Goal: Task Accomplishment & Management: Complete application form

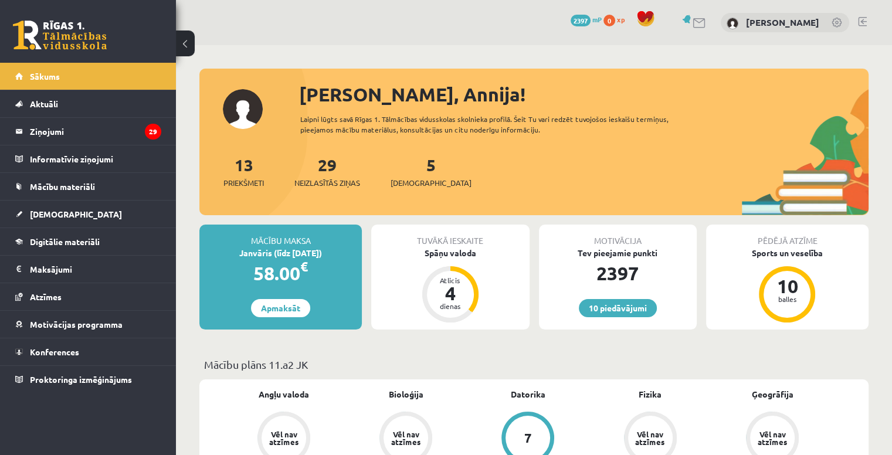
scroll to position [1289, 0]
click at [460, 254] on div "Spāņu valoda" at bounding box center [450, 253] width 158 height 12
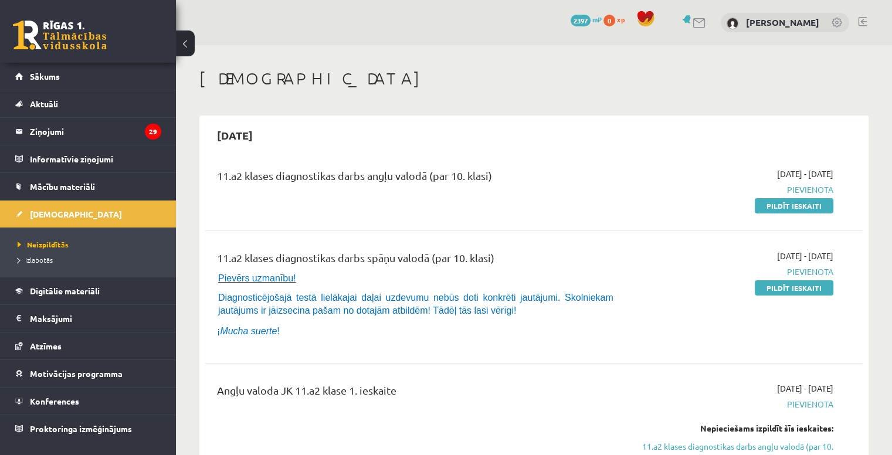
scroll to position [1289, 0]
click at [809, 200] on link "Pildīt ieskaiti" at bounding box center [794, 205] width 79 height 15
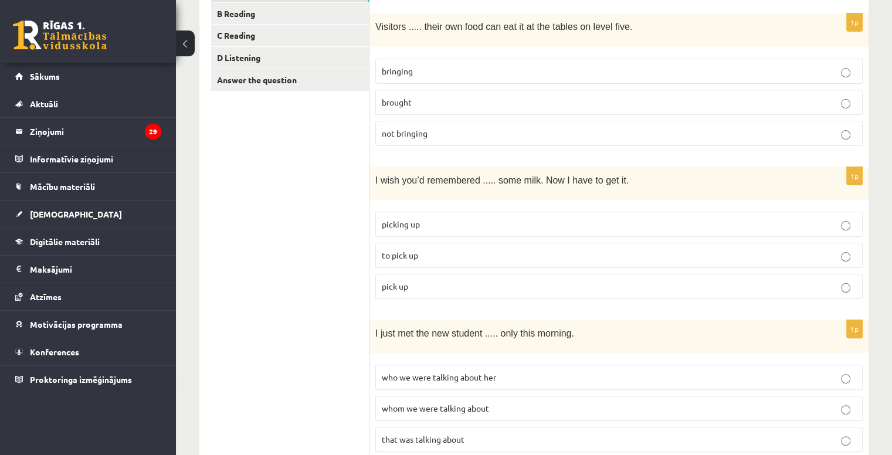
scroll to position [231, 0]
click at [311, 73] on link "Answer the question" at bounding box center [290, 79] width 158 height 22
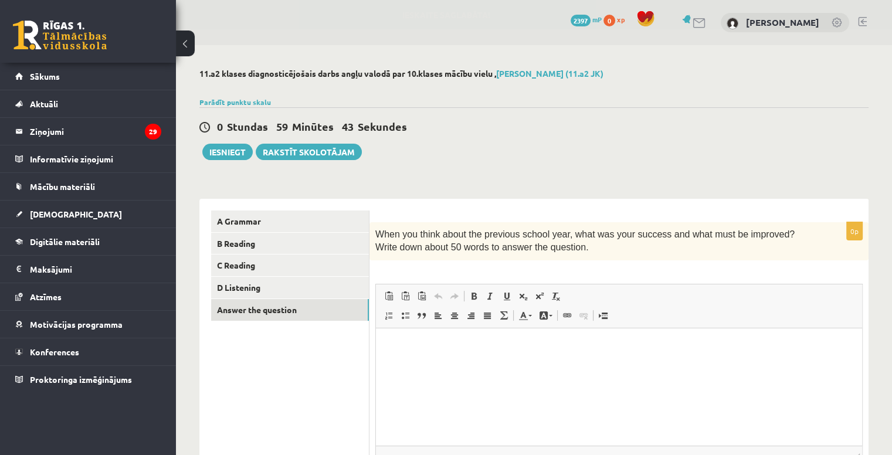
scroll to position [0, 0]
click at [305, 215] on link "A Grammar" at bounding box center [290, 221] width 158 height 22
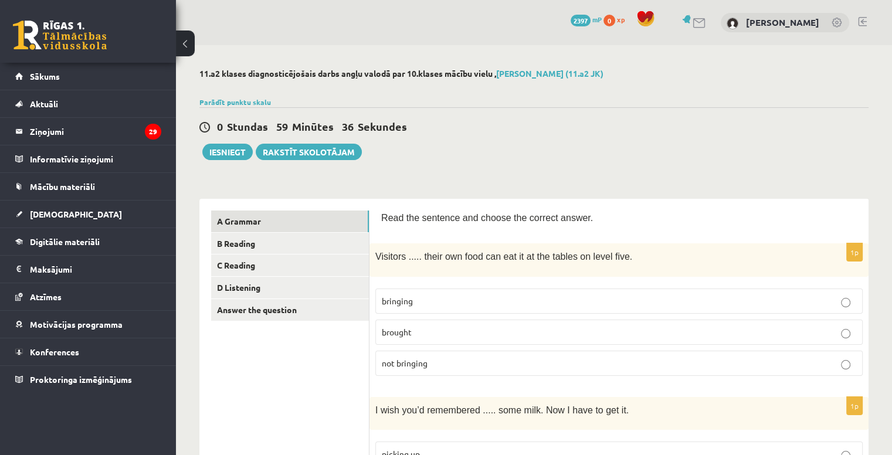
drag, startPoint x: 376, startPoint y: 226, endPoint x: 382, endPoint y: 219, distance: 8.8
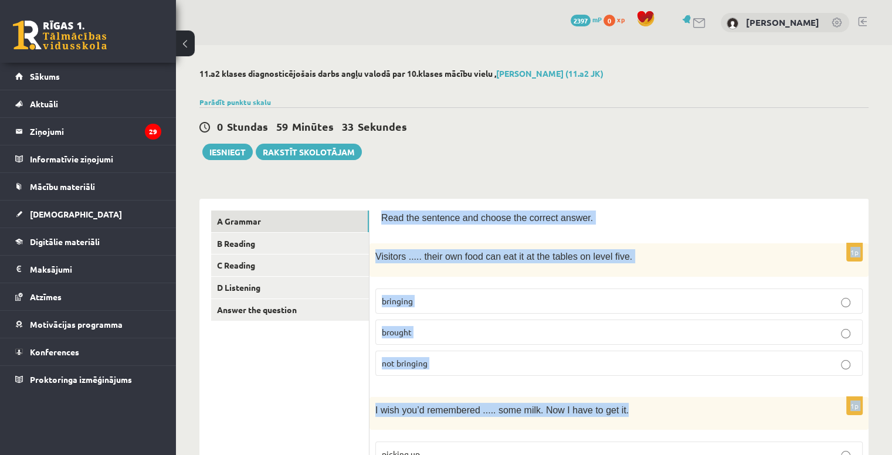
drag, startPoint x: 381, startPoint y: 219, endPoint x: 770, endPoint y: 402, distance: 430.1
type textarea "**********"
click at [674, 216] on p "Read the sentence and choose the correct answer." at bounding box center [619, 217] width 476 height 14
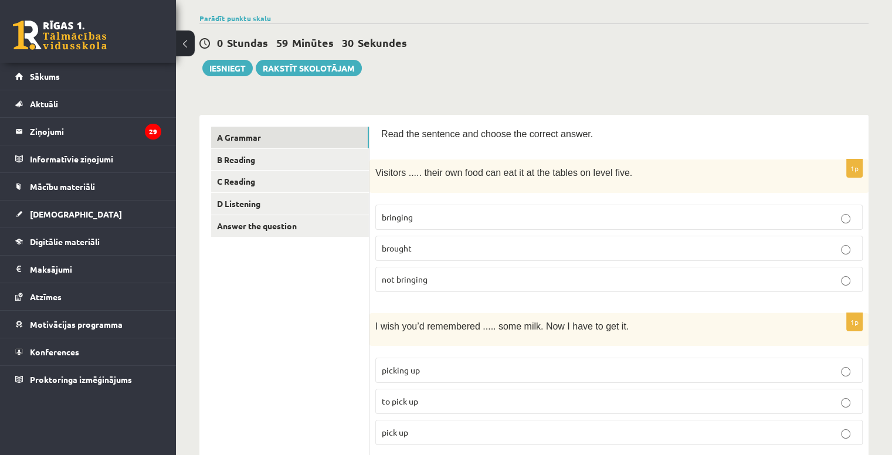
scroll to position [84, 0]
click at [523, 242] on p "brought" at bounding box center [619, 248] width 474 height 12
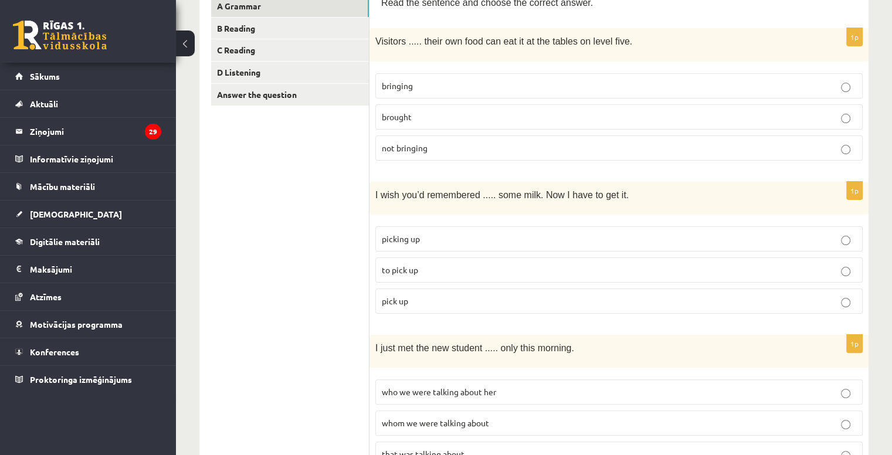
scroll to position [216, 0]
click at [467, 264] on p "to pick up" at bounding box center [619, 269] width 474 height 12
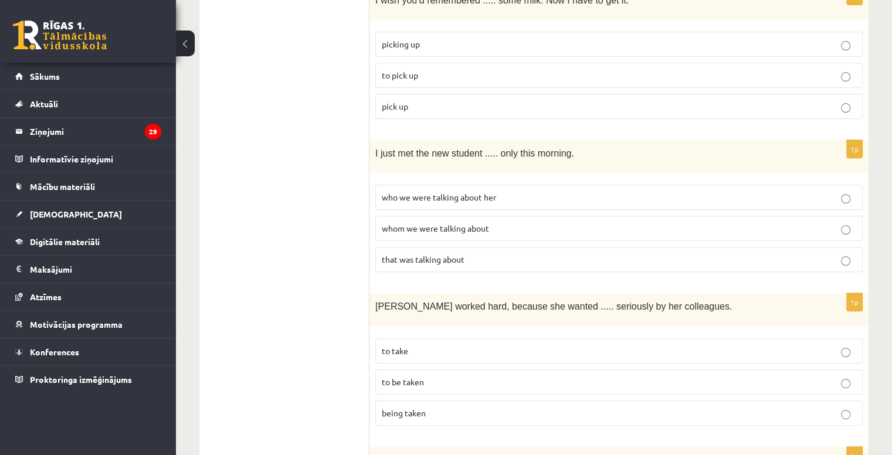
scroll to position [410, 0]
click at [463, 191] on span "who we were talking about her" at bounding box center [439, 196] width 114 height 11
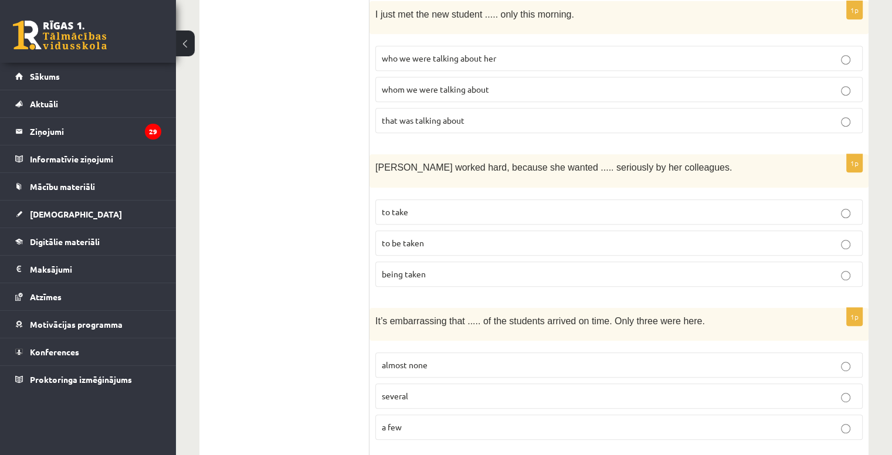
scroll to position [605, 0]
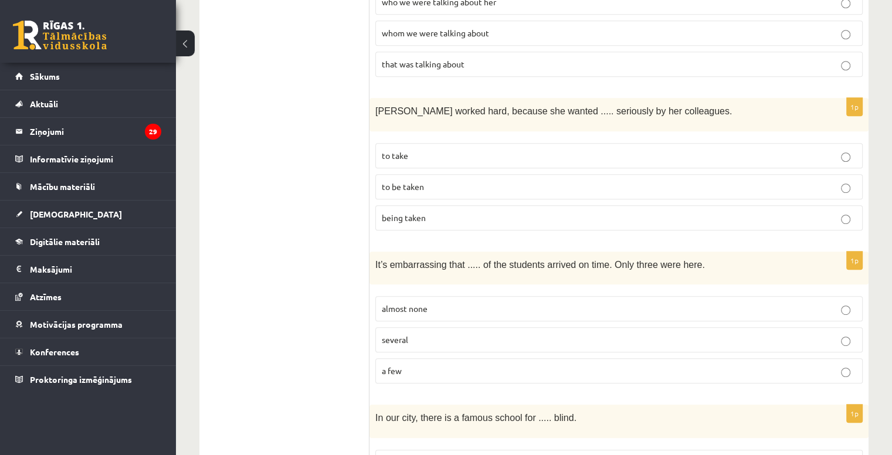
click at [449, 181] on p "to be taken" at bounding box center [619, 187] width 474 height 12
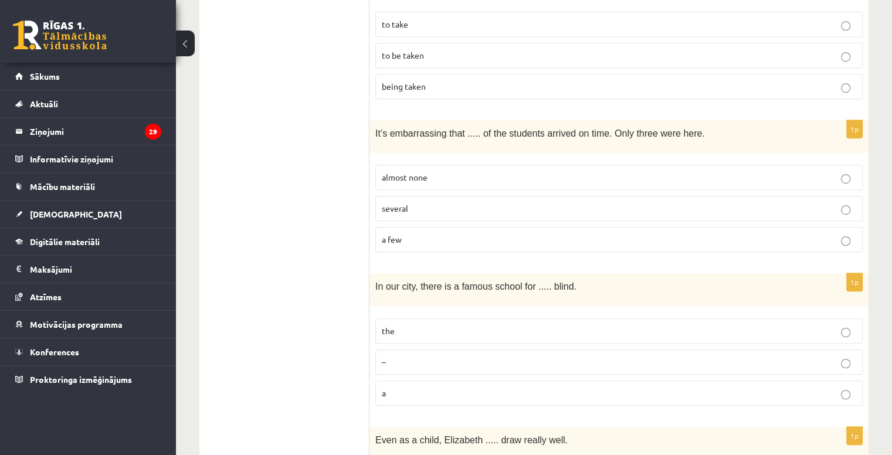
scroll to position [739, 0]
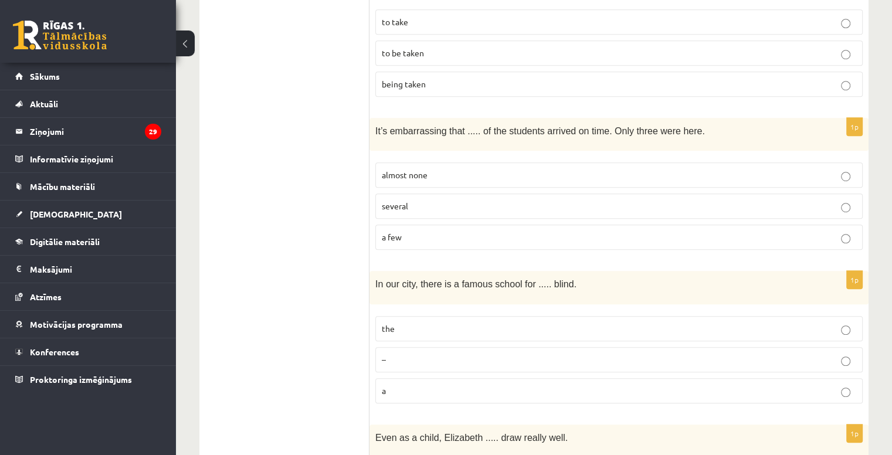
click at [436, 169] on p "almost none" at bounding box center [619, 175] width 474 height 12
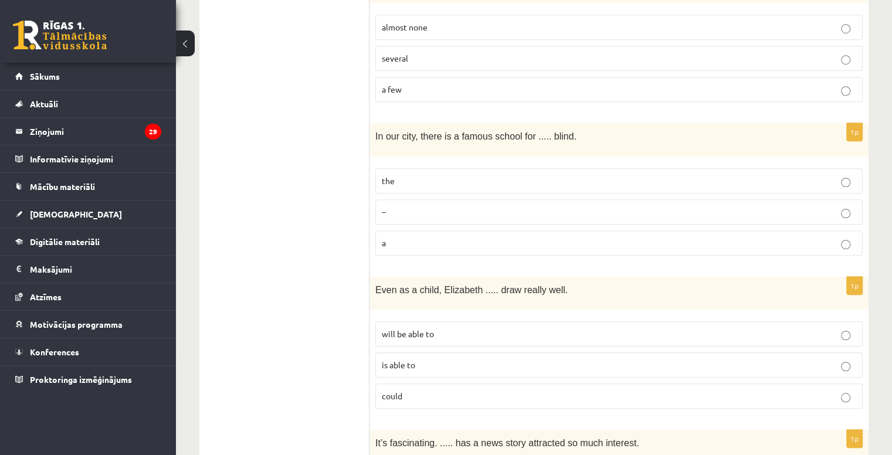
scroll to position [888, 0]
click at [436, 173] on p "the" at bounding box center [619, 179] width 474 height 12
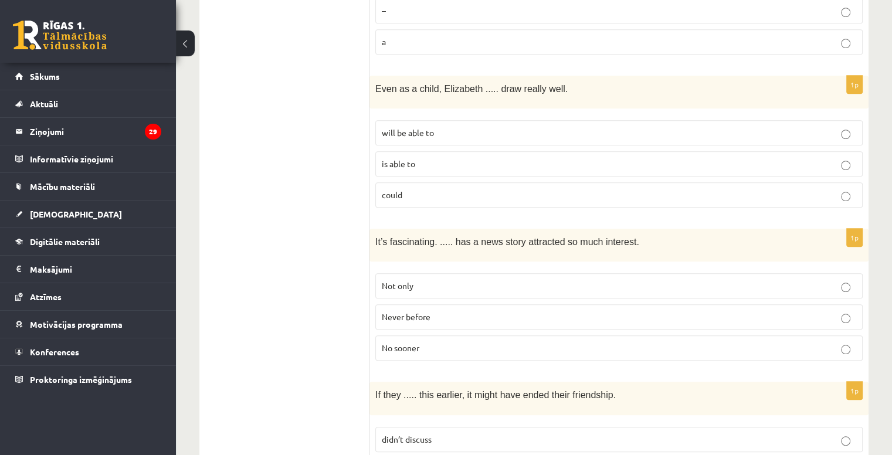
scroll to position [1088, 0]
click at [436, 182] on label "could" at bounding box center [618, 194] width 487 height 25
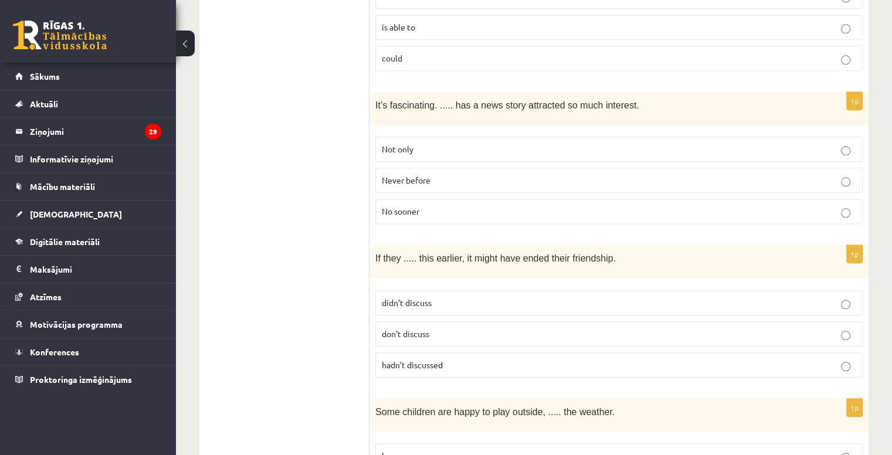
scroll to position [1239, 0]
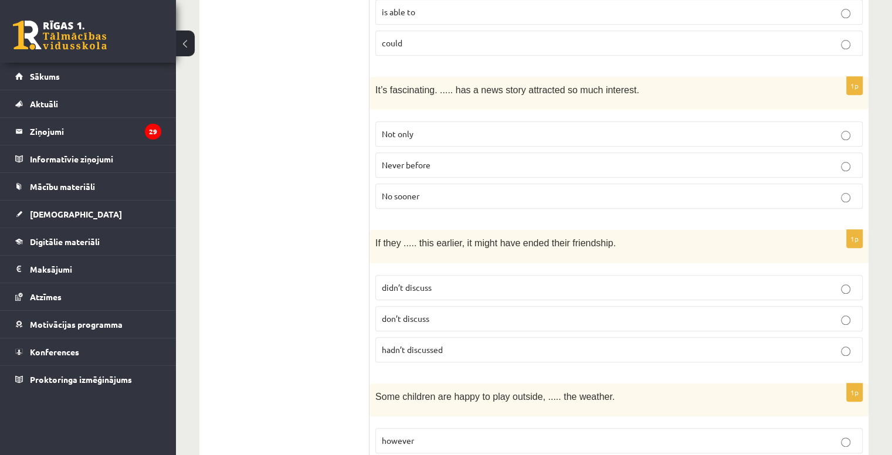
click at [427, 159] on span "Never before" at bounding box center [406, 164] width 49 height 11
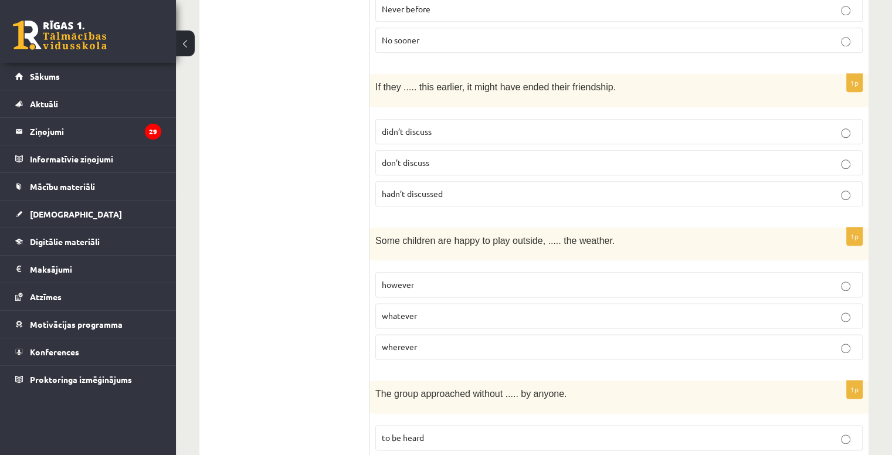
scroll to position [1397, 0]
click at [427, 187] on span "hadn’t discussed" at bounding box center [412, 192] width 61 height 11
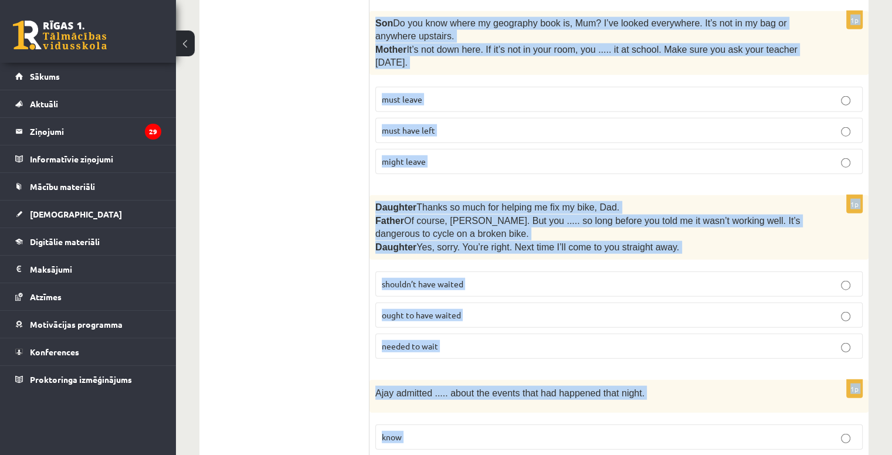
scroll to position [2926, 0]
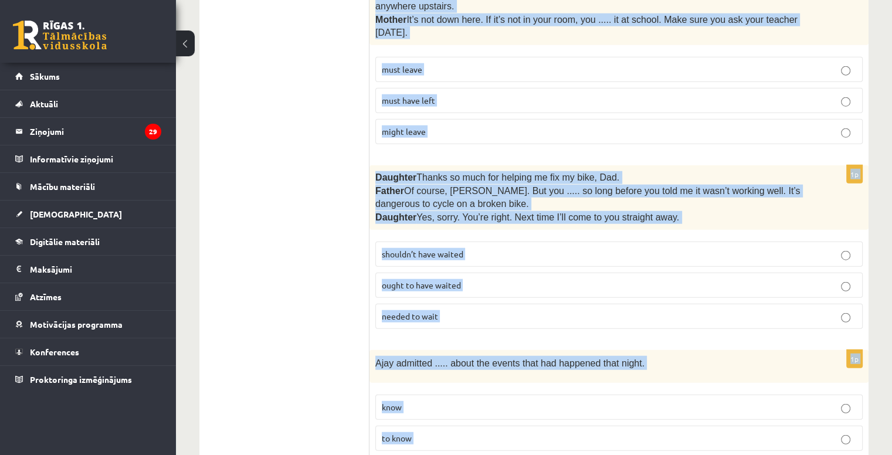
drag, startPoint x: 369, startPoint y: 71, endPoint x: 890, endPoint y: 455, distance: 647.4
copy form "If they ..... this earlier, it might have ended their friendship. didn’t discus…"
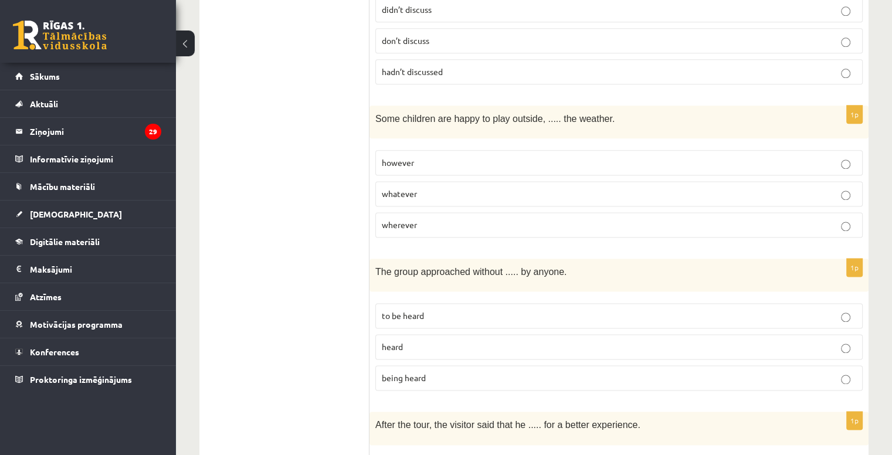
scroll to position [1518, 0]
click at [420, 187] on p "whatever" at bounding box center [619, 193] width 474 height 12
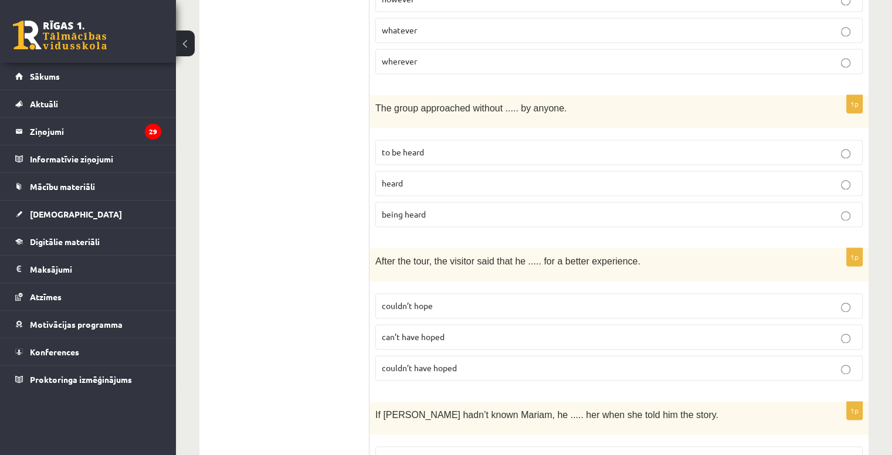
scroll to position [1682, 0]
click at [427, 208] on p "being heard" at bounding box center [619, 214] width 474 height 12
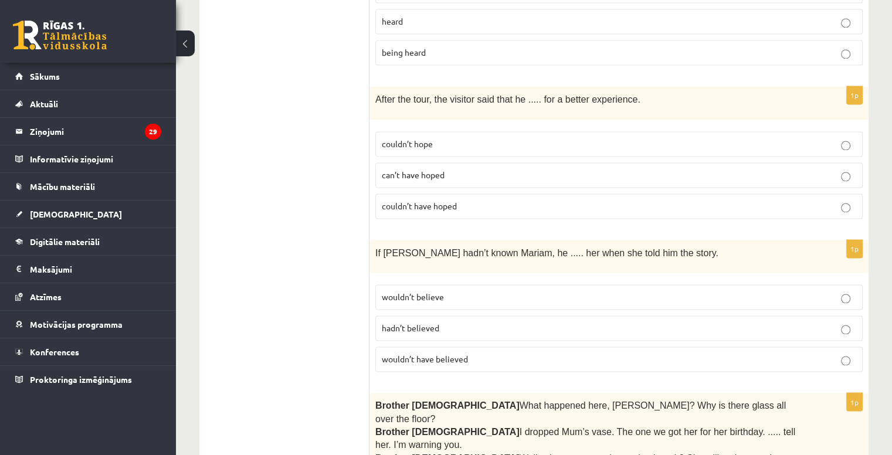
scroll to position [1843, 0]
click at [418, 199] on p "couldn’t have hoped" at bounding box center [619, 205] width 474 height 12
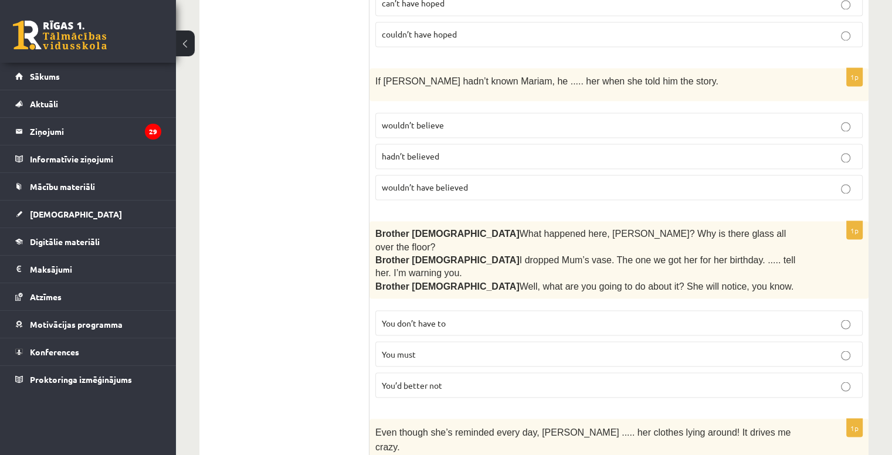
scroll to position [2016, 0]
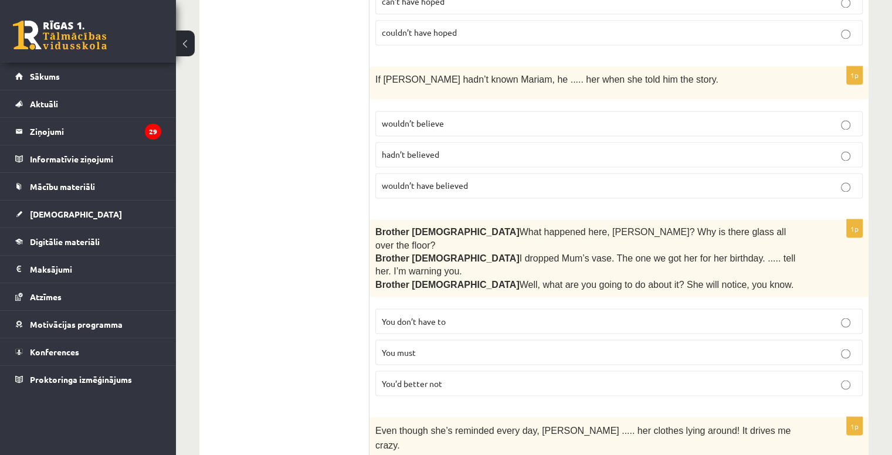
click at [455, 180] on span "wouldn’t have believed" at bounding box center [425, 185] width 86 height 11
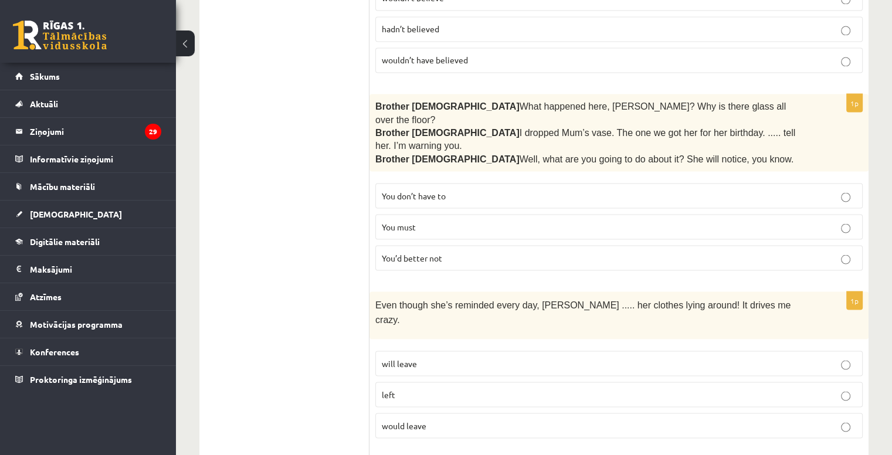
scroll to position [2143, 0]
click at [434, 251] on span "You’d better not" at bounding box center [412, 256] width 60 height 11
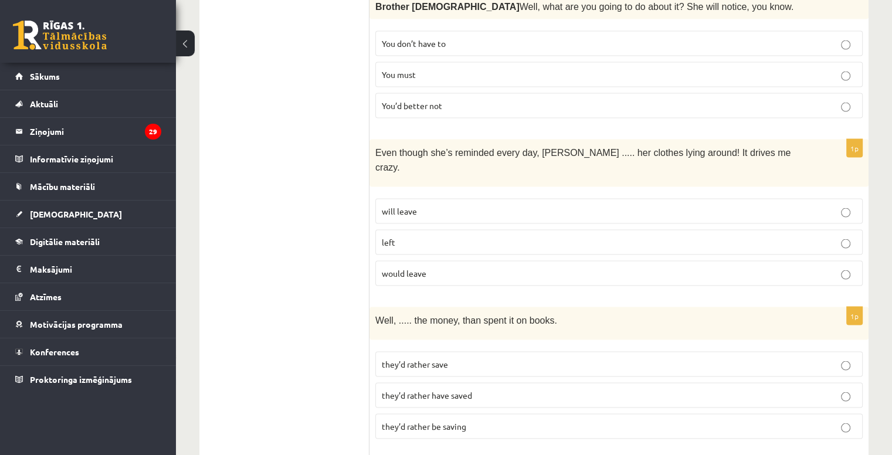
scroll to position [2294, 0]
click at [449, 205] on p "will leave" at bounding box center [619, 211] width 474 height 12
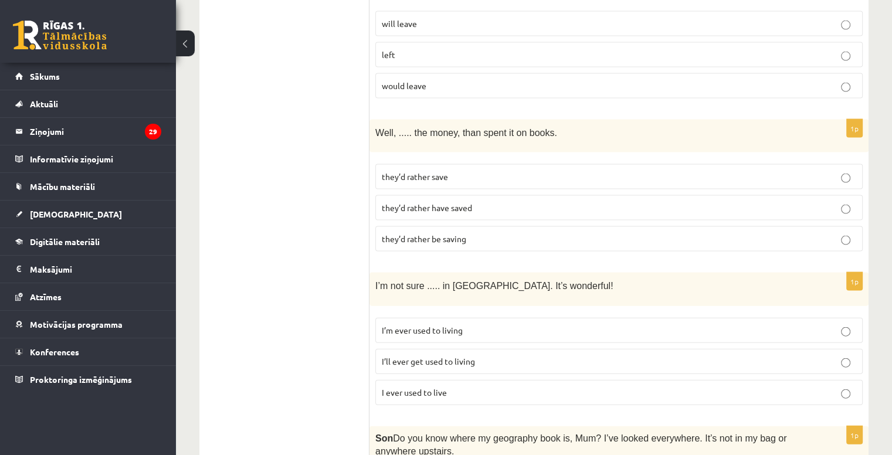
scroll to position [2489, 0]
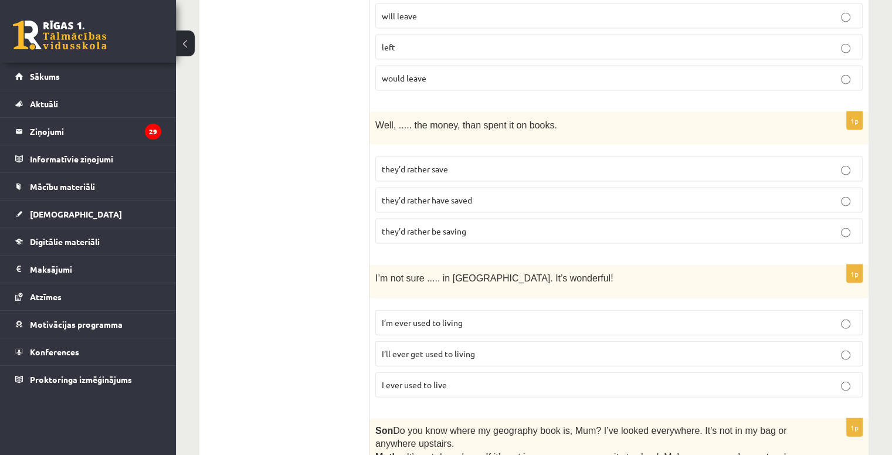
click at [419, 163] on p "they’d rather save" at bounding box center [619, 169] width 474 height 12
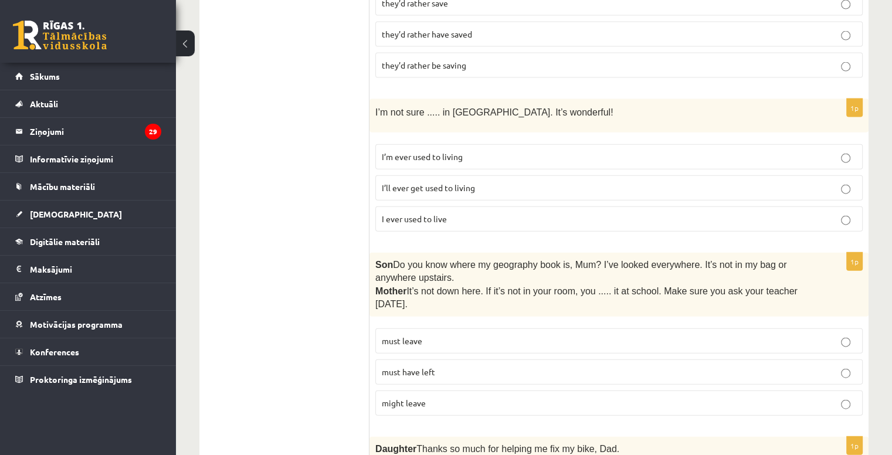
scroll to position [2655, 0]
click at [413, 182] on p "I’ll ever get used to living" at bounding box center [619, 188] width 474 height 12
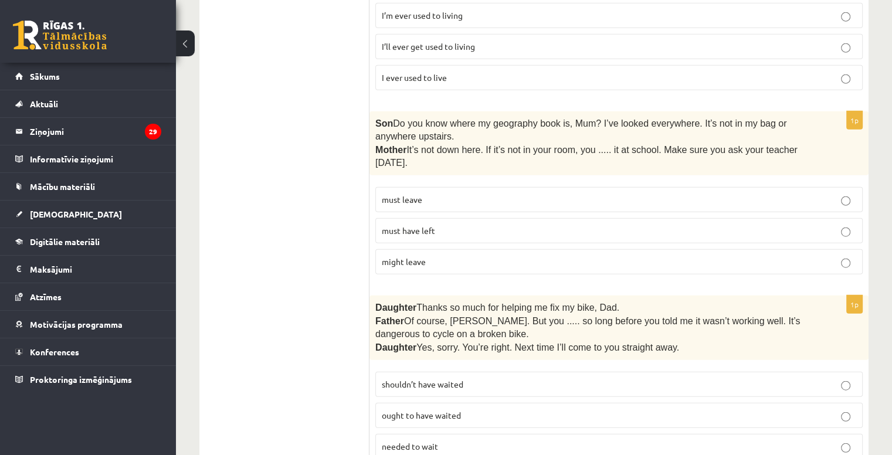
scroll to position [2796, 0]
click at [494, 219] on label "must have left" at bounding box center [618, 231] width 487 height 25
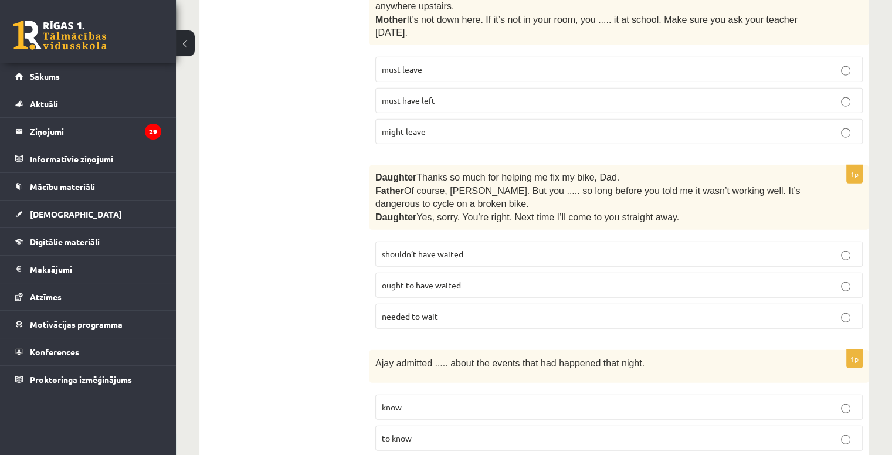
click at [446, 249] on span "shouldn’t have waited" at bounding box center [422, 254] width 81 height 11
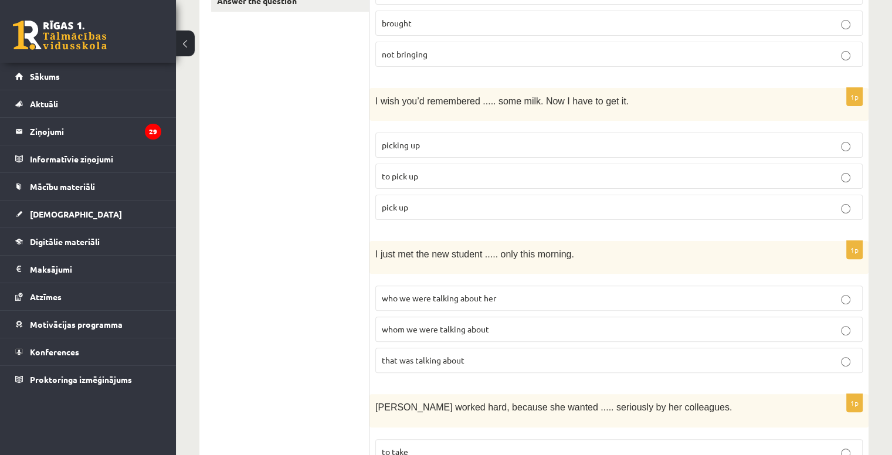
scroll to position [0, 0]
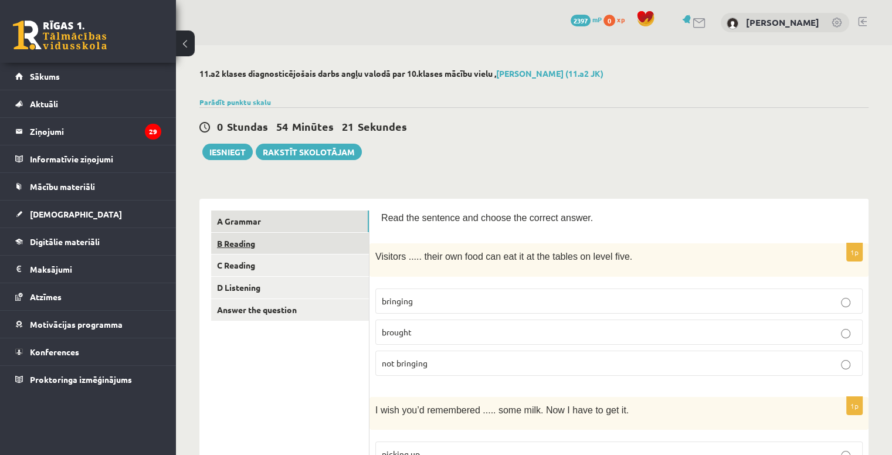
click at [279, 246] on link "B Reading" at bounding box center [290, 244] width 158 height 22
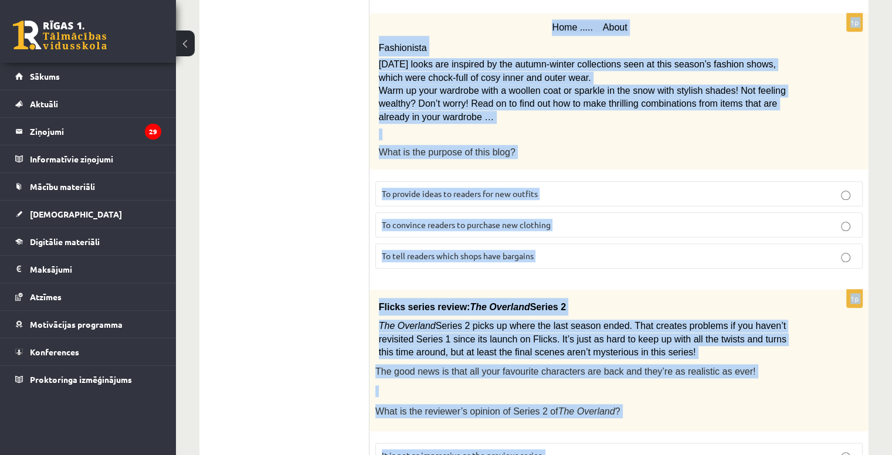
scroll to position [1353, 0]
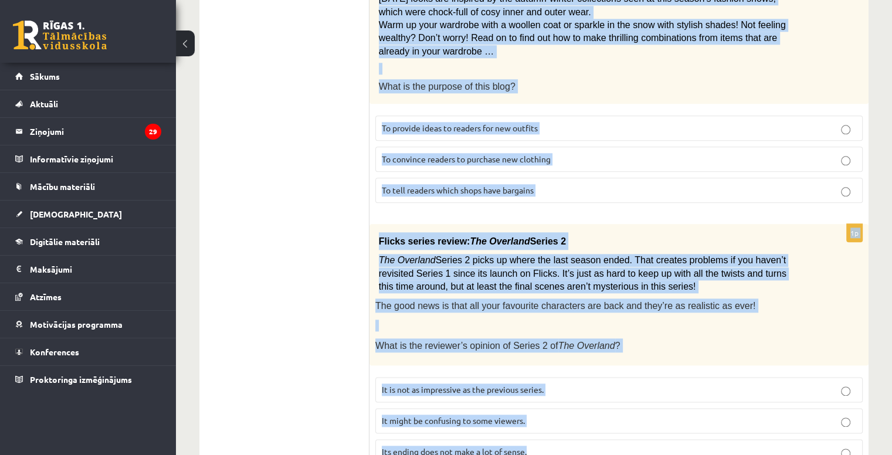
drag, startPoint x: 376, startPoint y: 106, endPoint x: 889, endPoint y: 455, distance: 620.2
copy form "Read the text and choose the correct answer. 1p Electric scooter for sale £1,00…"
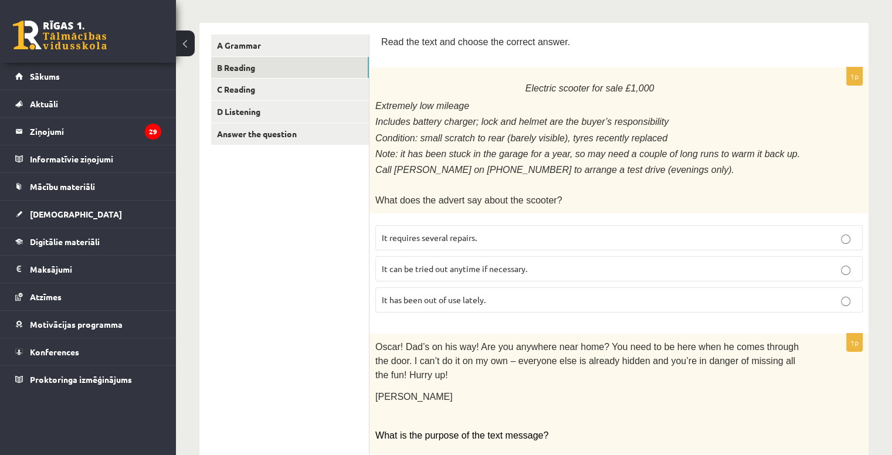
scroll to position [176, 0]
click at [520, 294] on p "It has been out of use lately." at bounding box center [619, 300] width 474 height 12
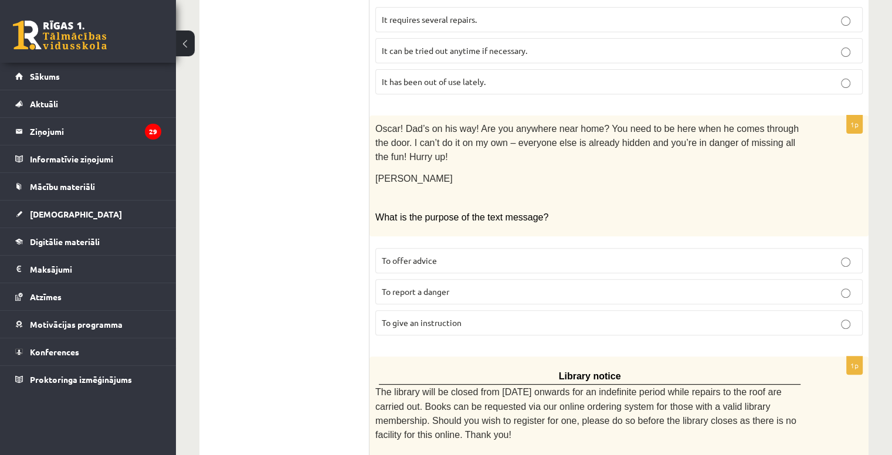
scroll to position [396, 0]
click at [406, 315] on span "To give an instruction" at bounding box center [422, 320] width 80 height 11
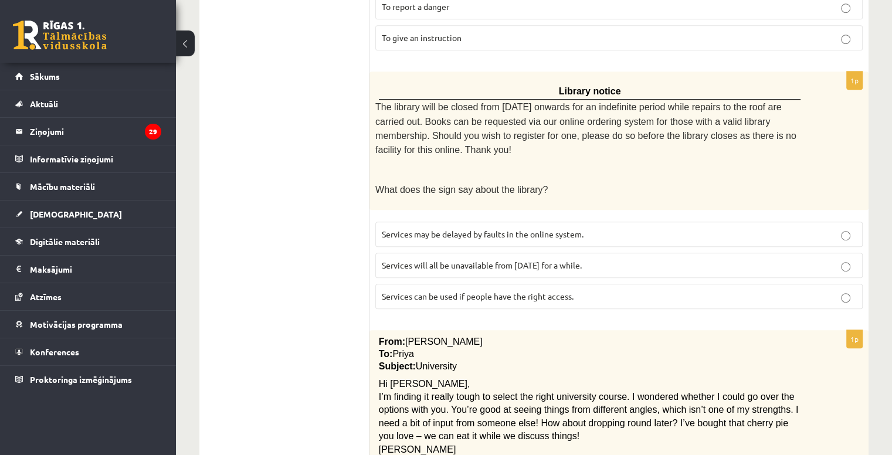
scroll to position [696, 0]
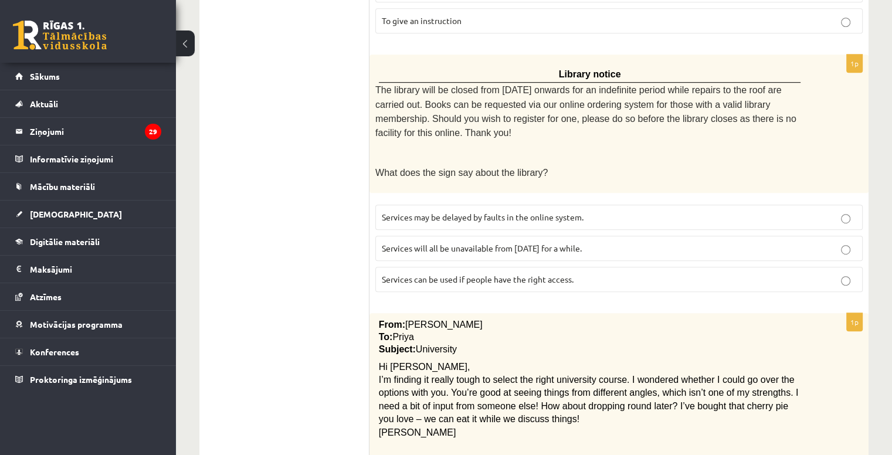
click at [487, 243] on span "Services will all be unavailable from Monday for a while." at bounding box center [482, 248] width 200 height 11
click at [405, 267] on label "Services can be used if people have the right access." at bounding box center [618, 279] width 487 height 25
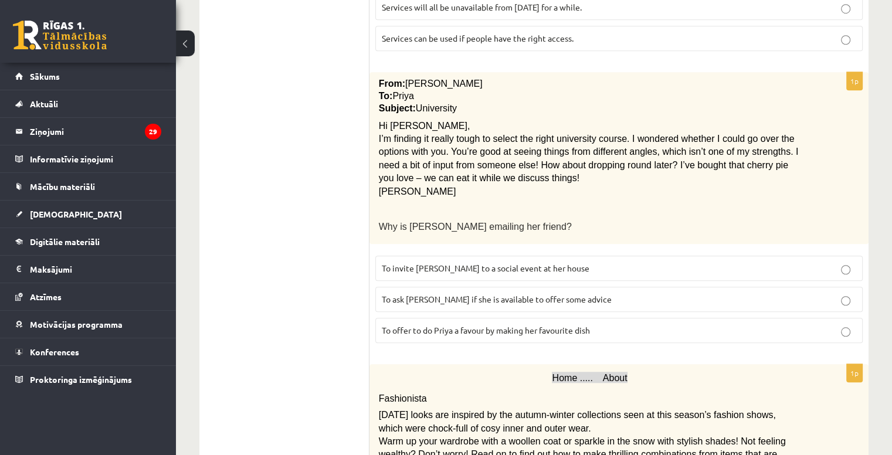
scroll to position [938, 0]
click at [481, 286] on label "To ask Priya if she is available to offer some advice" at bounding box center [618, 298] width 487 height 25
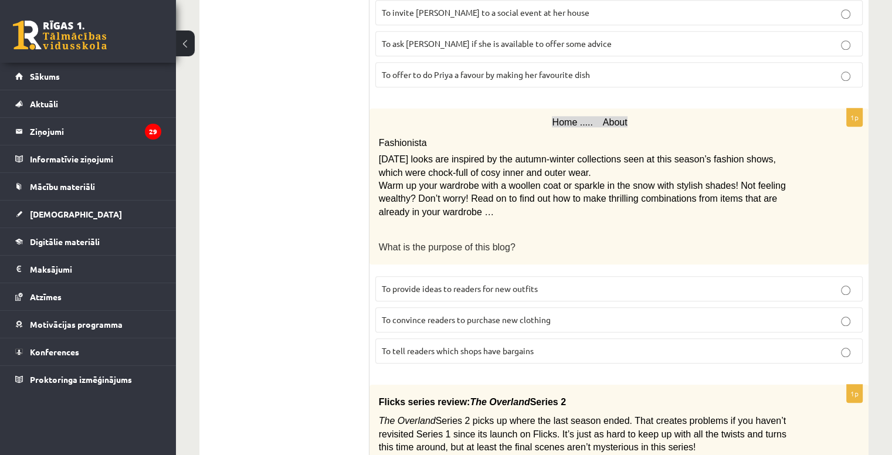
scroll to position [1200, 0]
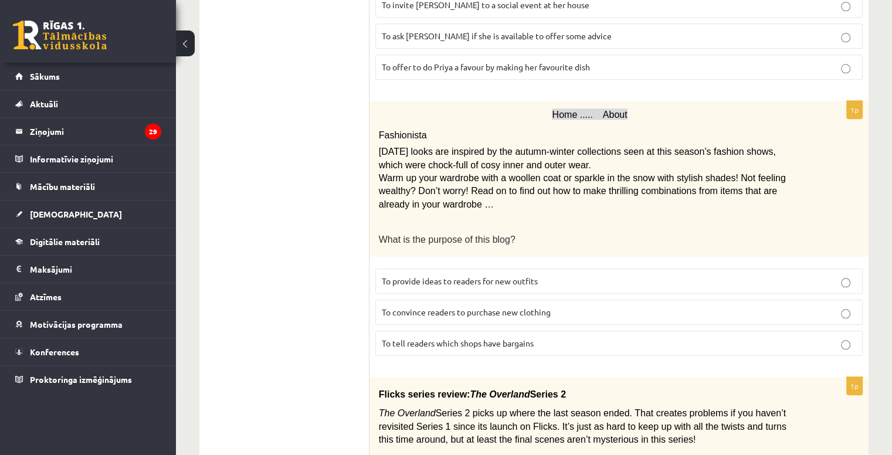
click at [446, 269] on label "To provide ideas to readers for new outfits" at bounding box center [618, 281] width 487 height 25
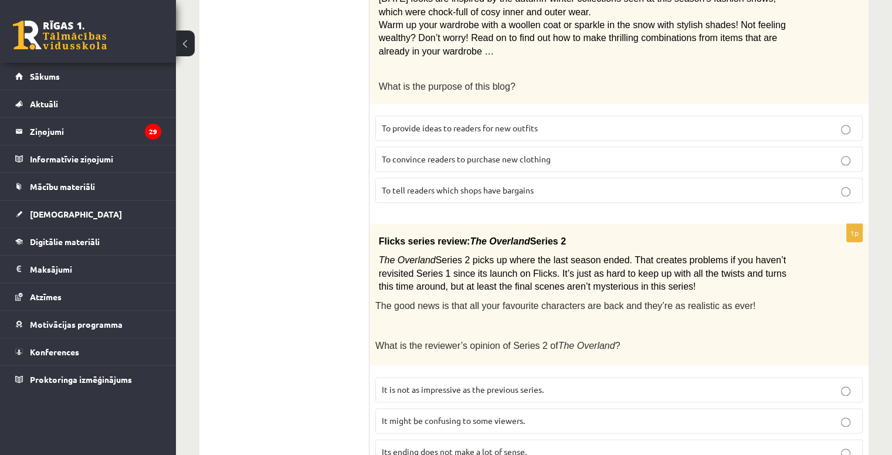
click at [521, 415] on p "It might be confusing to some viewers." at bounding box center [619, 421] width 474 height 12
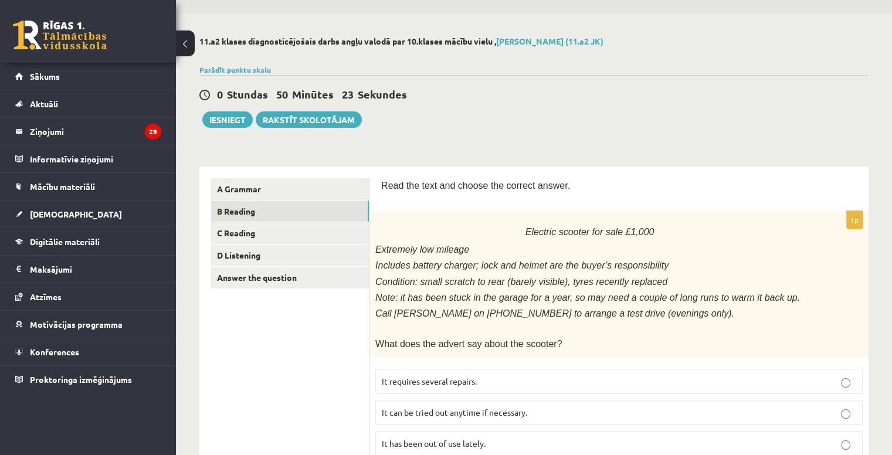
scroll to position [0, 0]
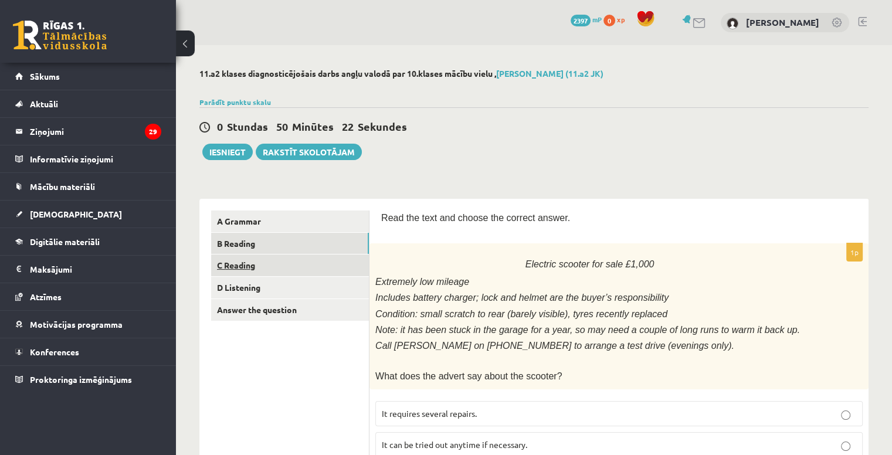
click at [310, 260] on link "C Reading" at bounding box center [290, 265] width 158 height 22
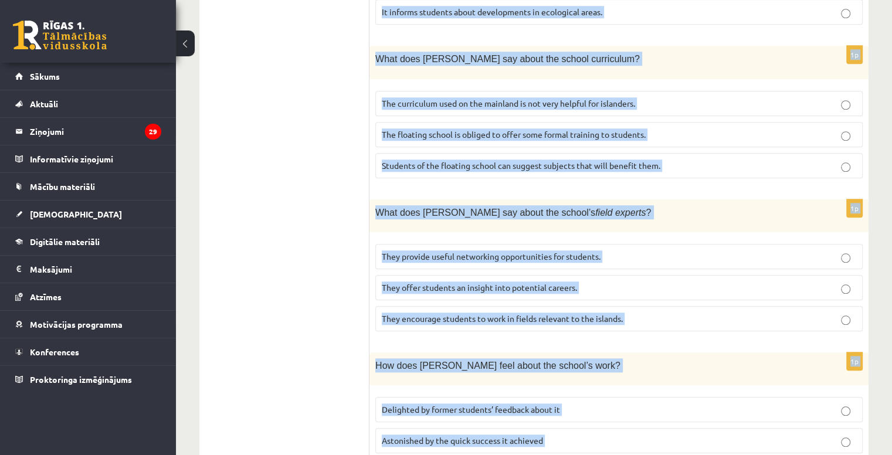
scroll to position [1140, 0]
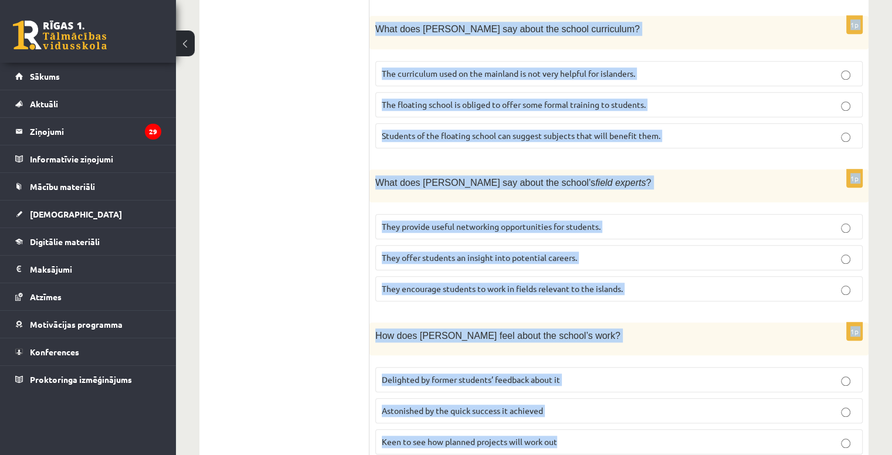
drag, startPoint x: 378, startPoint y: 152, endPoint x: 846, endPoint y: 455, distance: 557.5
copy form "Read the article about an unusual school and choose the correct answer for each…"
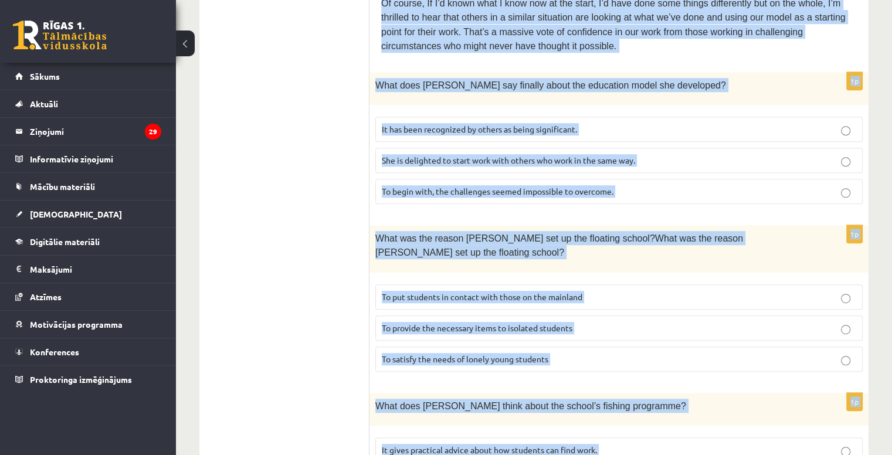
scroll to position [420, 0]
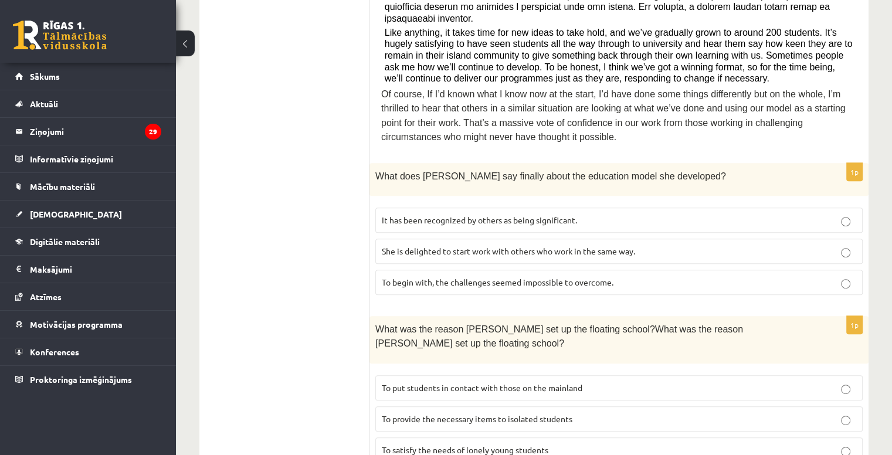
scroll to position [521, 0]
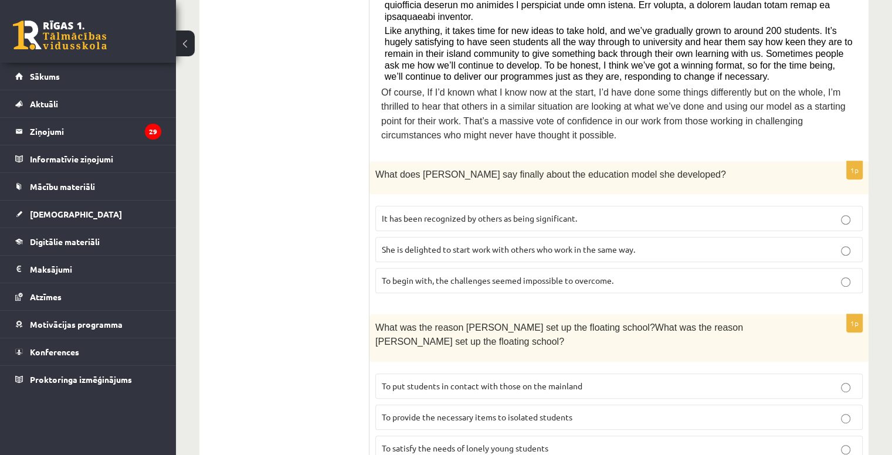
click at [483, 212] on p "It has been recognized by others as being significant." at bounding box center [619, 218] width 474 height 12
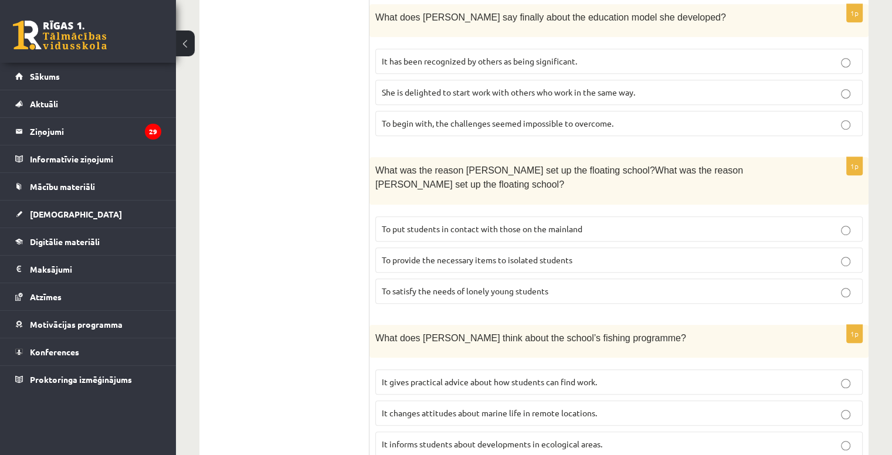
scroll to position [682, 0]
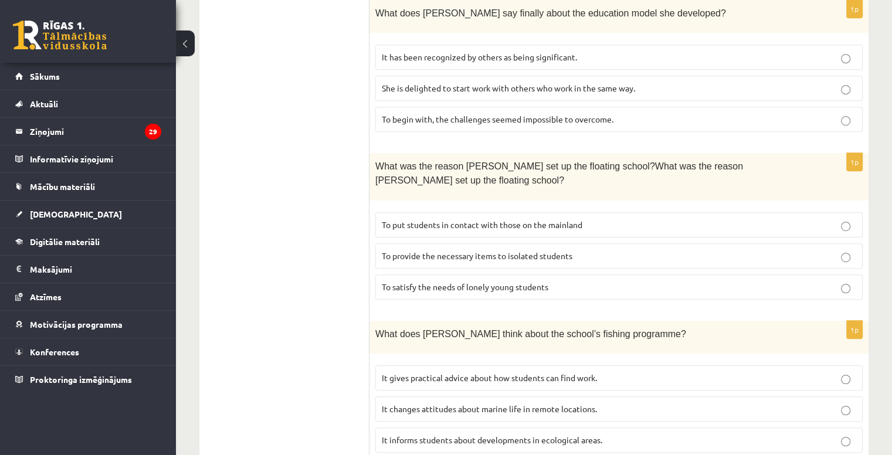
click at [466, 243] on label "To provide the necessary items to isolated students" at bounding box center [618, 255] width 487 height 25
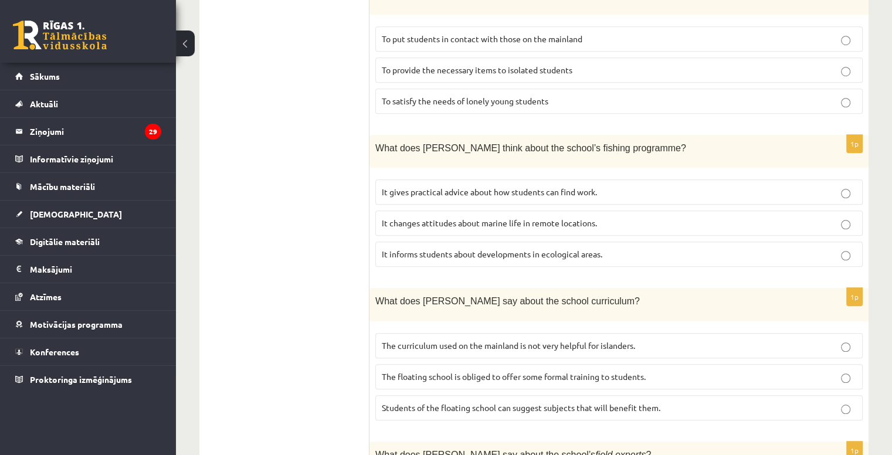
scroll to position [872, 0]
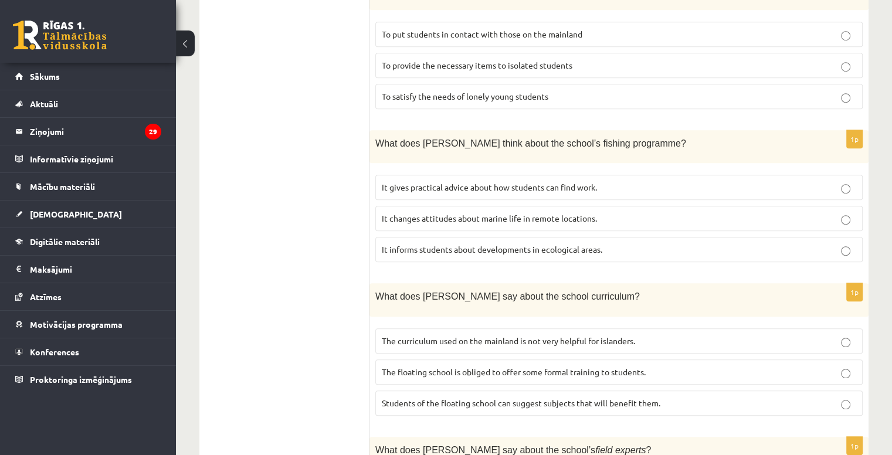
click at [469, 225] on fieldset "It gives practical advice about how students can find work. It changes attitude…" at bounding box center [618, 217] width 487 height 97
click at [469, 243] on p "It informs students about developments in ecological areas." at bounding box center [619, 249] width 474 height 12
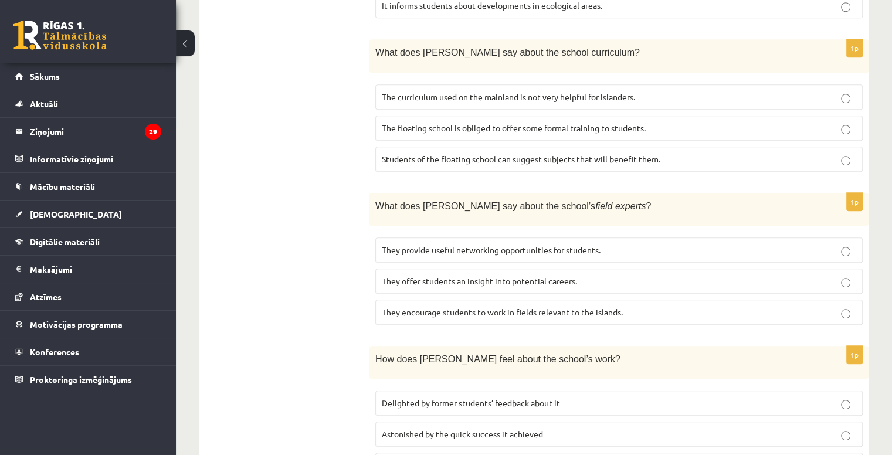
scroll to position [1118, 0]
click at [532, 90] on span "The curriculum used on the mainland is not very helpful for islanders." at bounding box center [508, 95] width 253 height 11
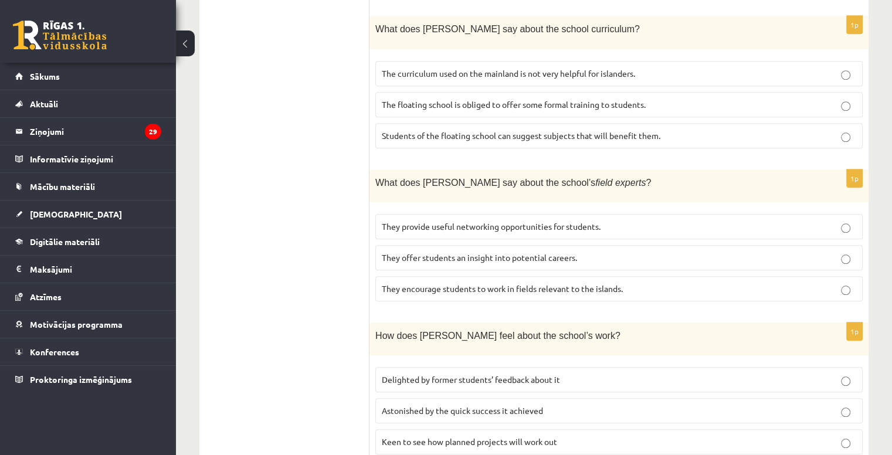
click at [549, 367] on label "Delighted by former students’ feedback about it" at bounding box center [618, 379] width 487 height 25
click at [453, 252] on span "They offer students an insight into potential careers." at bounding box center [479, 257] width 195 height 11
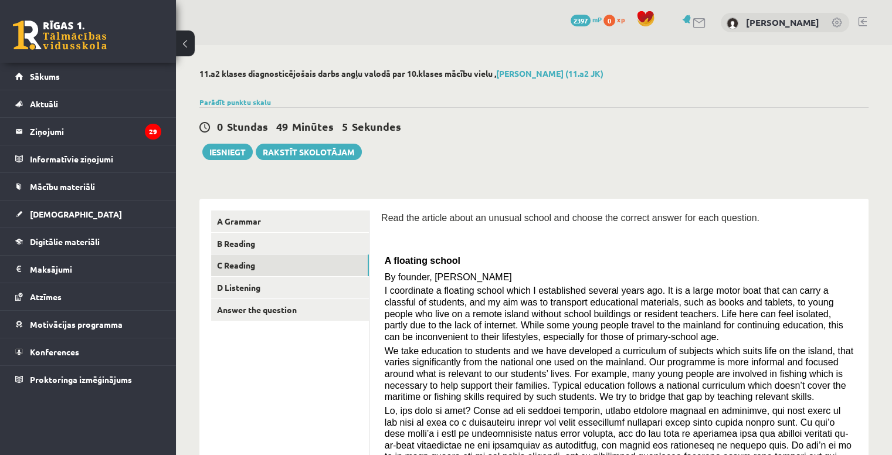
scroll to position [0, 0]
click at [307, 293] on link "D Listening" at bounding box center [290, 288] width 158 height 22
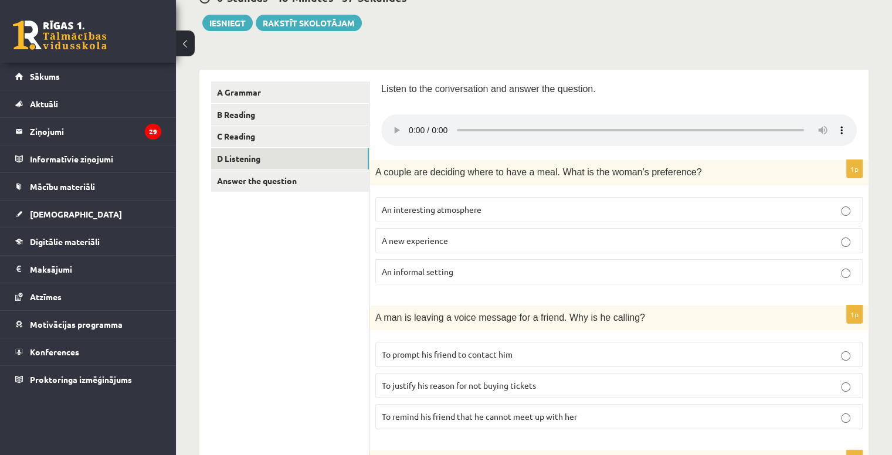
scroll to position [131, 0]
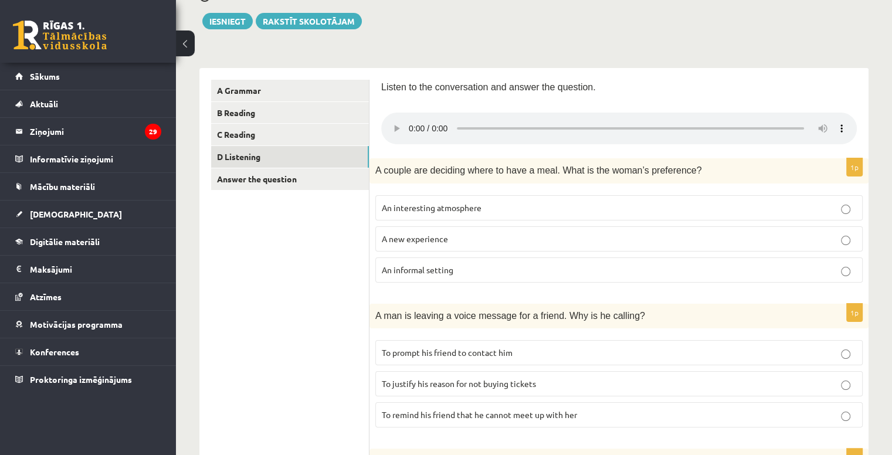
click at [443, 265] on span "An informal setting" at bounding box center [418, 269] width 72 height 11
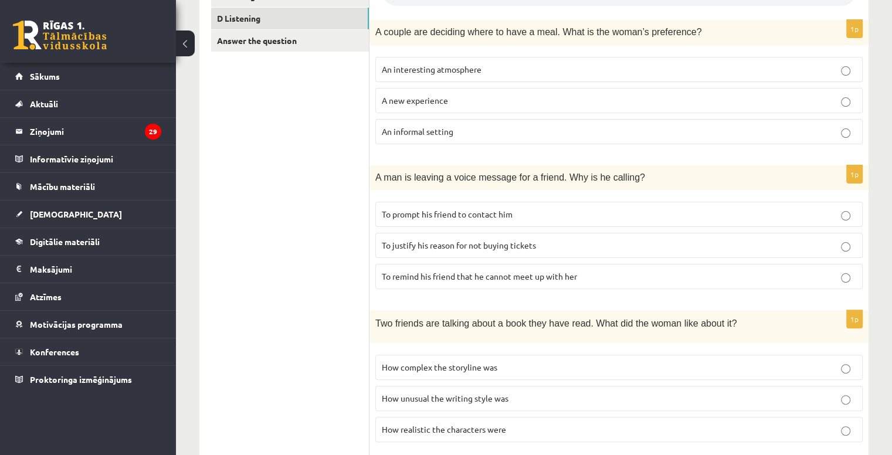
scroll to position [270, 0]
click at [502, 210] on span "To prompt his friend to contact him" at bounding box center [447, 213] width 131 height 11
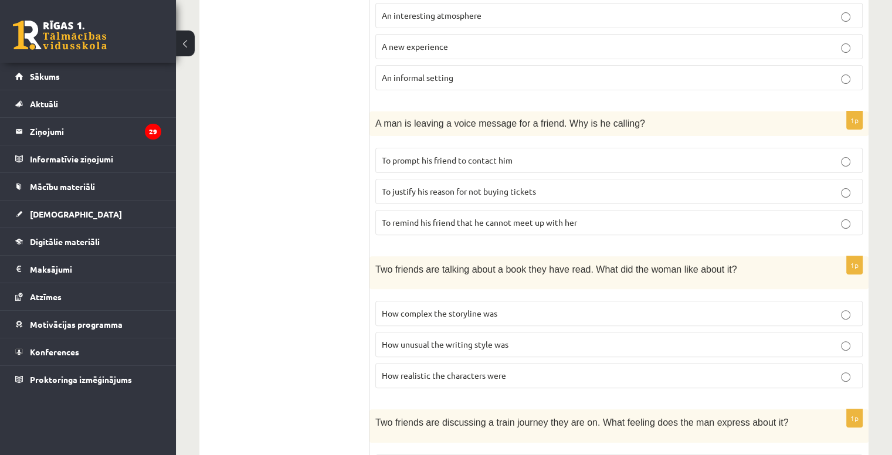
scroll to position [319, 0]
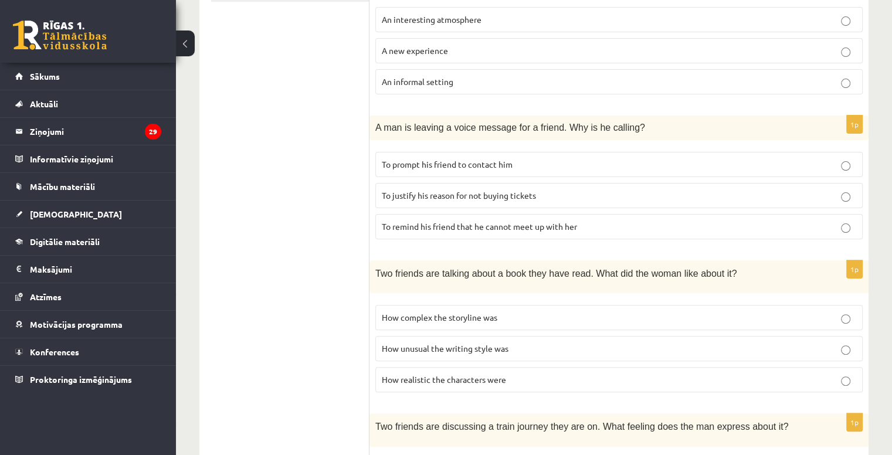
click at [563, 226] on span "To remind his friend that he cannot meet up with her" at bounding box center [479, 226] width 195 height 11
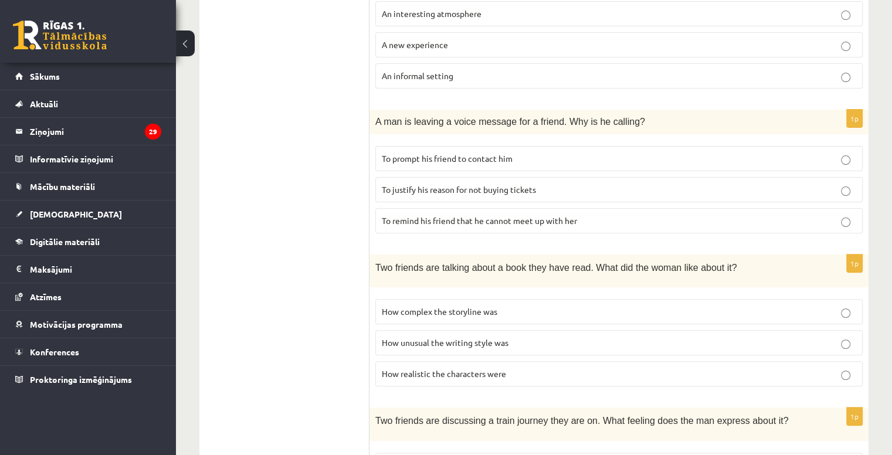
scroll to position [326, 0]
click at [499, 159] on span "To prompt his friend to contact him" at bounding box center [447, 157] width 131 height 11
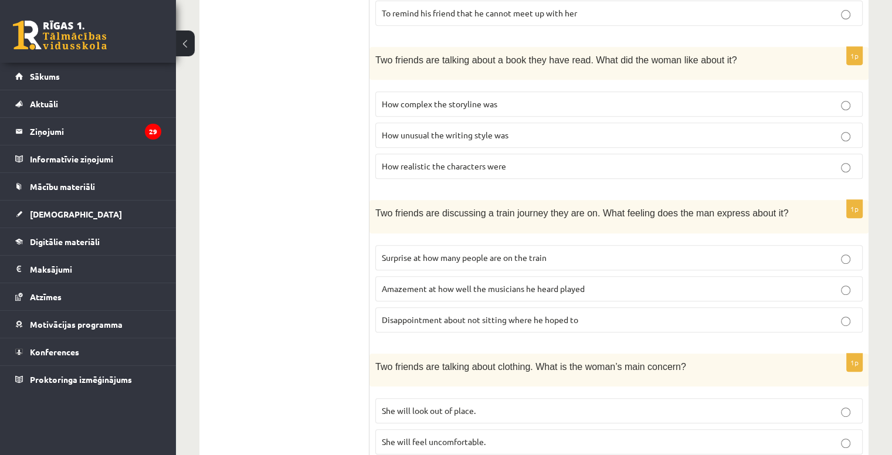
scroll to position [534, 0]
click at [561, 167] on p "How realistic the characters were" at bounding box center [619, 164] width 474 height 12
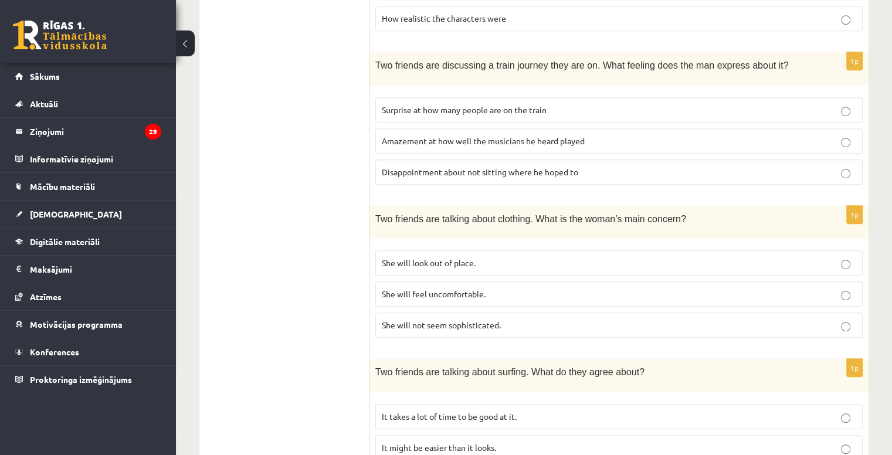
scroll to position [682, 0]
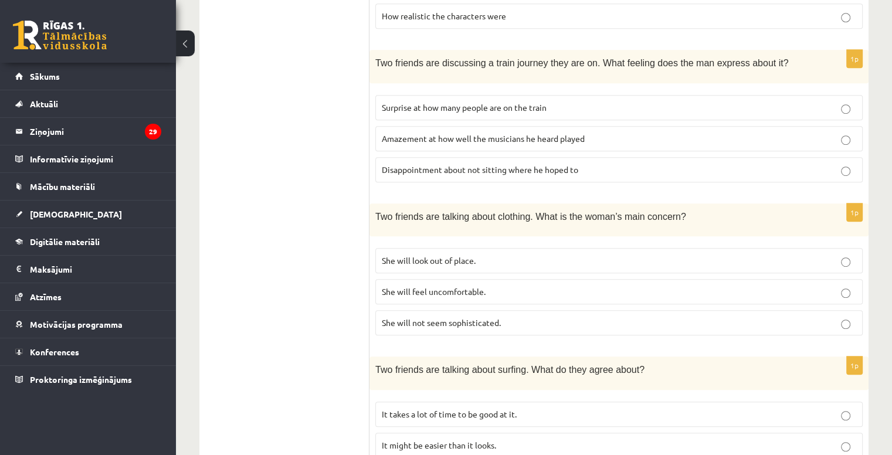
click at [493, 254] on p "She will look out of place." at bounding box center [619, 260] width 474 height 12
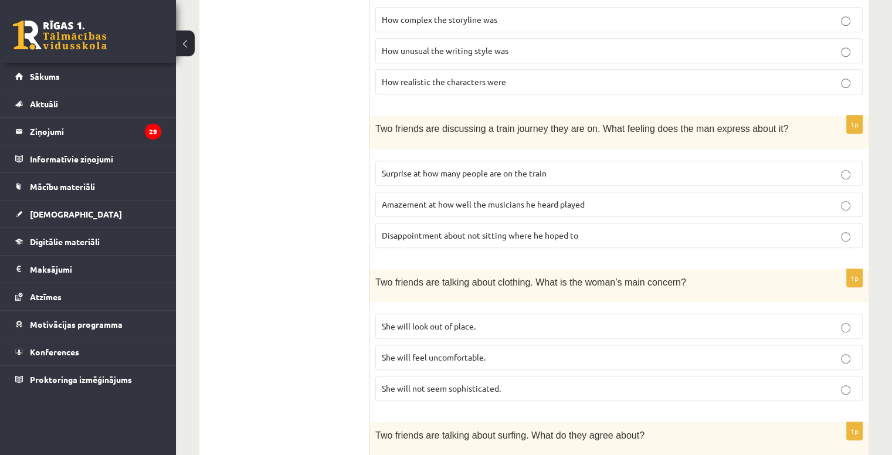
scroll to position [617, 0]
click at [504, 230] on span "Disappointment about not sitting where he hoped to" at bounding box center [480, 235] width 196 height 11
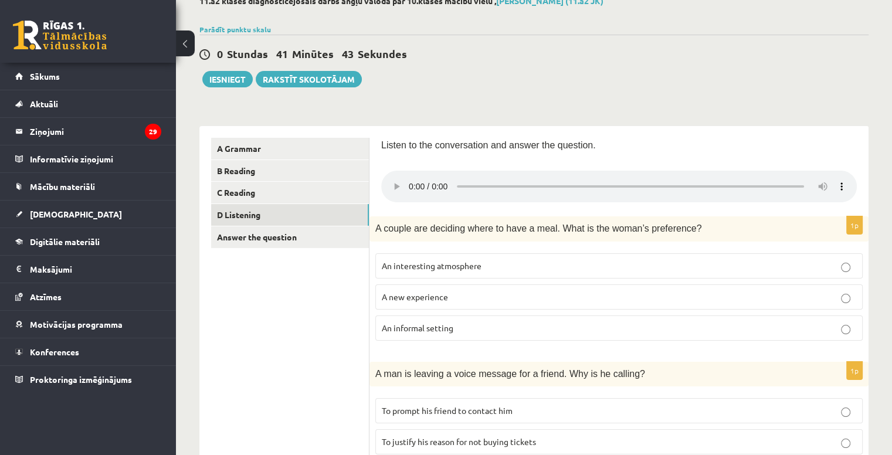
scroll to position [43, 0]
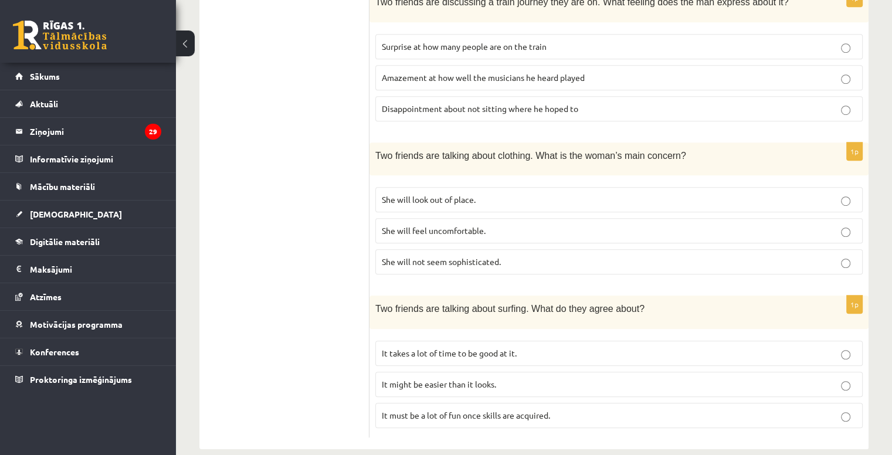
scroll to position [743, 0]
drag, startPoint x: 449, startPoint y: 255, endPoint x: 498, endPoint y: 260, distance: 49.5
click at [498, 260] on p "She will not seem sophisticated." at bounding box center [619, 262] width 474 height 12
copy span "sophisticated"
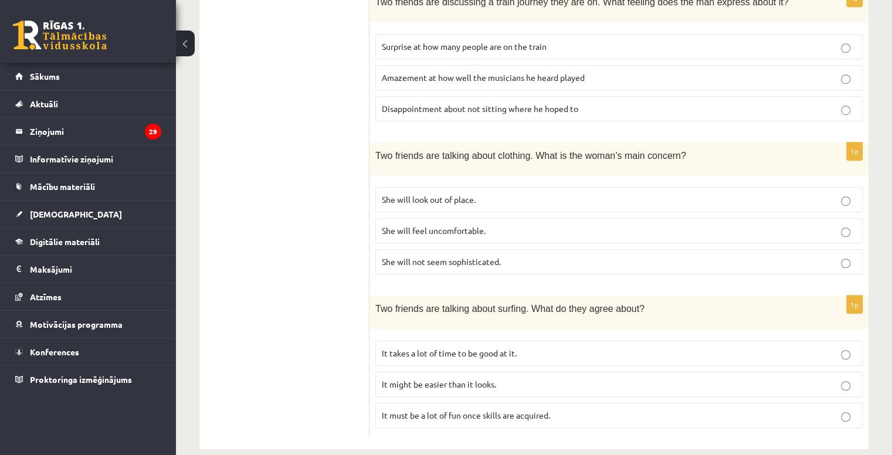
scroll to position [753, 0]
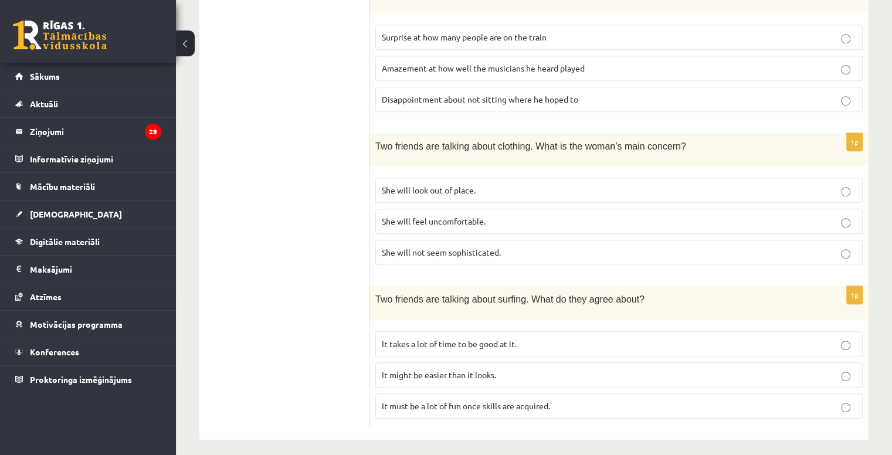
click at [522, 362] on label "It might be easier than it looks." at bounding box center [618, 374] width 487 height 25
click at [478, 405] on label "It must be a lot of fun once skills are acquired." at bounding box center [618, 405] width 487 height 25
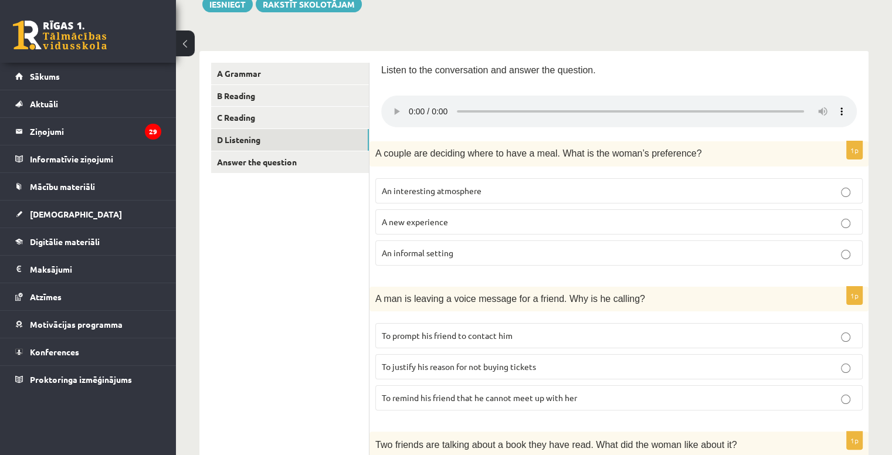
scroll to position [0, 0]
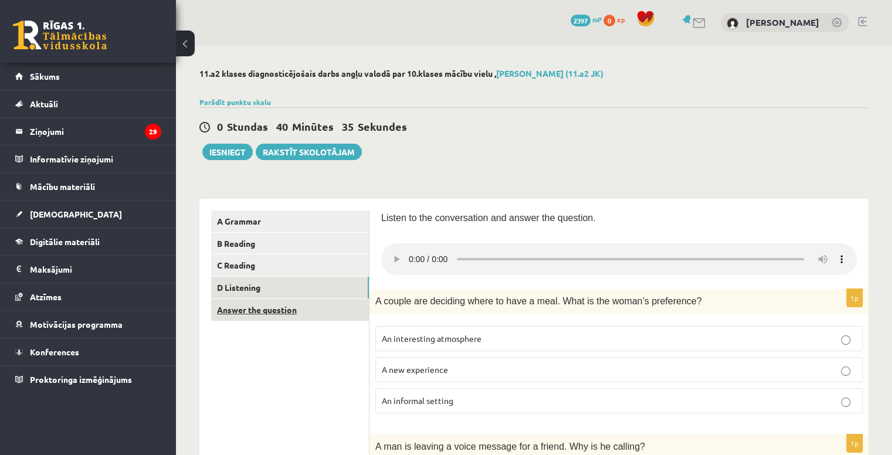
click at [272, 311] on link "Answer the question" at bounding box center [290, 310] width 158 height 22
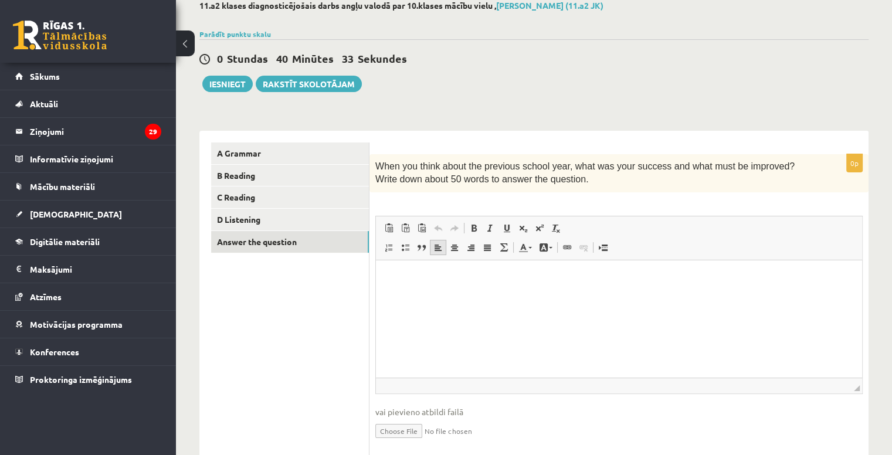
scroll to position [68, 0]
click at [427, 285] on html at bounding box center [619, 278] width 486 height 36
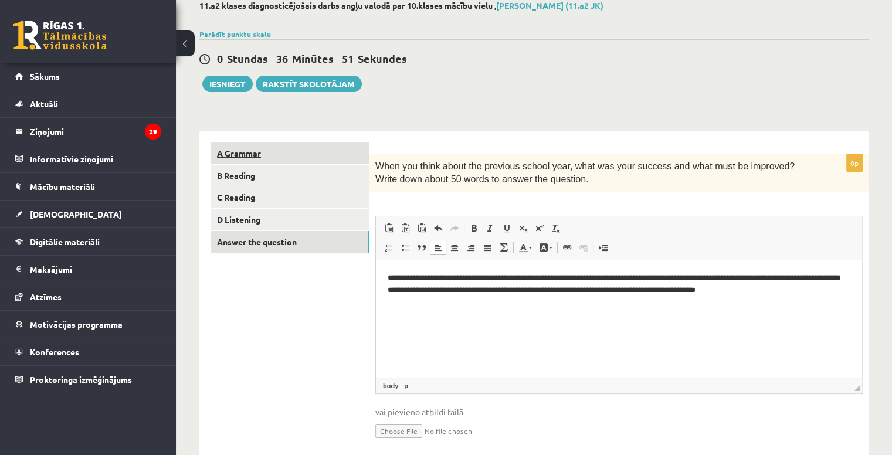
click at [321, 152] on link "A Grammar" at bounding box center [290, 153] width 158 height 22
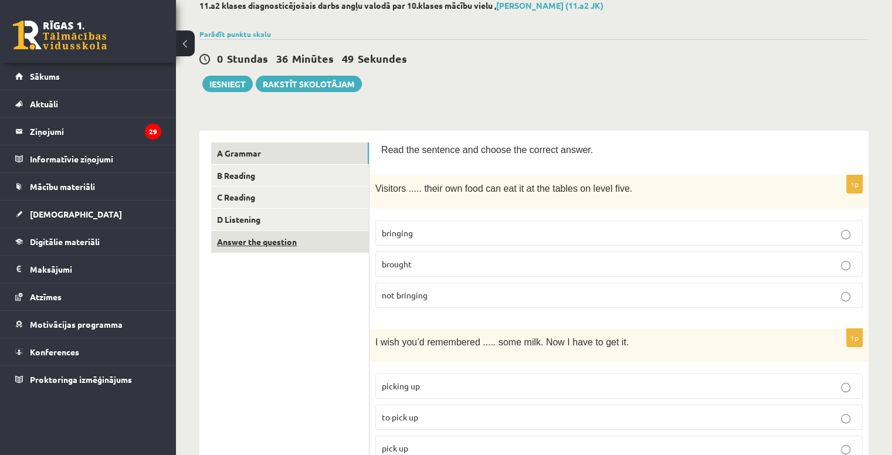
click at [303, 246] on link "Answer the question" at bounding box center [290, 242] width 158 height 22
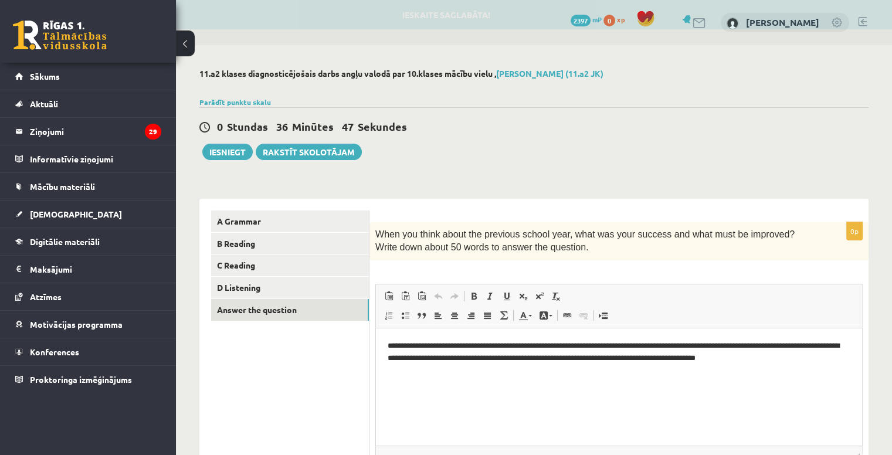
scroll to position [108, 0]
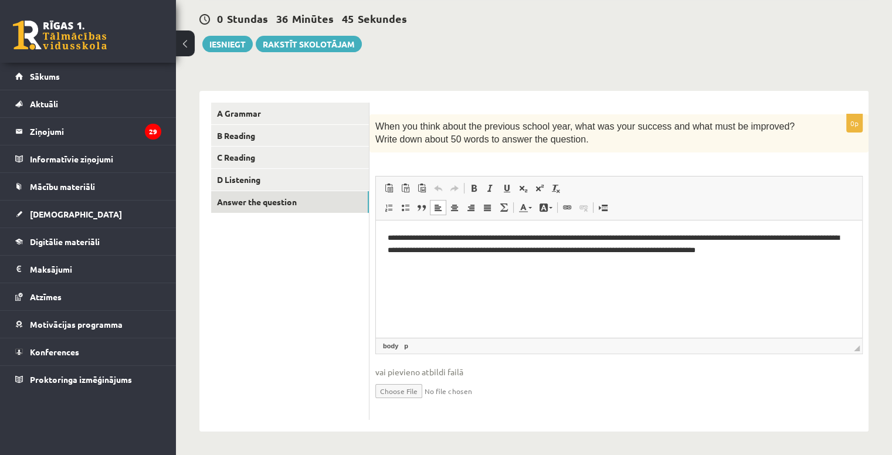
click at [776, 254] on p "**********" at bounding box center [619, 244] width 463 height 25
click at [384, 266] on html "**********" at bounding box center [619, 250] width 486 height 60
click at [505, 274] on html "**********" at bounding box center [619, 250] width 486 height 60
click at [397, 249] on p "**********" at bounding box center [619, 250] width 463 height 36
click at [793, 250] on p "**********" at bounding box center [619, 250] width 463 height 36
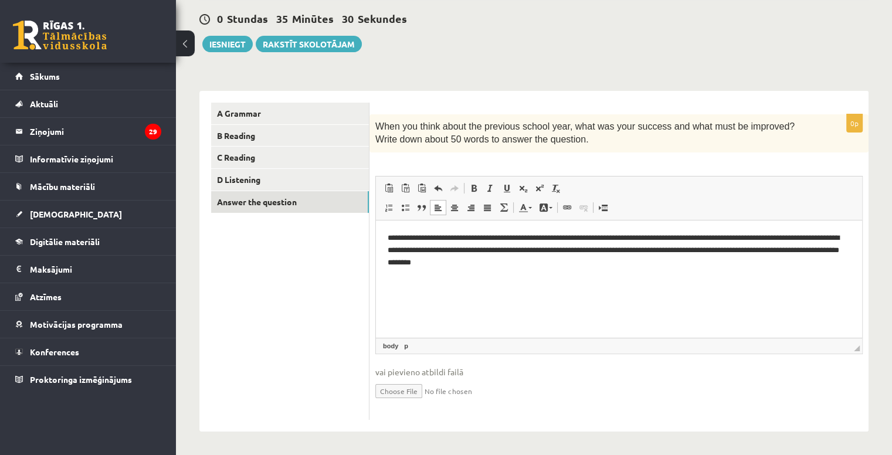
click at [700, 265] on p "**********" at bounding box center [619, 250] width 463 height 36
click at [230, 38] on button "Iesniegt" at bounding box center [227, 44] width 50 height 16
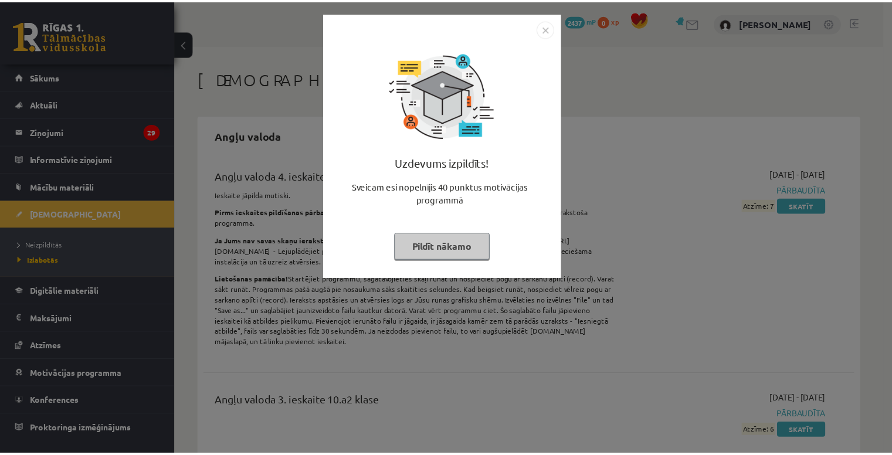
scroll to position [1289, 0]
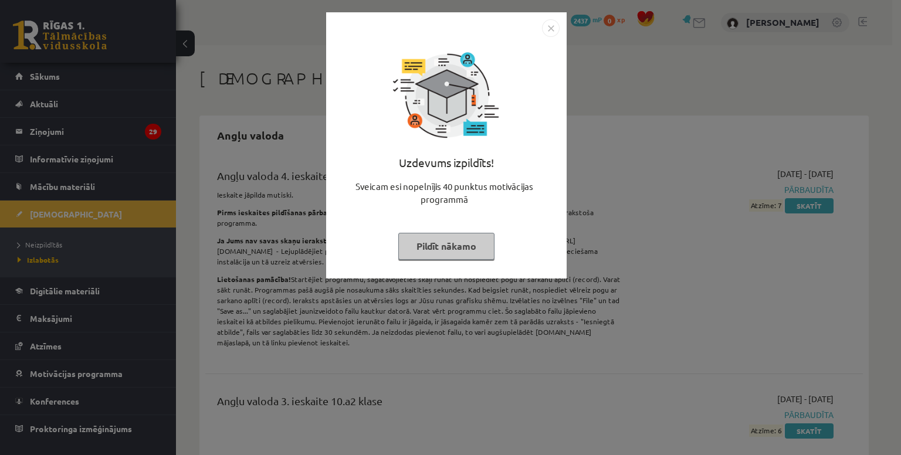
click at [455, 237] on button "Pildīt nākamo" at bounding box center [446, 246] width 96 height 27
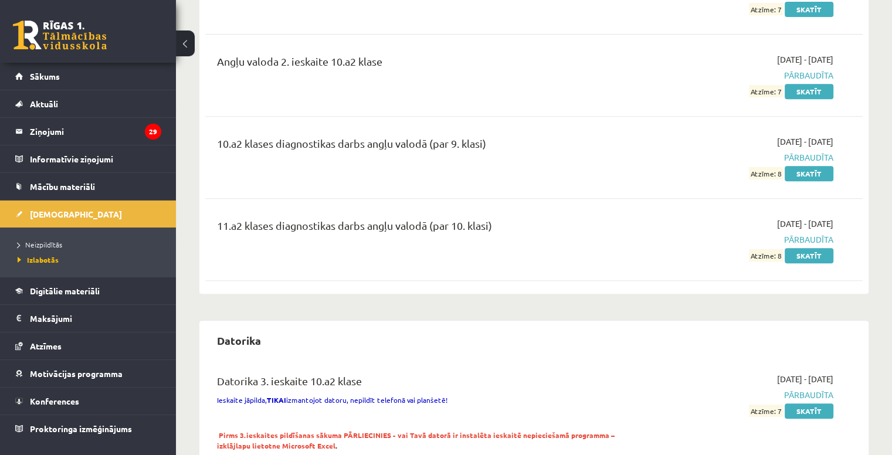
scroll to position [506, 0]
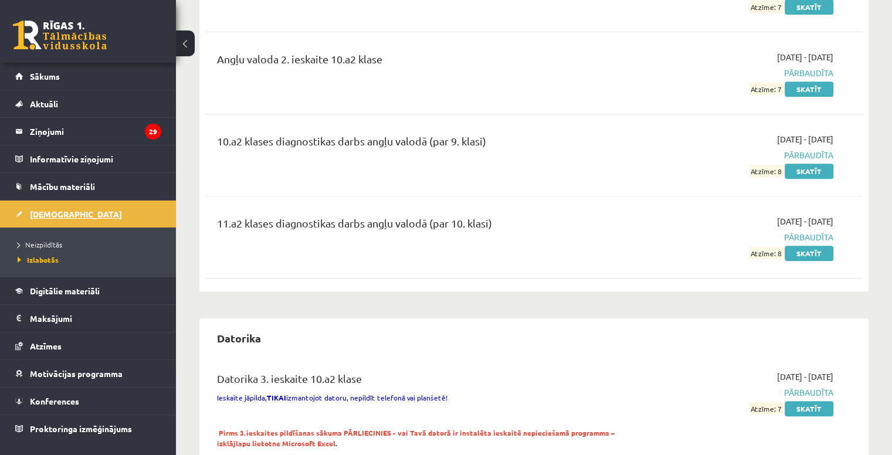
click at [83, 209] on link "[DEMOGRAPHIC_DATA]" at bounding box center [88, 214] width 146 height 27
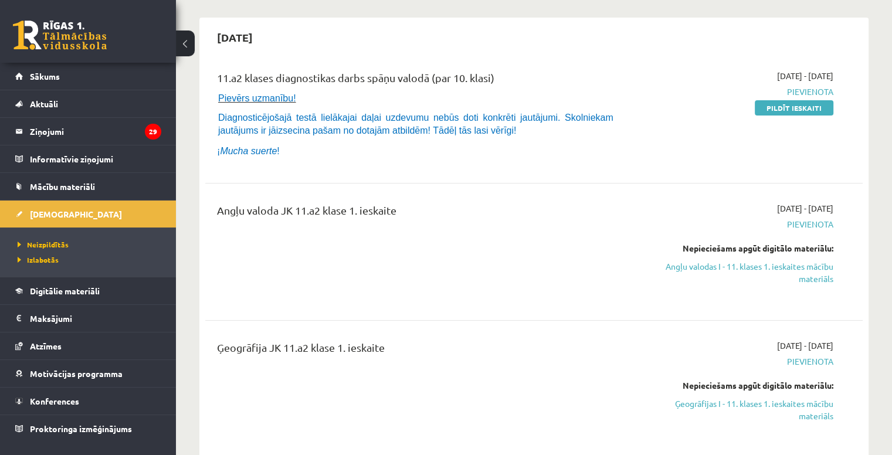
scroll to position [97, 0]
click at [709, 270] on link "Angļu valodas I - 11. klases 1. ieskaites mācību materiāls" at bounding box center [736, 273] width 193 height 25
click at [680, 263] on link "Angļu valodas I - 11. klases 1. ieskaites mācību materiāls" at bounding box center [736, 273] width 193 height 25
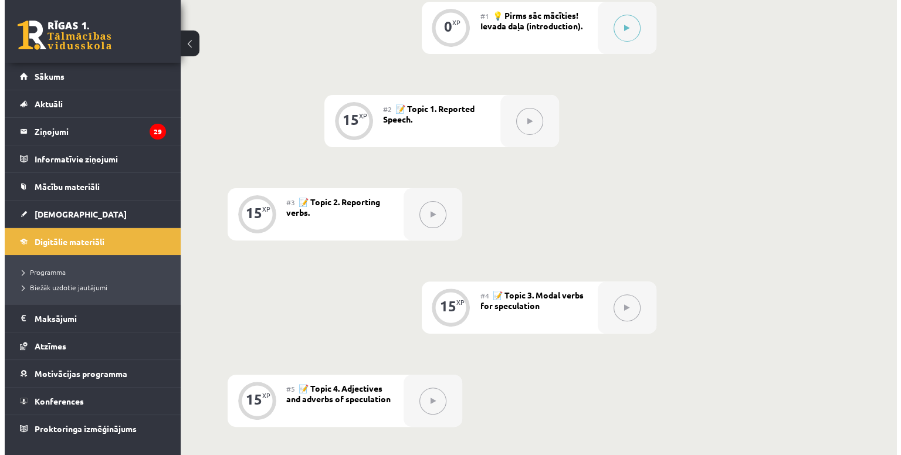
scroll to position [328, 0]
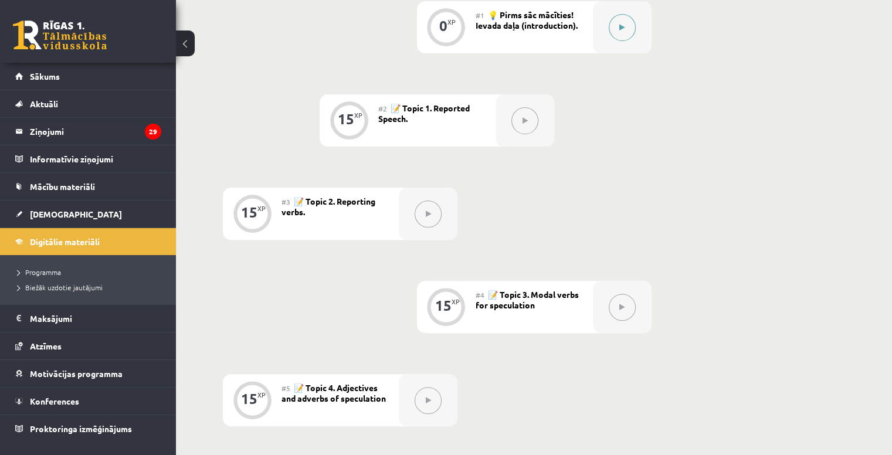
click at [633, 30] on button at bounding box center [622, 27] width 27 height 27
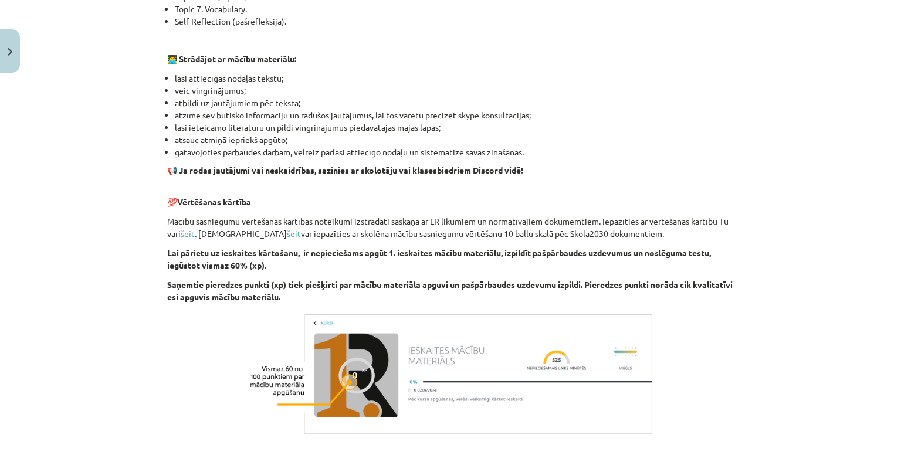
scroll to position [777, 0]
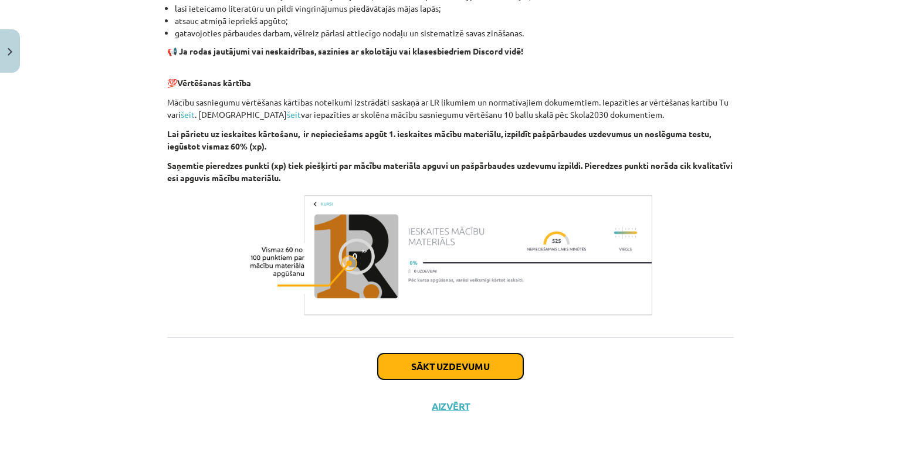
click at [457, 371] on button "Sākt uzdevumu" at bounding box center [450, 367] width 145 height 26
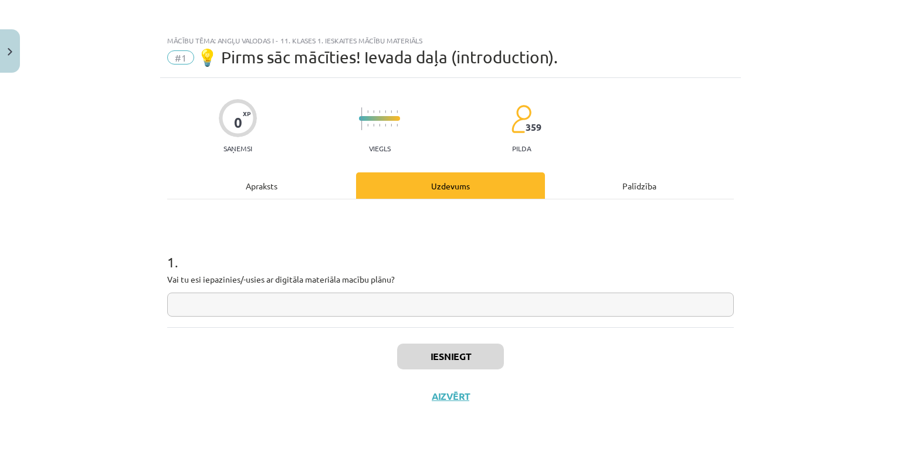
click at [447, 306] on input "text" at bounding box center [450, 305] width 566 height 24
type input "**"
click at [461, 364] on button "Iesniegt" at bounding box center [450, 357] width 107 height 26
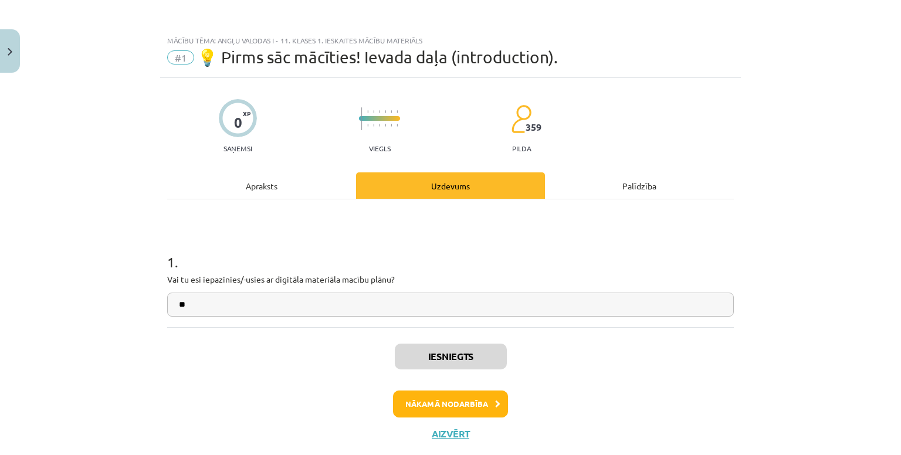
scroll to position [329, 0]
click at [456, 395] on button "Nākamā nodarbība" at bounding box center [450, 403] width 115 height 27
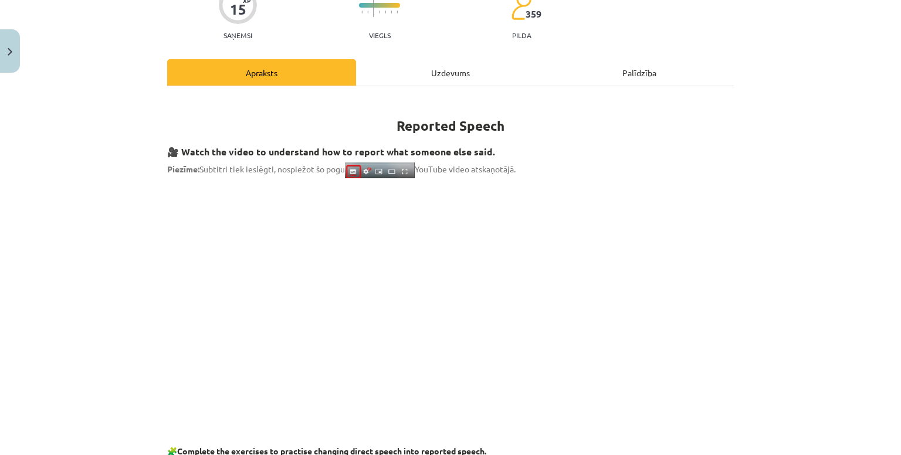
scroll to position [116, 0]
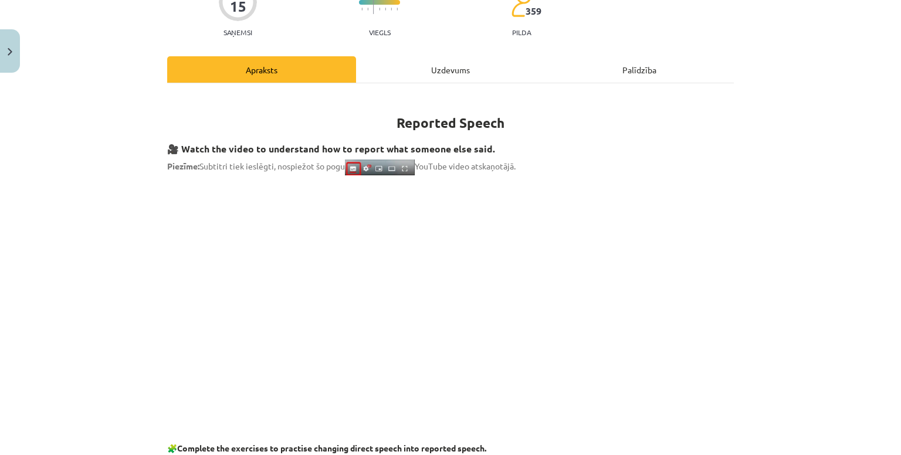
click at [418, 64] on div "Uzdevums" at bounding box center [450, 69] width 189 height 26
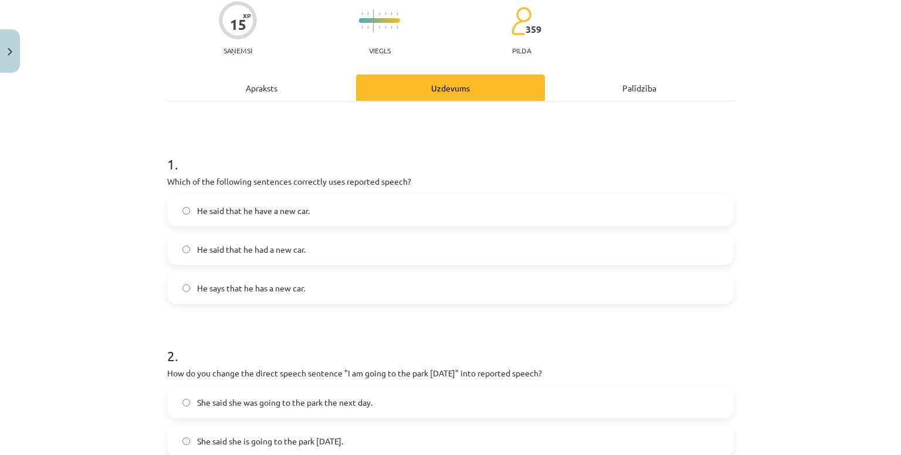
scroll to position [0, 0]
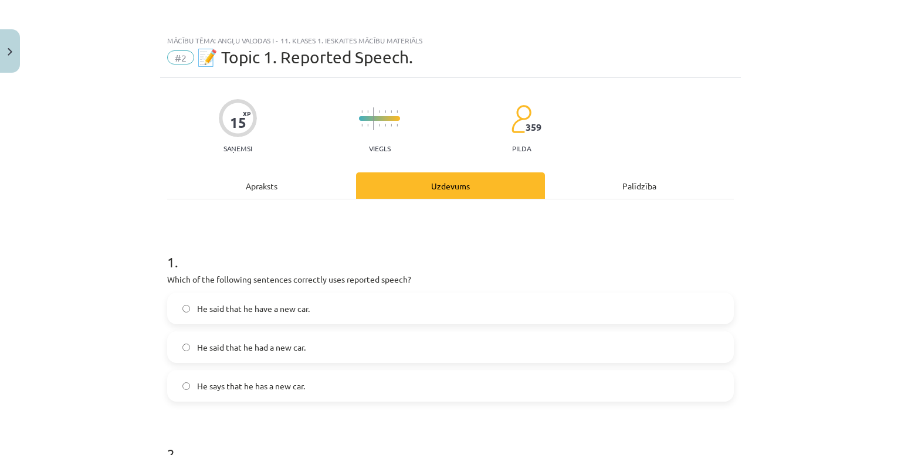
click at [287, 178] on div "Apraksts" at bounding box center [261, 185] width 189 height 26
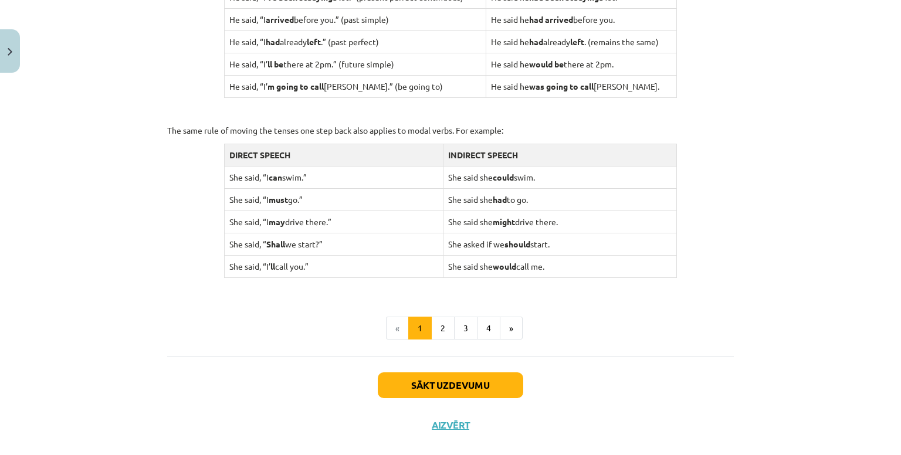
scroll to position [1127, 0]
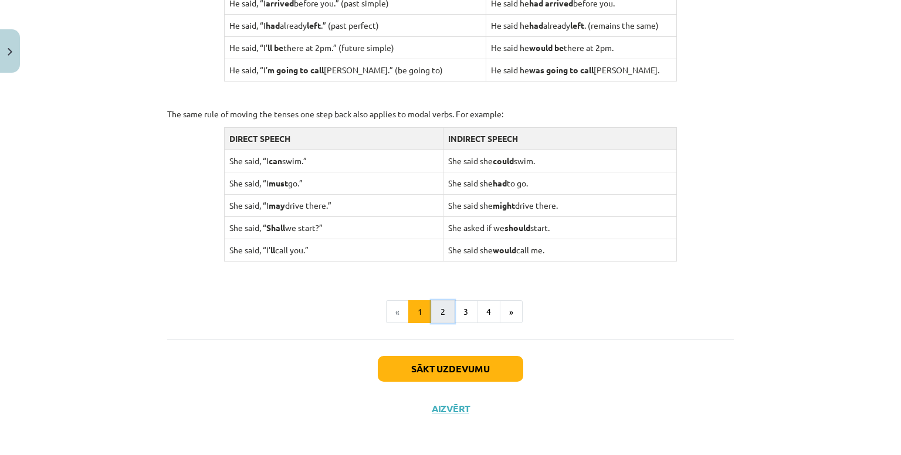
click at [438, 310] on button "2" at bounding box center [442, 311] width 23 height 23
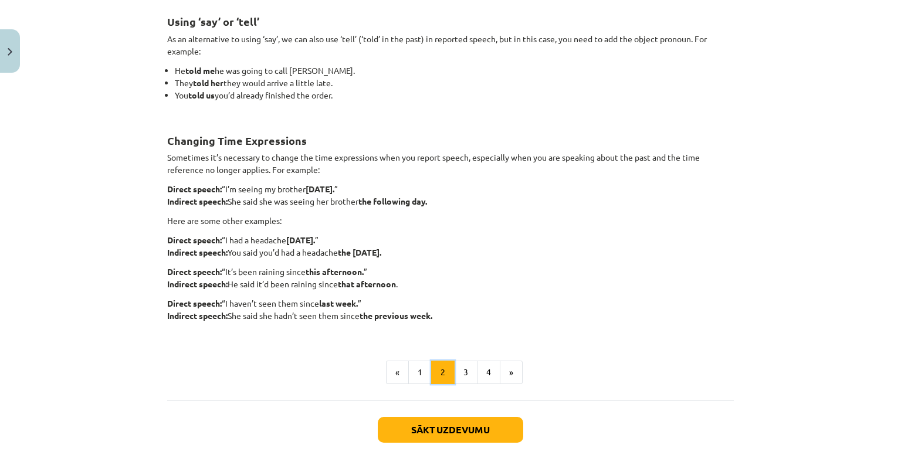
scroll to position [0, 0]
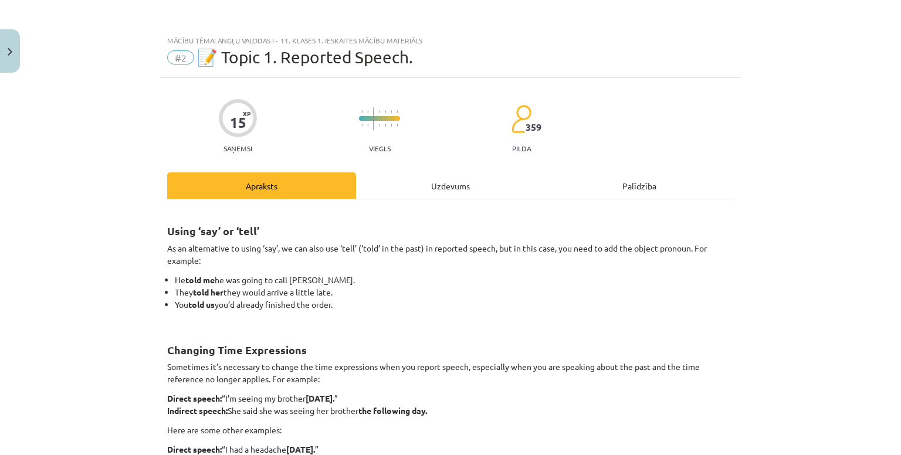
click at [444, 178] on div "Uzdevums" at bounding box center [450, 185] width 189 height 26
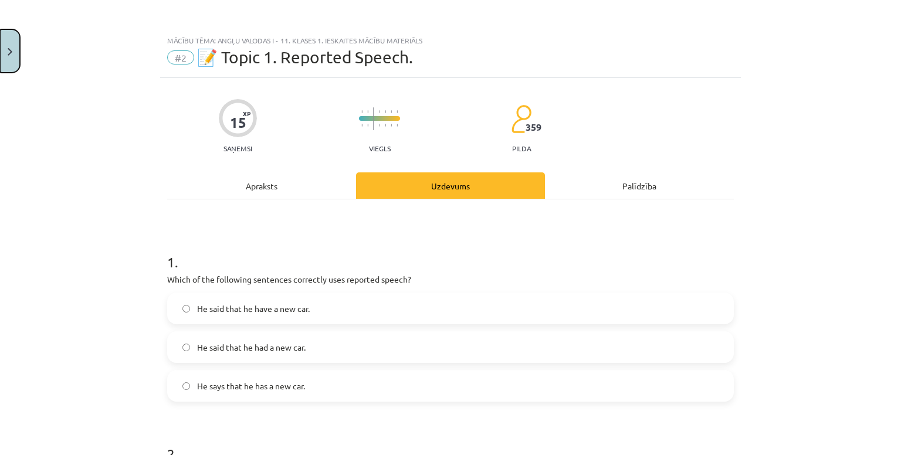
click at [4, 46] on button "Close" at bounding box center [10, 50] width 20 height 43
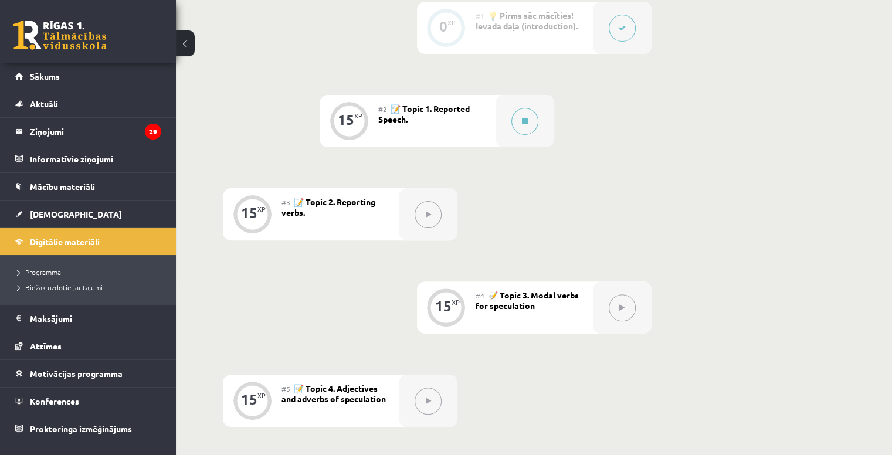
scroll to position [362, 0]
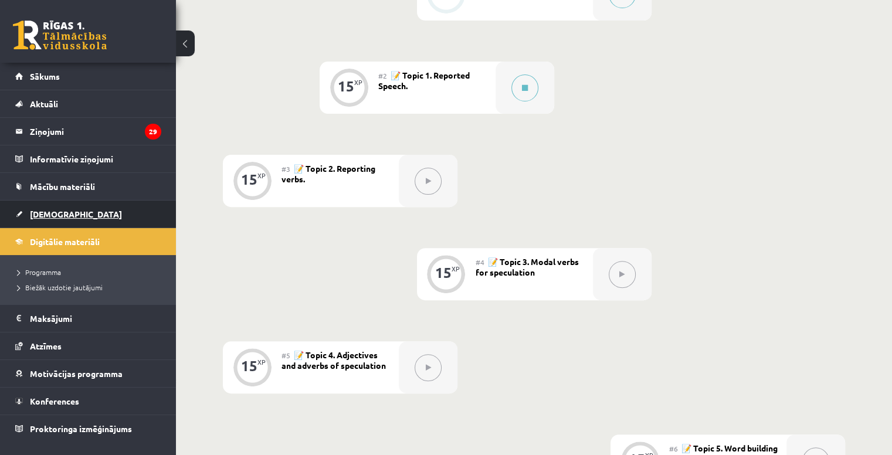
click at [95, 211] on link "[DEMOGRAPHIC_DATA]" at bounding box center [88, 214] width 146 height 27
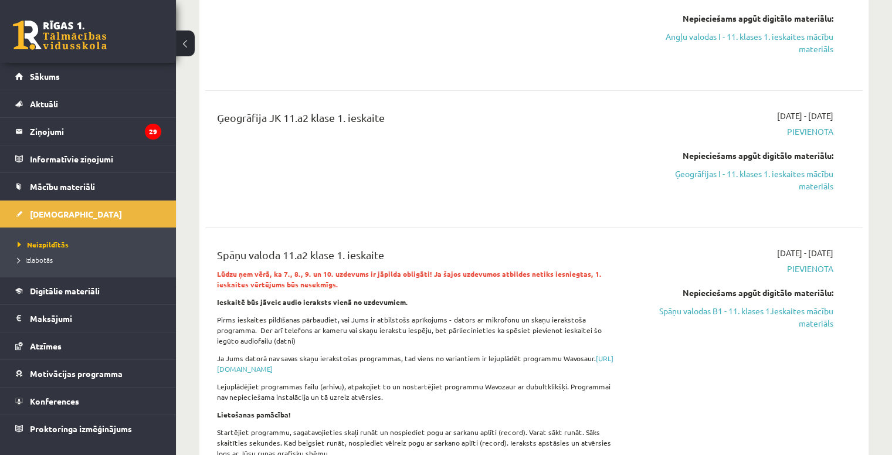
scroll to position [325, 0]
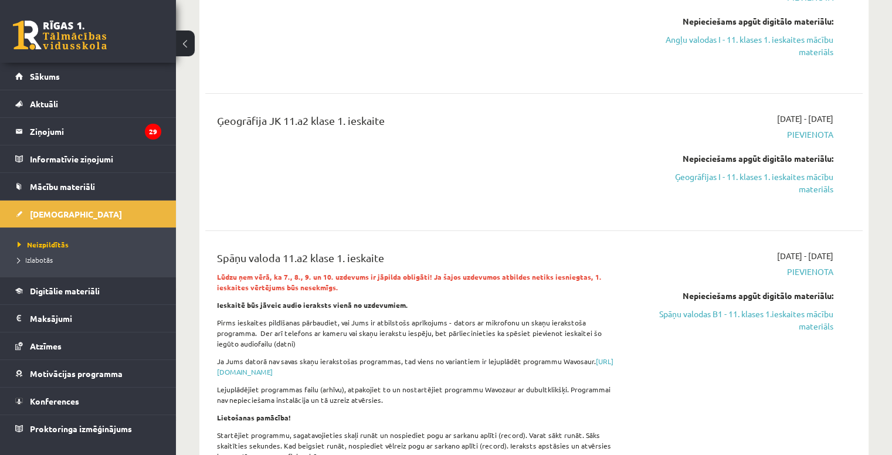
drag, startPoint x: 693, startPoint y: 176, endPoint x: 509, endPoint y: 64, distance: 215.5
click at [693, 176] on link "Ģeogrāfijas I - 11. klases 1. ieskaites mācību materiāls" at bounding box center [736, 183] width 193 height 25
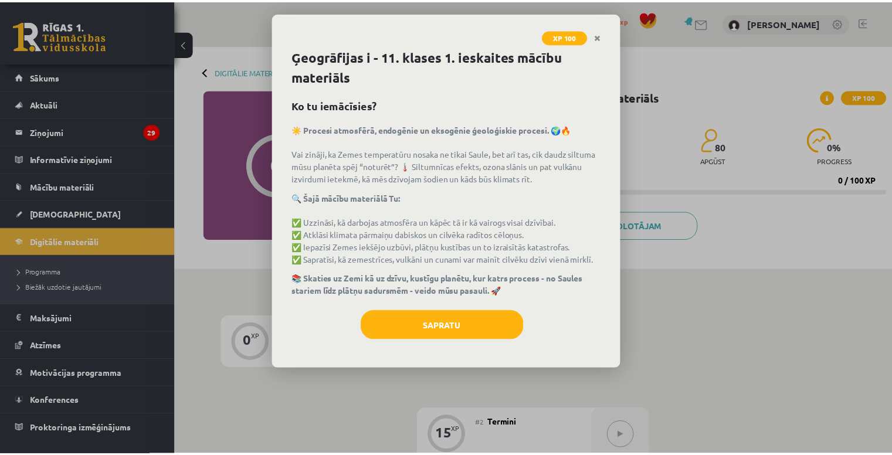
scroll to position [1289, 0]
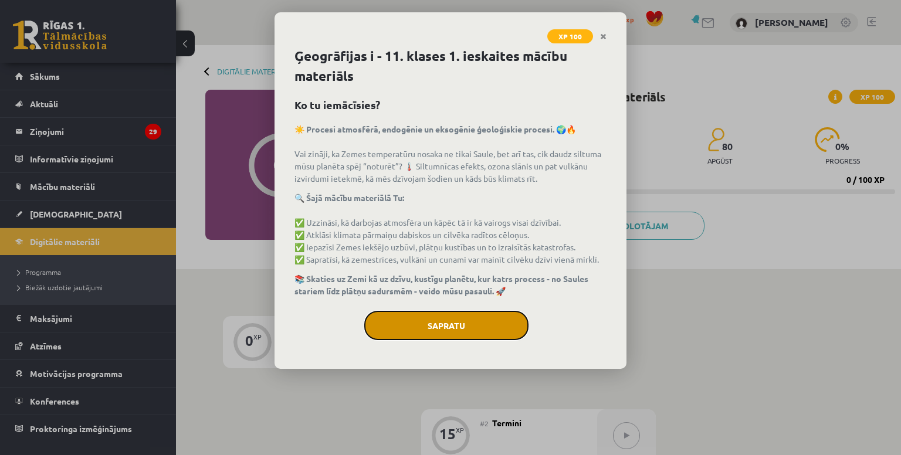
click at [434, 328] on button "Sapratu" at bounding box center [446, 325] width 164 height 29
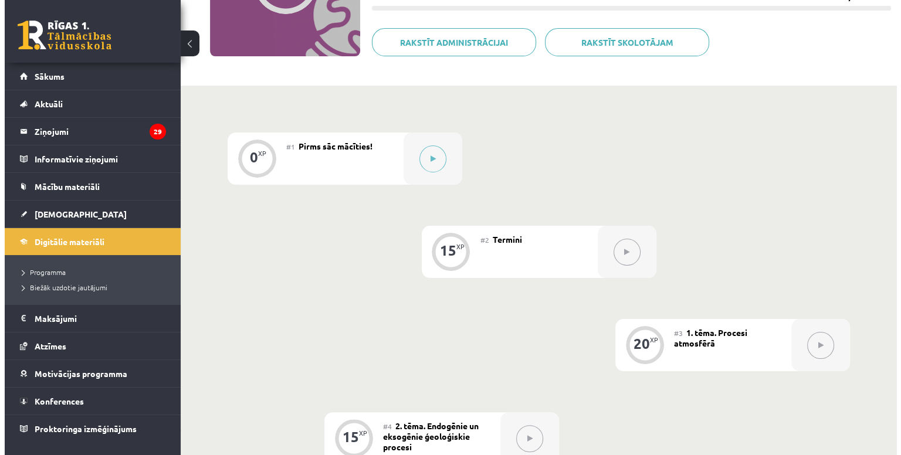
scroll to position [178, 0]
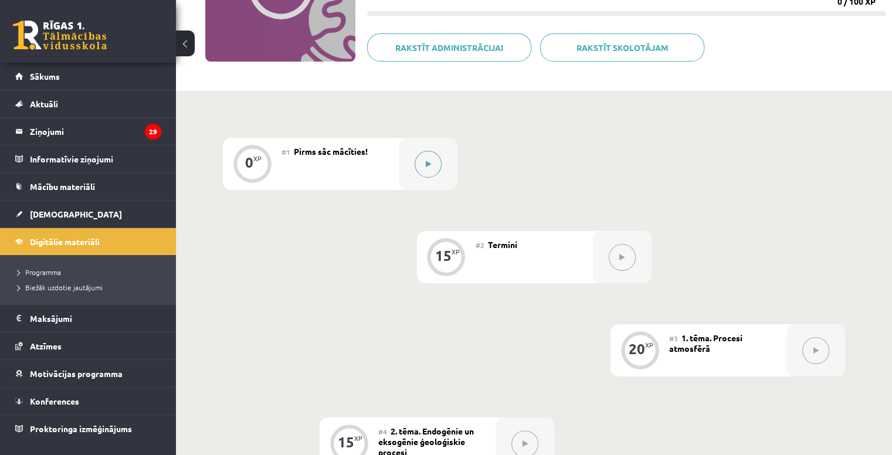
click at [424, 164] on button at bounding box center [428, 164] width 27 height 27
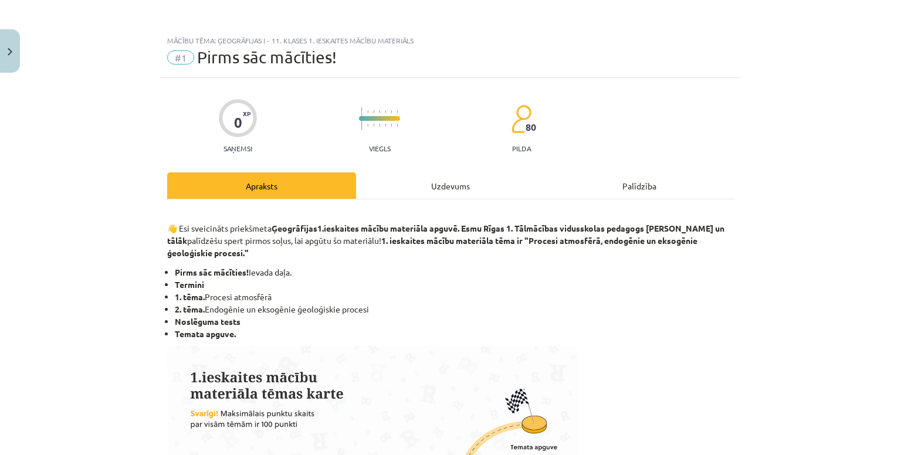
click at [441, 193] on div "Uzdevums" at bounding box center [450, 185] width 189 height 26
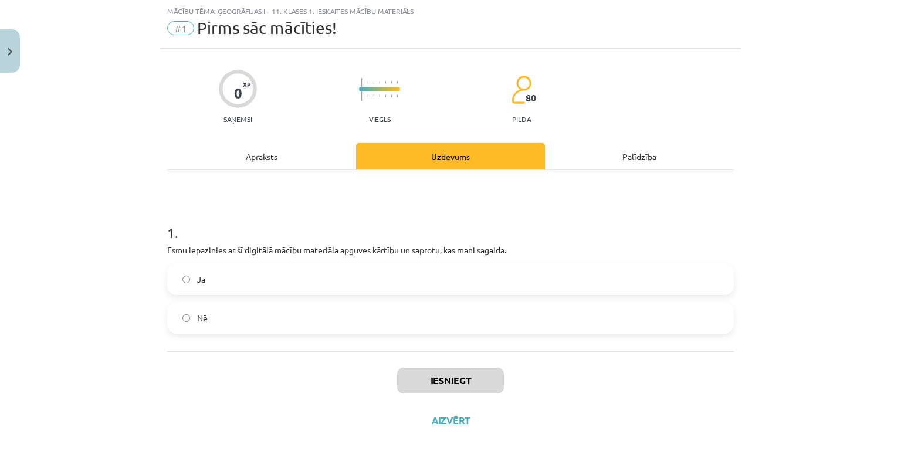
scroll to position [43, 0]
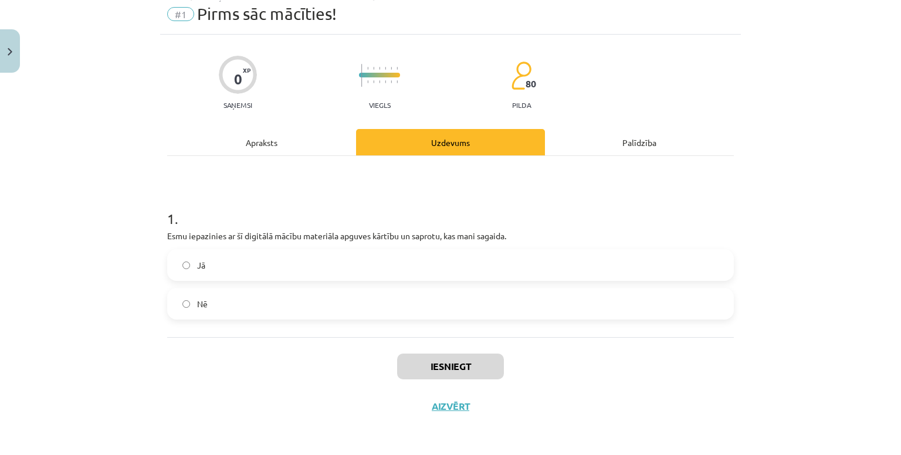
click at [327, 260] on label "Jā" at bounding box center [450, 264] width 564 height 29
click at [417, 363] on button "Iesniegt" at bounding box center [450, 367] width 107 height 26
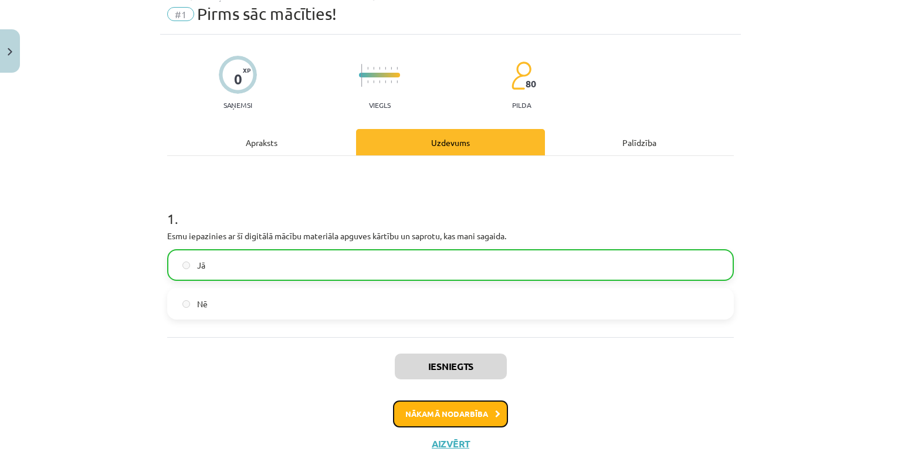
click at [439, 409] on button "Nākamā nodarbība" at bounding box center [450, 413] width 115 height 27
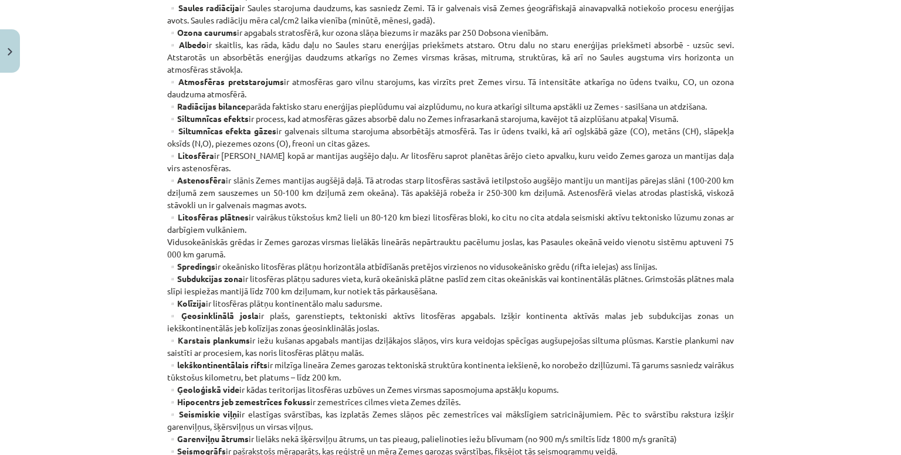
scroll to position [644, 0]
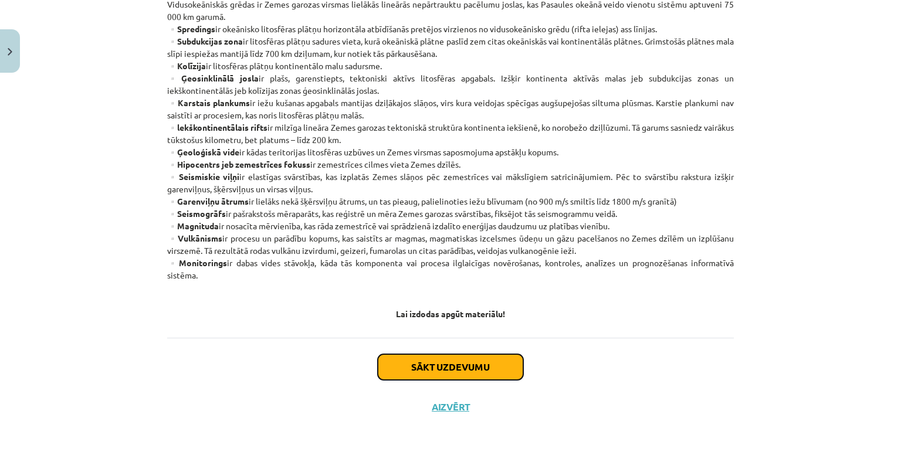
click at [450, 359] on button "Sākt uzdevumu" at bounding box center [450, 367] width 145 height 26
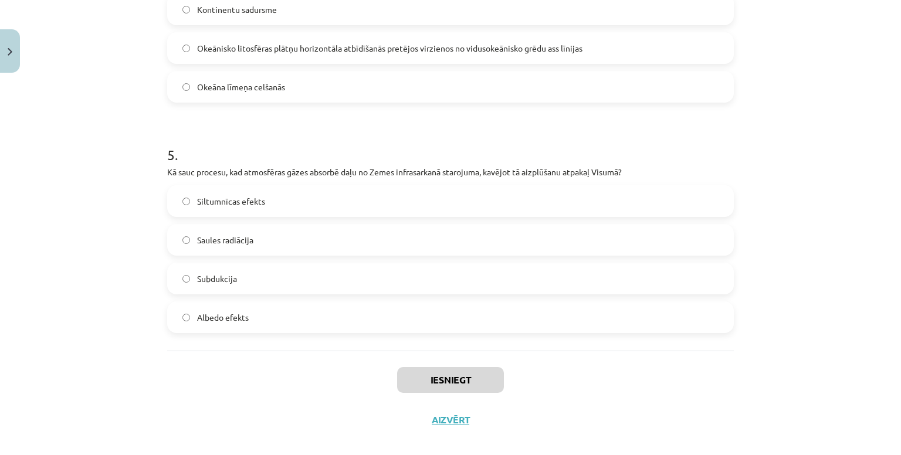
scroll to position [1042, 0]
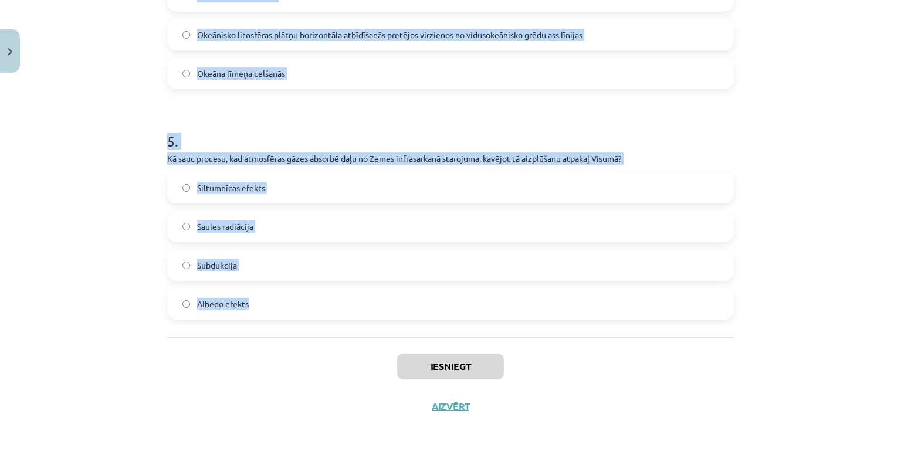
drag, startPoint x: 150, startPoint y: 235, endPoint x: 598, endPoint y: 301, distance: 452.8
type textarea "**********"
click at [598, 301] on div "Mācību tēma: Ģeogrāfijas i - 11. klases 1. ieskaites mācību materiāls #2 Termin…" at bounding box center [450, 227] width 901 height 455
copy form "1 . Kā sauc Zemes garozas ārējo cieto apvalku, kuru veido Zemes garoza un manti…"
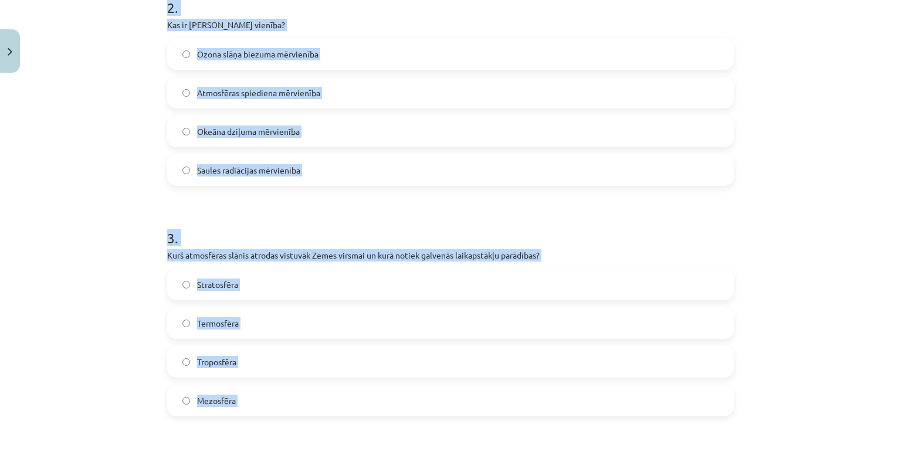
scroll to position [377, 0]
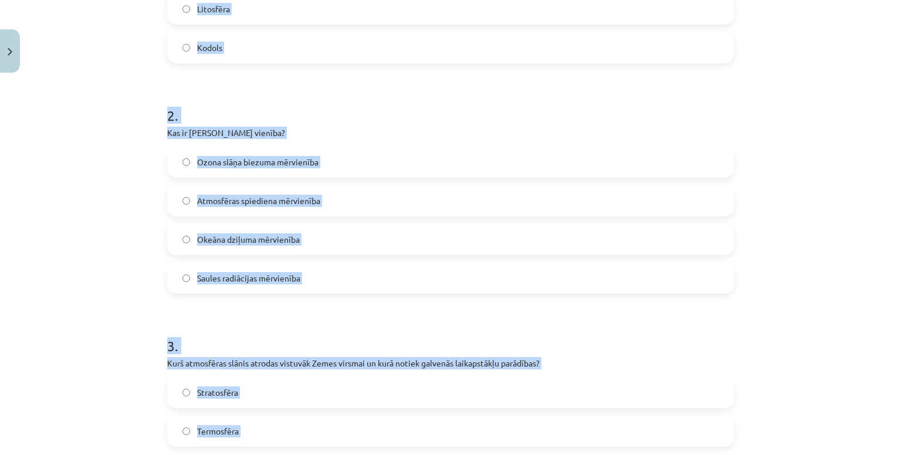
click at [169, 130] on p "Kas ir [PERSON_NAME] vienība?" at bounding box center [450, 133] width 566 height 12
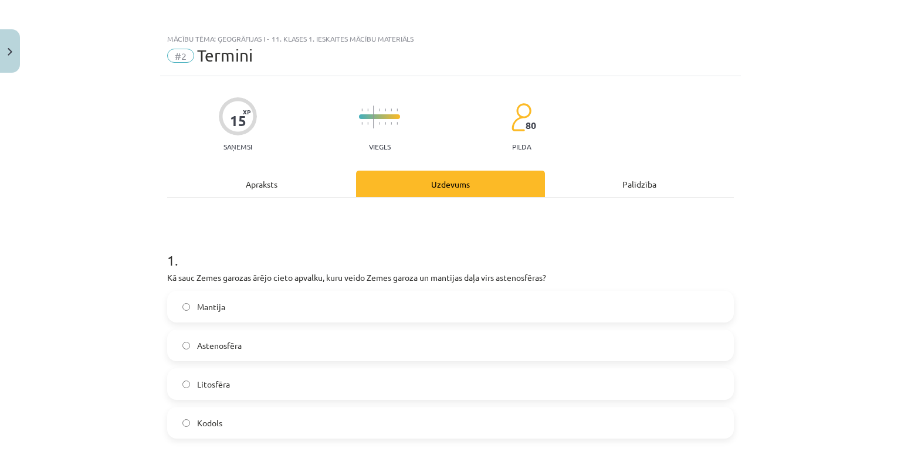
scroll to position [0, 0]
click at [242, 376] on label "Litosfēra" at bounding box center [450, 385] width 564 height 29
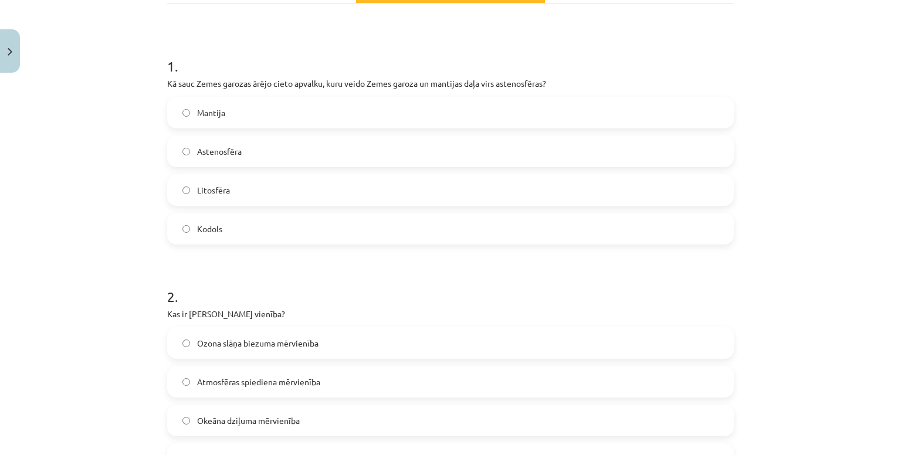
scroll to position [304, 0]
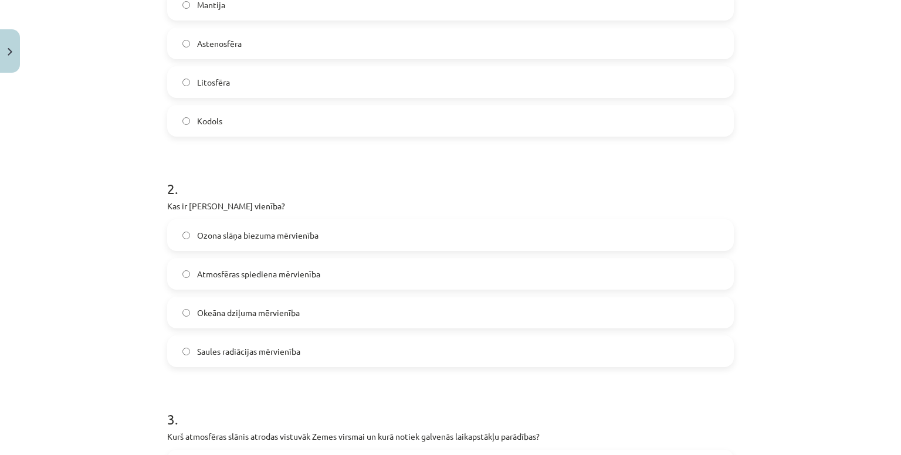
click at [213, 242] on label "Ozona slāņa biezuma mērvienība" at bounding box center [450, 234] width 564 height 29
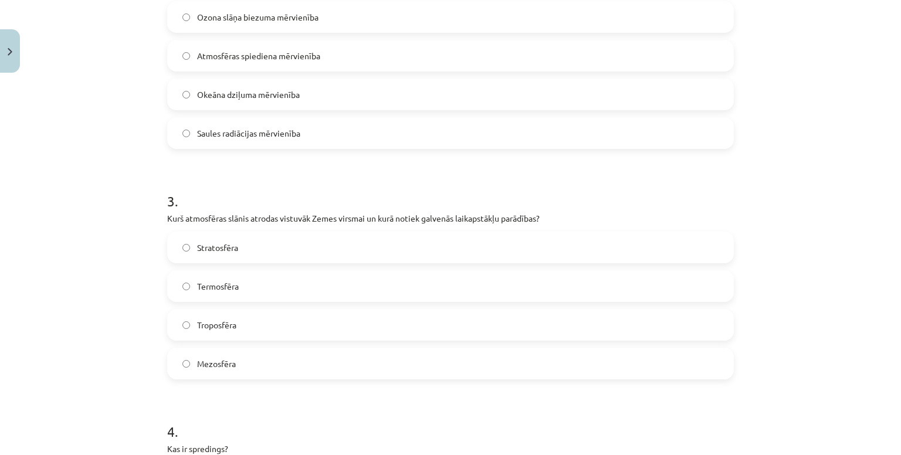
scroll to position [531, 0]
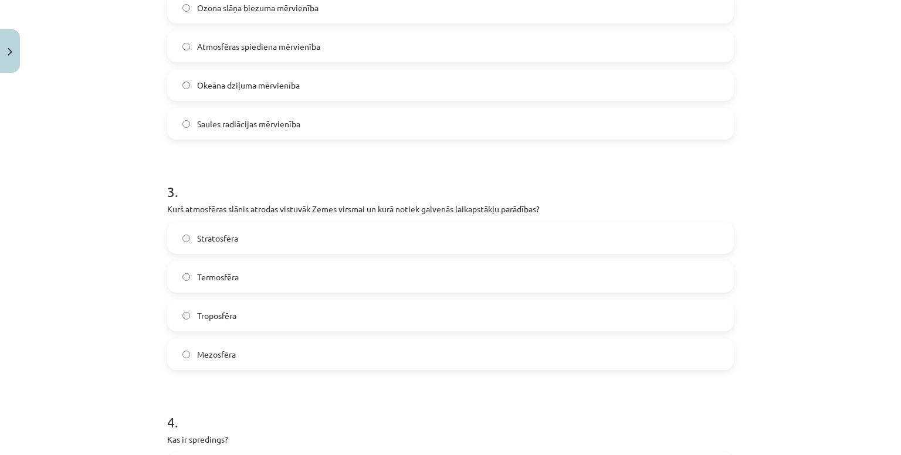
click at [227, 322] on label "Troposfēra" at bounding box center [450, 315] width 564 height 29
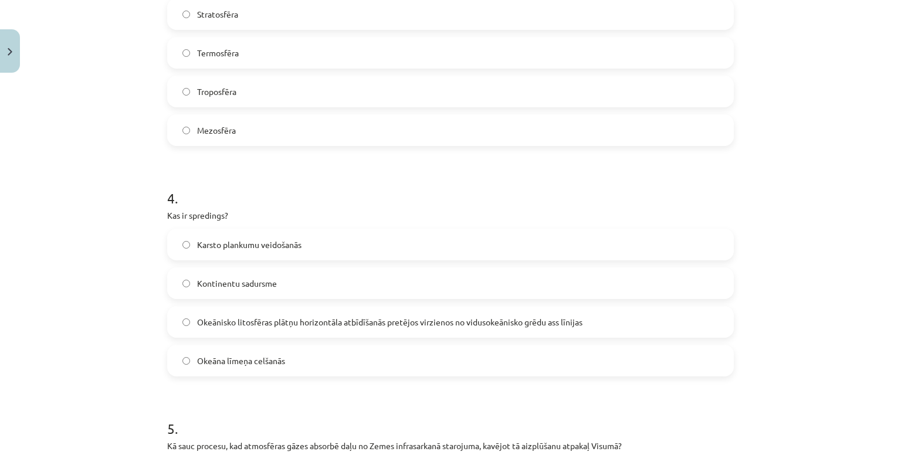
scroll to position [758, 0]
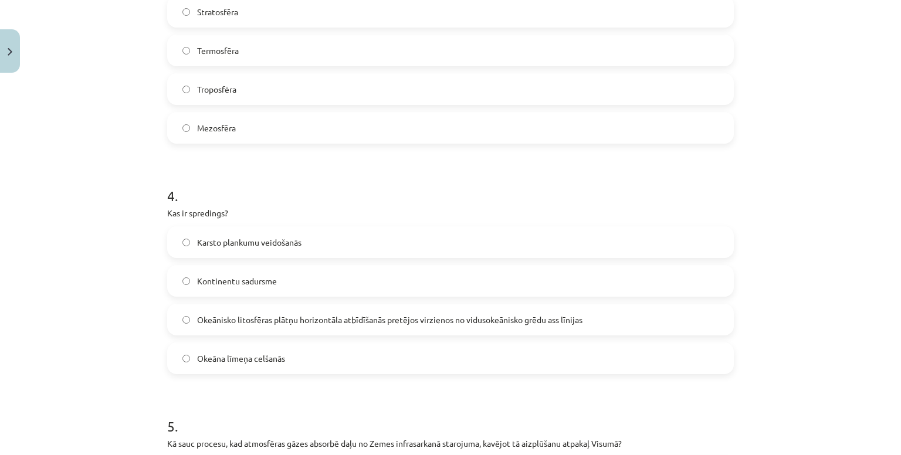
click at [244, 327] on label "Okeānisko litosfēras plātņu horizontāla atbīdīšanās pretējos virzienos no vidus…" at bounding box center [450, 319] width 564 height 29
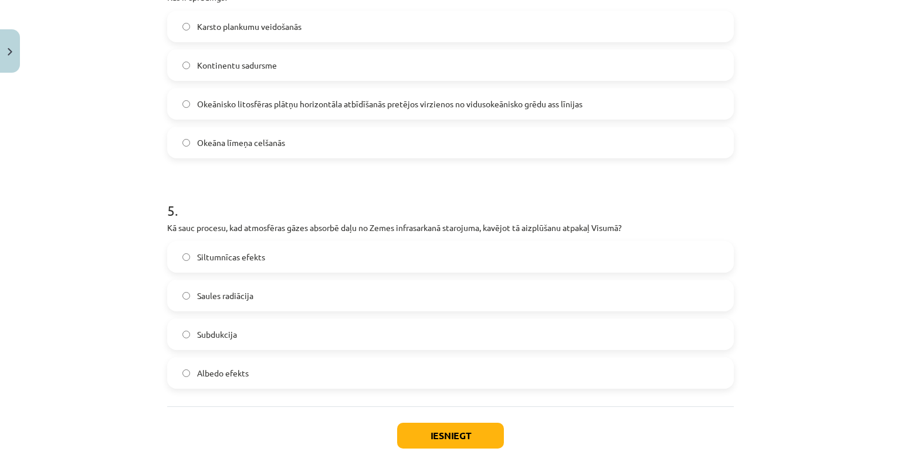
scroll to position [973, 0]
click at [222, 261] on span "Siltumnīcas efekts" at bounding box center [231, 257] width 68 height 12
click at [417, 427] on button "Iesniegt" at bounding box center [450, 436] width 107 height 26
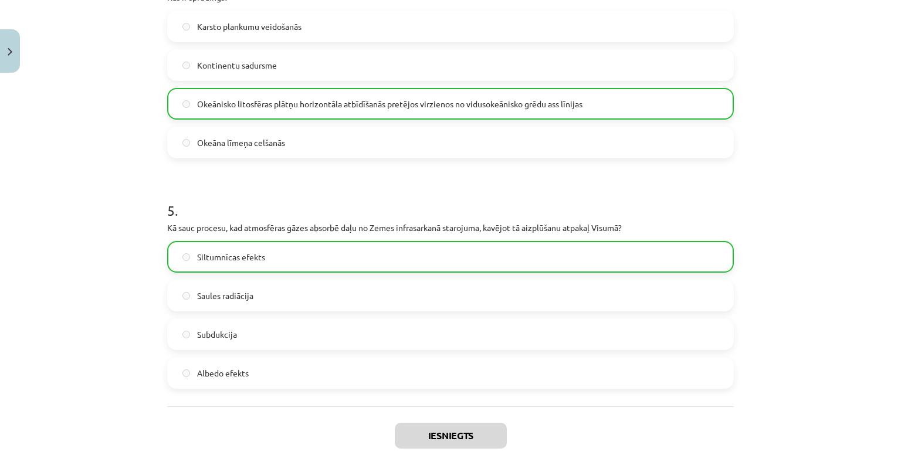
scroll to position [1079, 0]
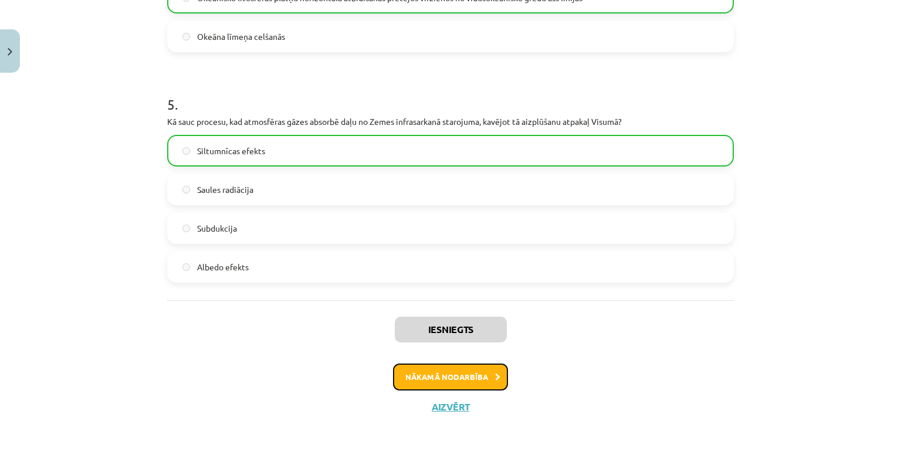
click at [437, 374] on button "Nākamā nodarbība" at bounding box center [450, 377] width 115 height 27
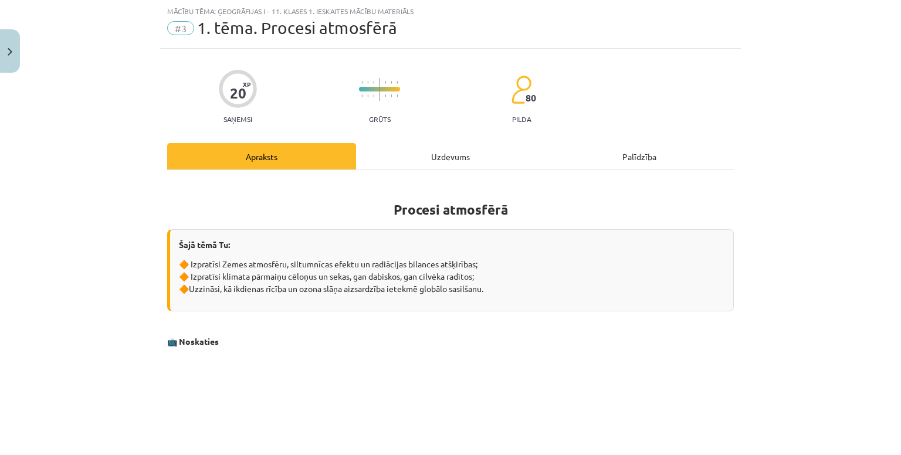
scroll to position [33, 0]
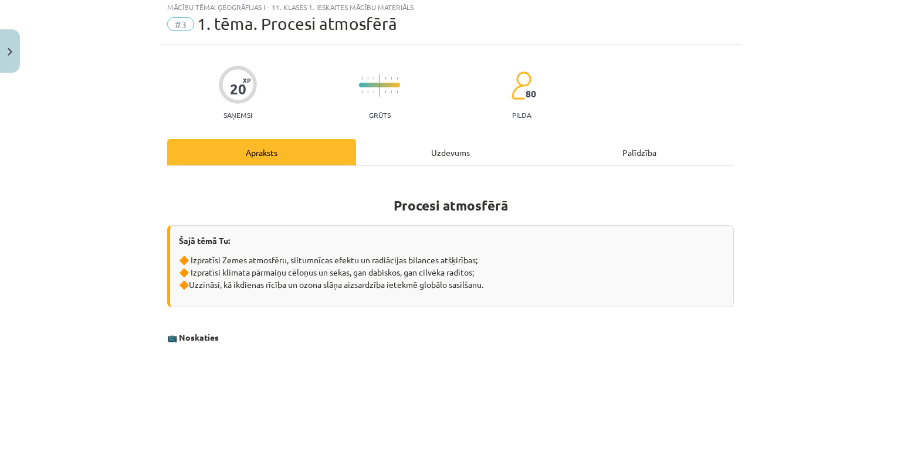
click at [446, 153] on div "Uzdevums" at bounding box center [450, 152] width 189 height 26
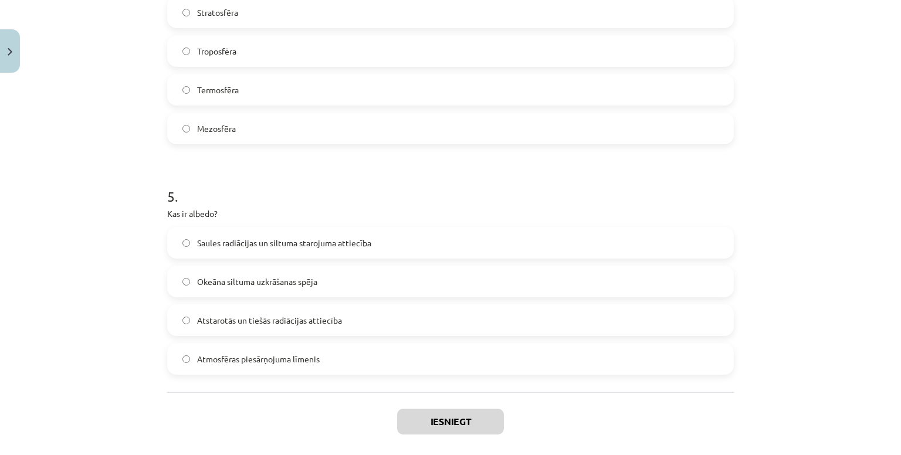
scroll to position [1042, 0]
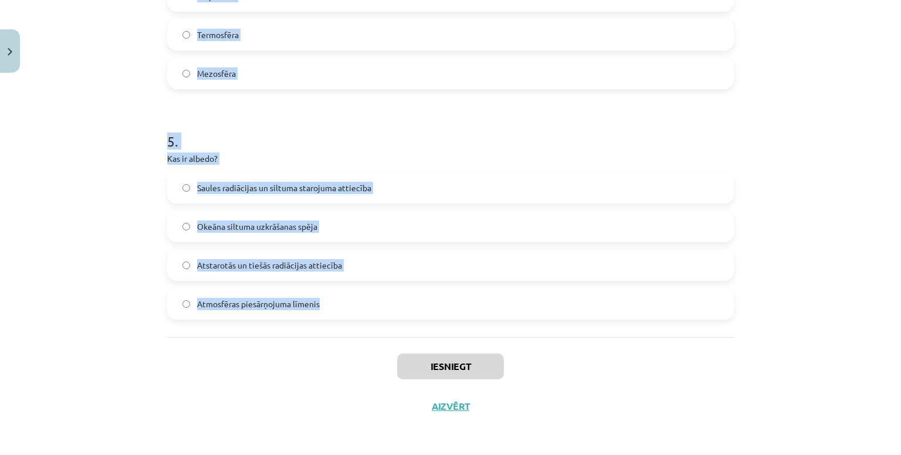
drag, startPoint x: 157, startPoint y: 119, endPoint x: 500, endPoint y: 307, distance: 391.2
copy form "1 . Kāda ir ozona slāņa biezuma mērvienība? Milimetri Pasali Mikrometri Dobsona…"
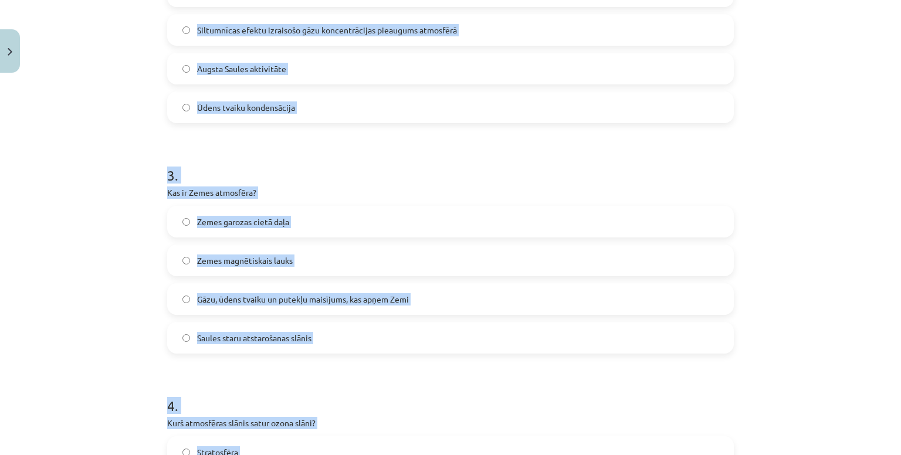
scroll to position [354, 0]
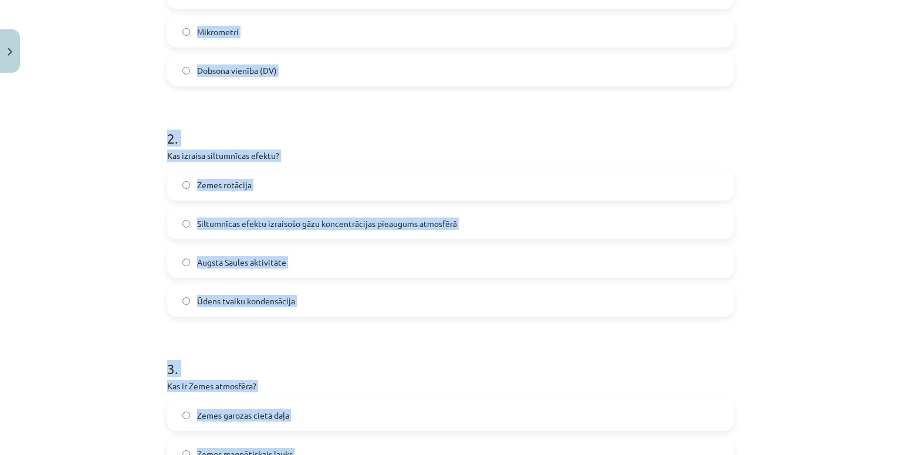
click at [100, 216] on div "Mācību tēma: Ģeogrāfijas i - 11. klases 1. ieskaites mācību materiāls #3 1. tēm…" at bounding box center [450, 227] width 901 height 455
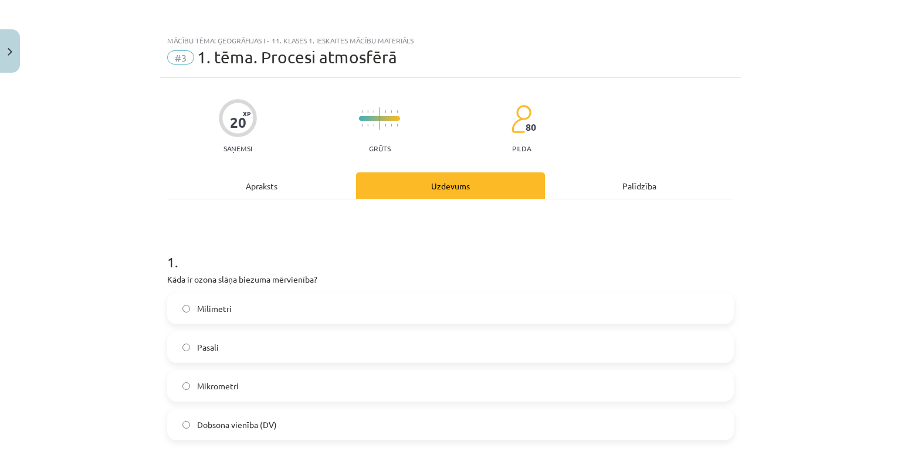
scroll to position [130, 0]
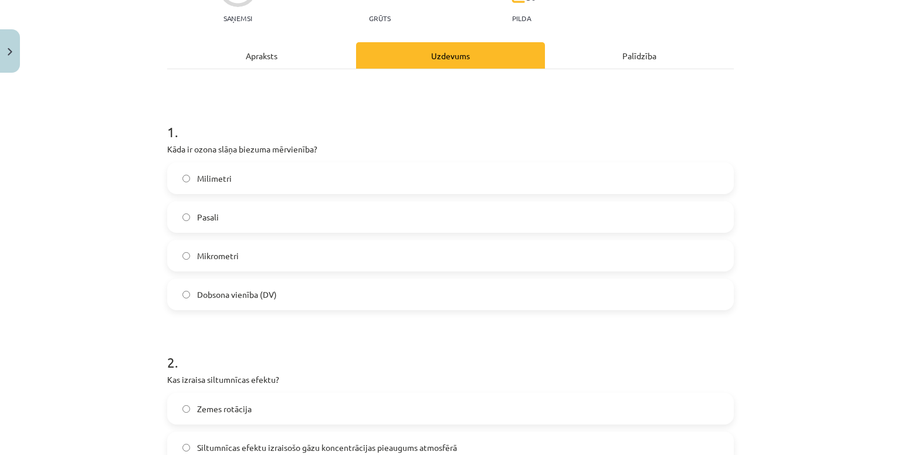
click at [274, 303] on label "Dobsona vienība (DV)" at bounding box center [450, 294] width 564 height 29
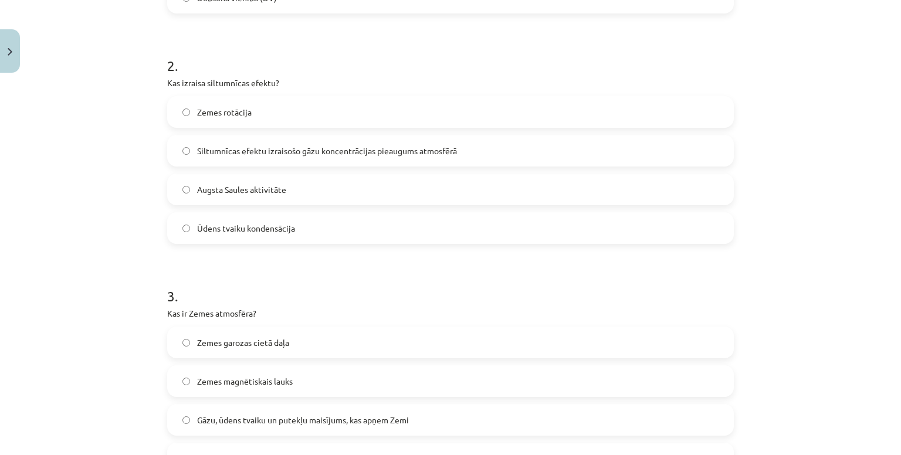
scroll to position [428, 0]
click at [307, 147] on span "Siltumnīcas efektu izraisošo gāzu koncentrācijas pieaugums atmosfērā" at bounding box center [327, 150] width 260 height 12
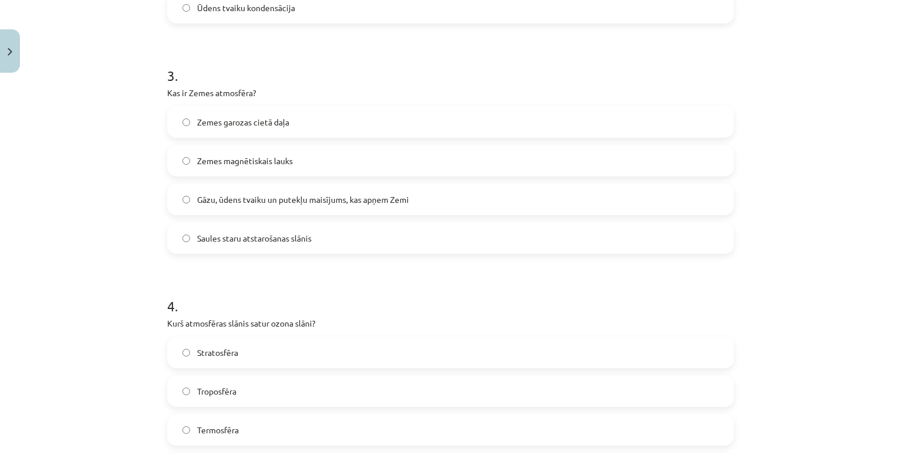
scroll to position [651, 0]
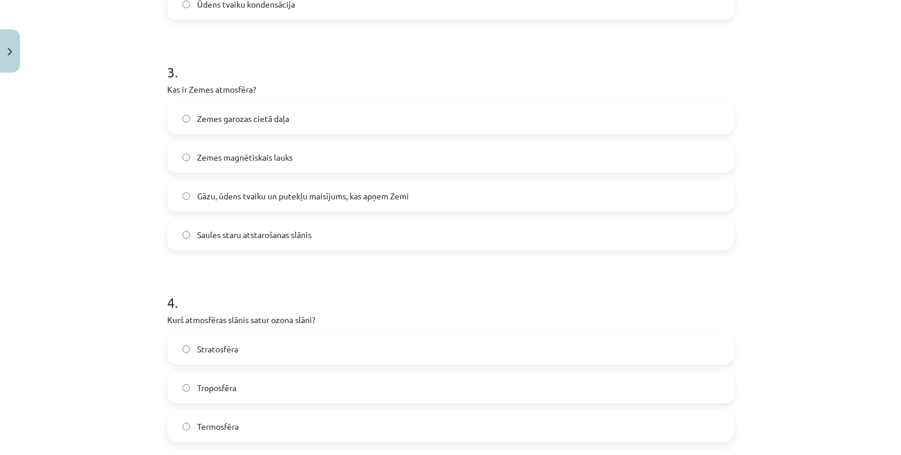
click at [228, 204] on label "Gāzu, ūdens tvaiku un putekļu maisījums, kas apņem Zemi" at bounding box center [450, 195] width 564 height 29
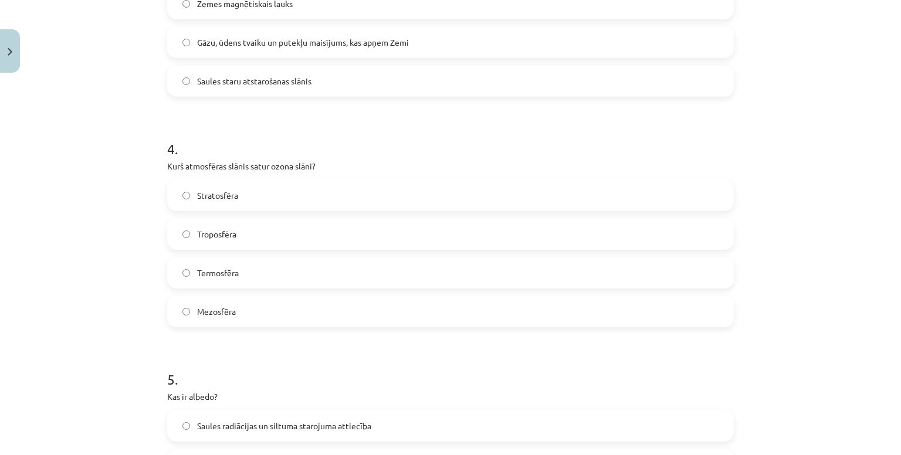
scroll to position [889, 0]
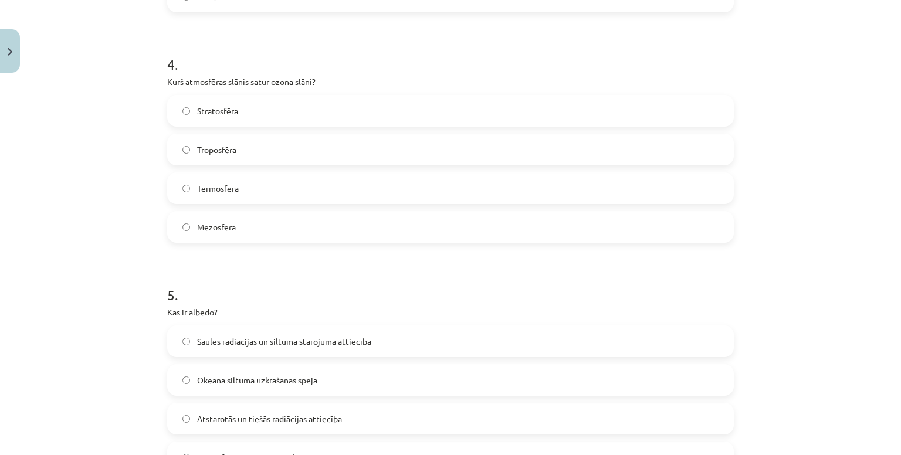
click at [216, 113] on span "Stratosfēra" at bounding box center [217, 111] width 41 height 12
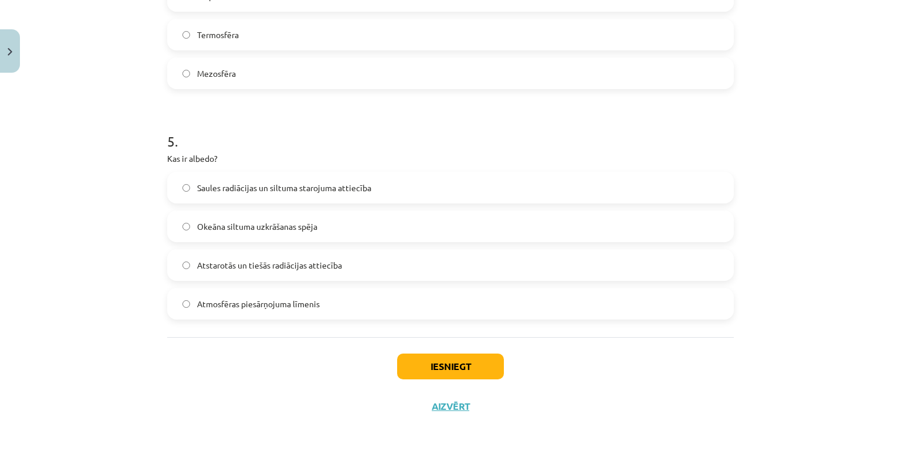
click at [254, 270] on label "Atstarotās un tiešās radiācijas attiecība" at bounding box center [450, 264] width 564 height 29
click at [409, 352] on div "Iesniegt Aizvērt" at bounding box center [450, 378] width 566 height 82
click at [410, 359] on button "Iesniegt" at bounding box center [450, 367] width 107 height 26
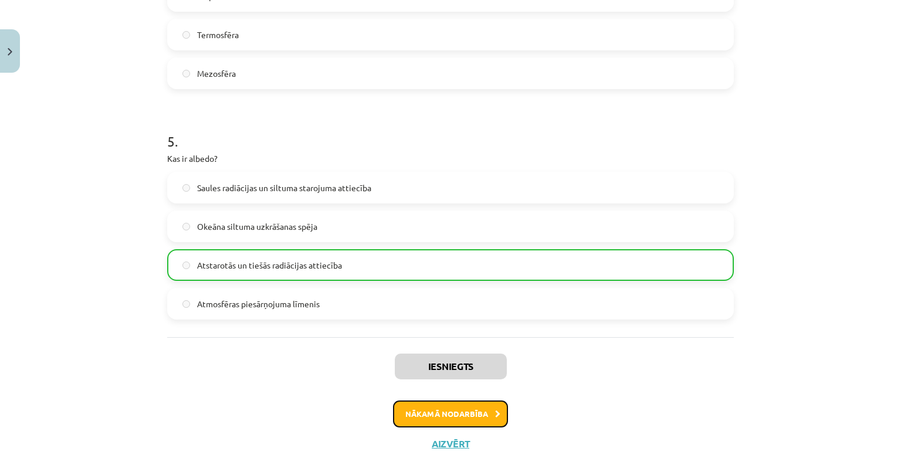
click at [424, 404] on button "Nākamā nodarbība" at bounding box center [450, 413] width 115 height 27
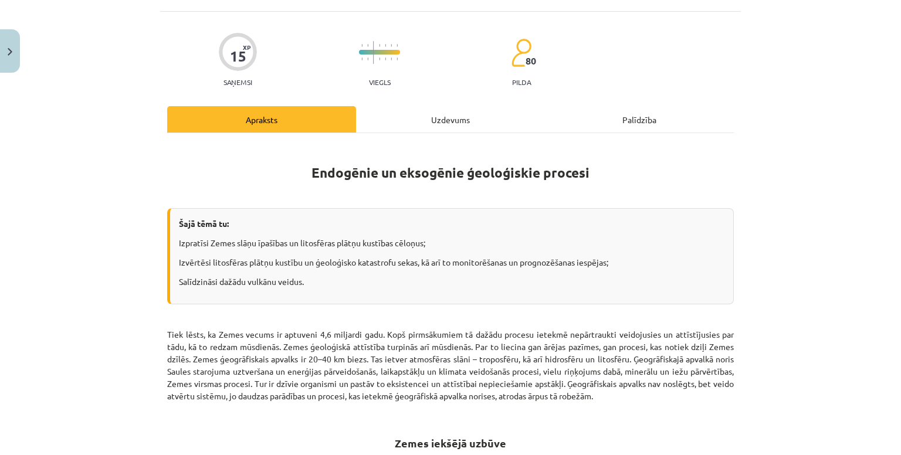
scroll to position [29, 0]
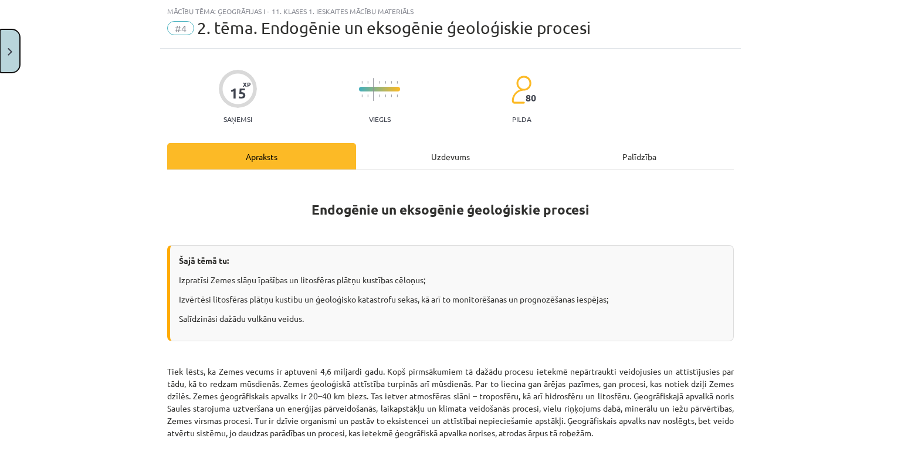
click at [15, 47] on button "Close" at bounding box center [10, 50] width 20 height 43
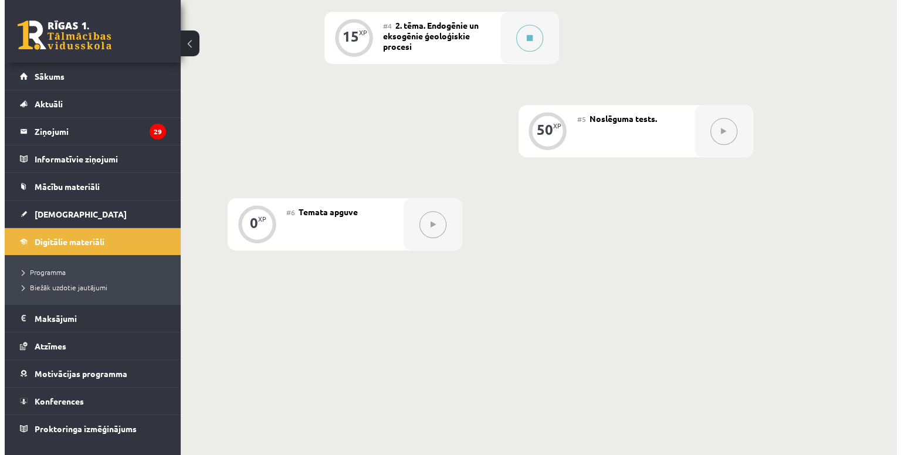
scroll to position [488, 0]
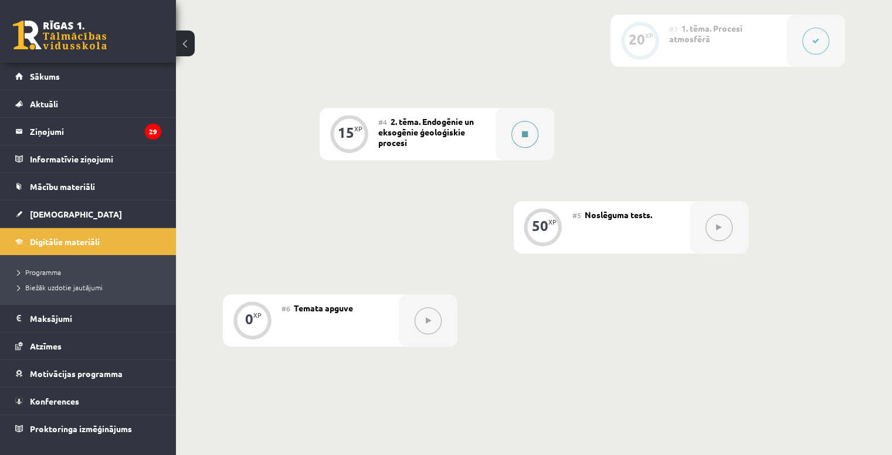
click at [528, 131] on button at bounding box center [524, 134] width 27 height 27
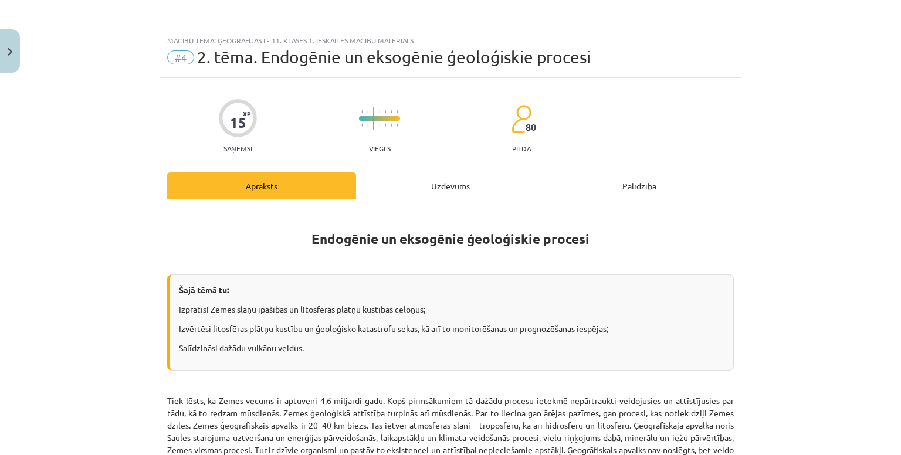
click at [453, 176] on div "Uzdevums" at bounding box center [450, 185] width 189 height 26
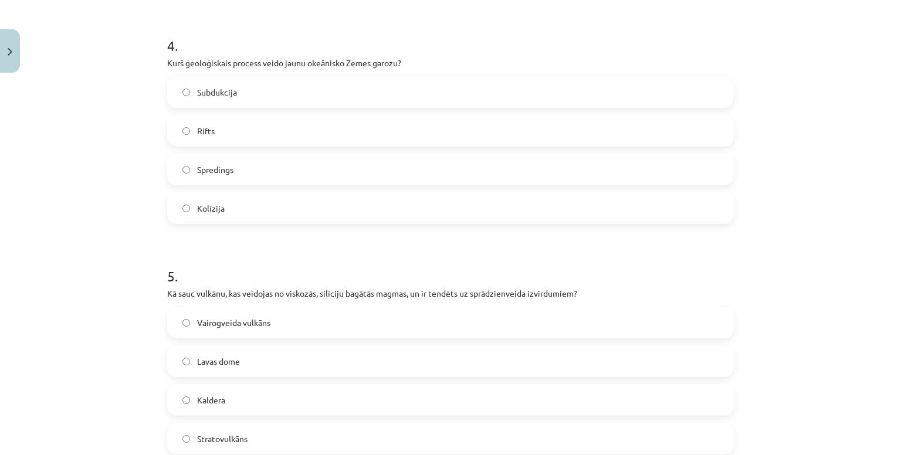
scroll to position [1042, 0]
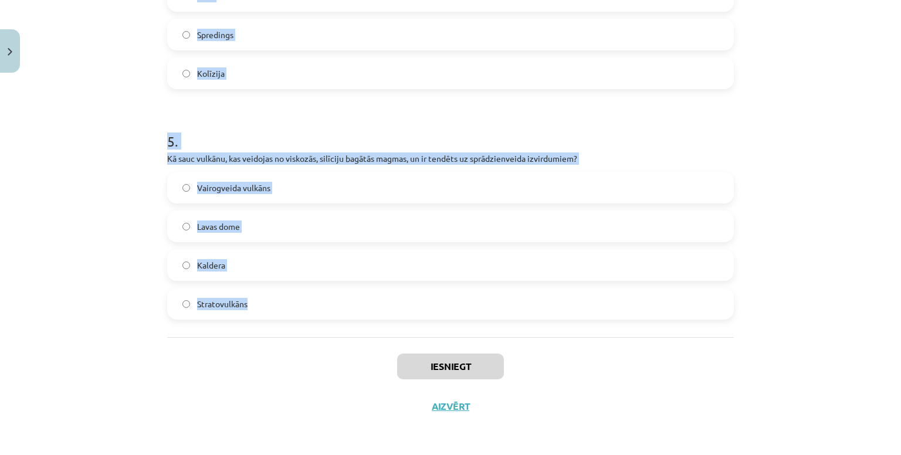
drag, startPoint x: 148, startPoint y: 159, endPoint x: 607, endPoint y: 321, distance: 486.8
click at [607, 321] on div "Mācību tēma: Ģeogrāfijas i - 11. klases 1. ieskaites mācību materiāls #4 2. tēm…" at bounding box center [450, 227] width 901 height 455
copy form "1 . Kas veido Zemes magnētisko lauku? Astenosfēras plastiskums Okeāniskās garoz…"
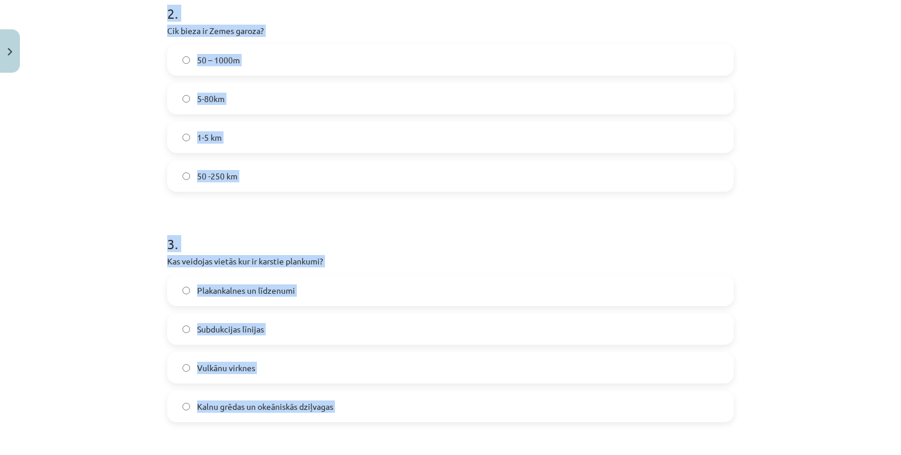
scroll to position [373, 0]
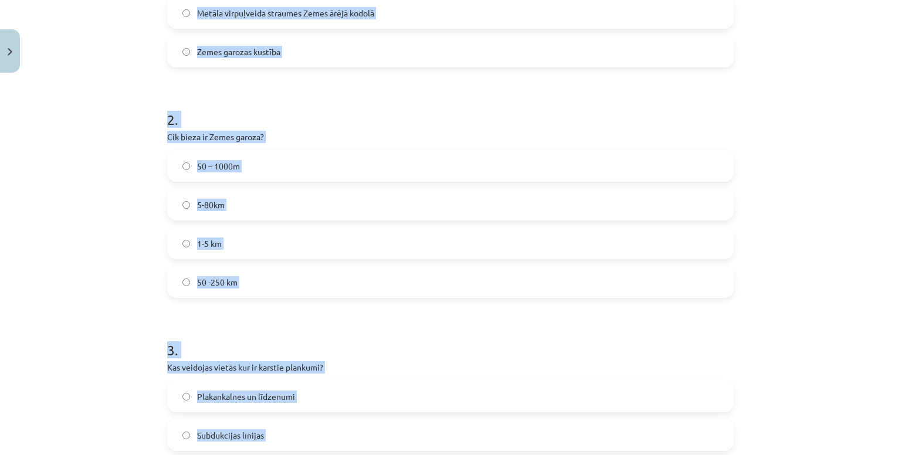
click at [69, 147] on div "Mācību tēma: Ģeogrāfijas i - 11. klases 1. ieskaites mācību materiāls #4 2. tēm…" at bounding box center [450, 227] width 901 height 455
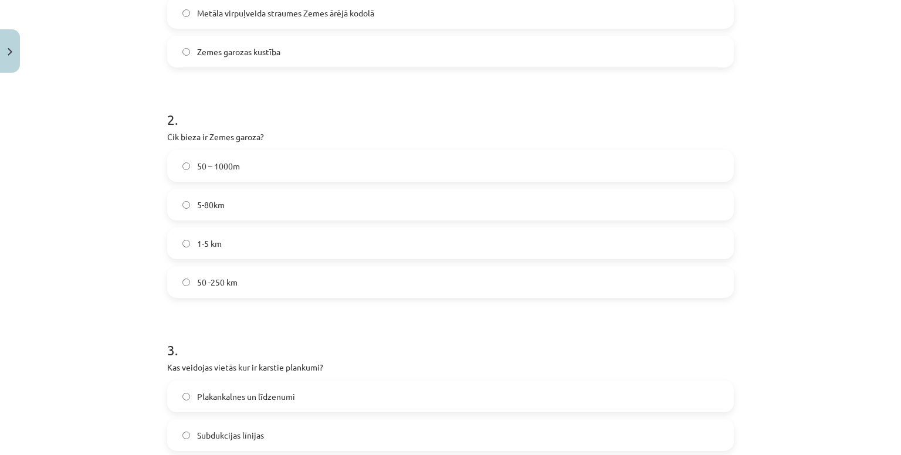
scroll to position [0, 0]
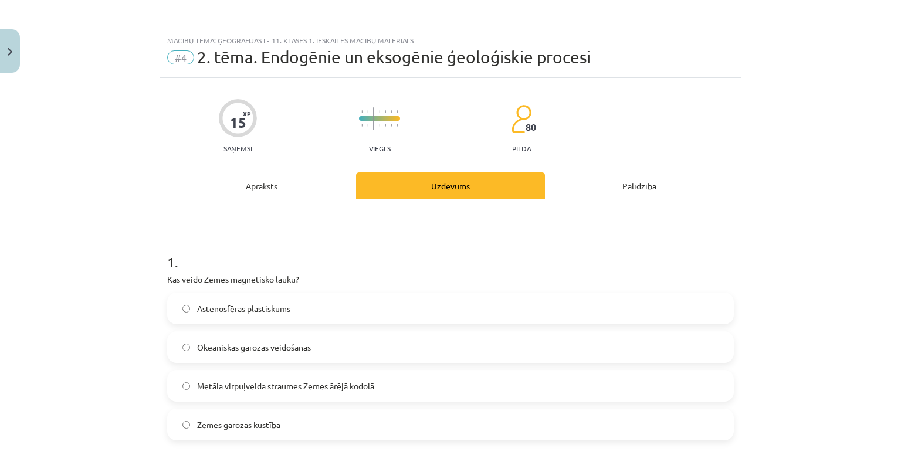
click at [229, 371] on label "Metāla virpuļveida straumes Zemes ārējā kodolā" at bounding box center [450, 385] width 564 height 29
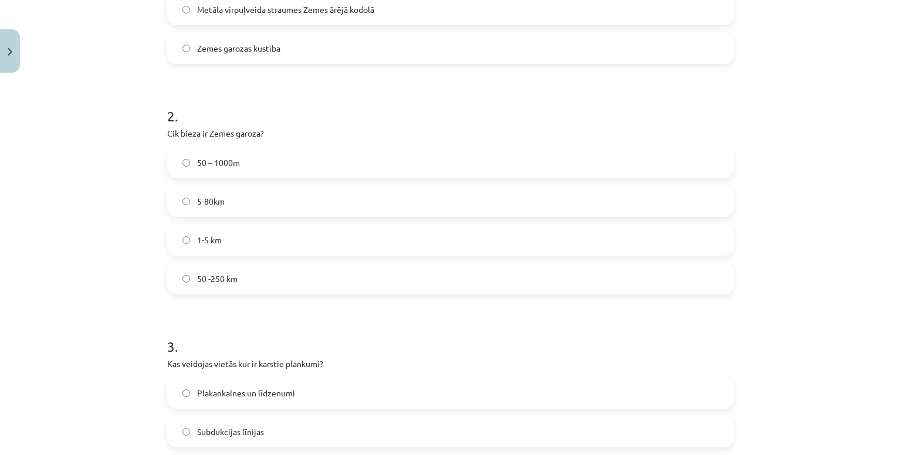
scroll to position [378, 0]
click at [220, 206] on label "5-80km" at bounding box center [450, 199] width 564 height 29
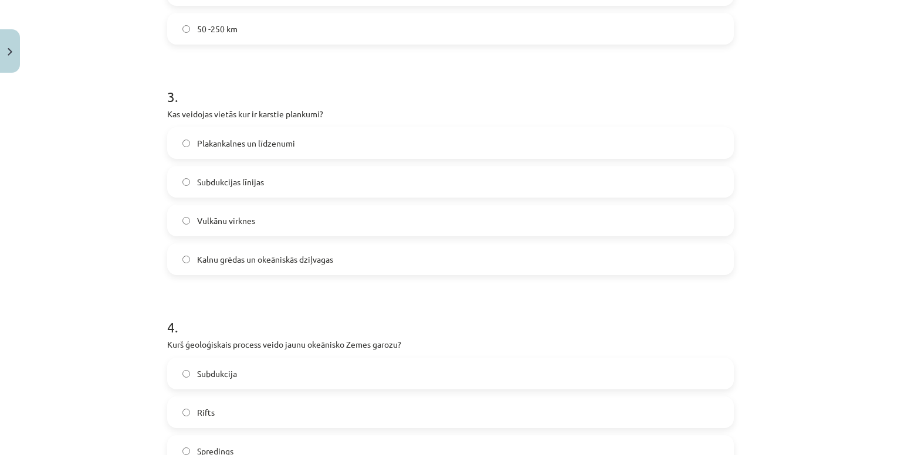
scroll to position [645, 0]
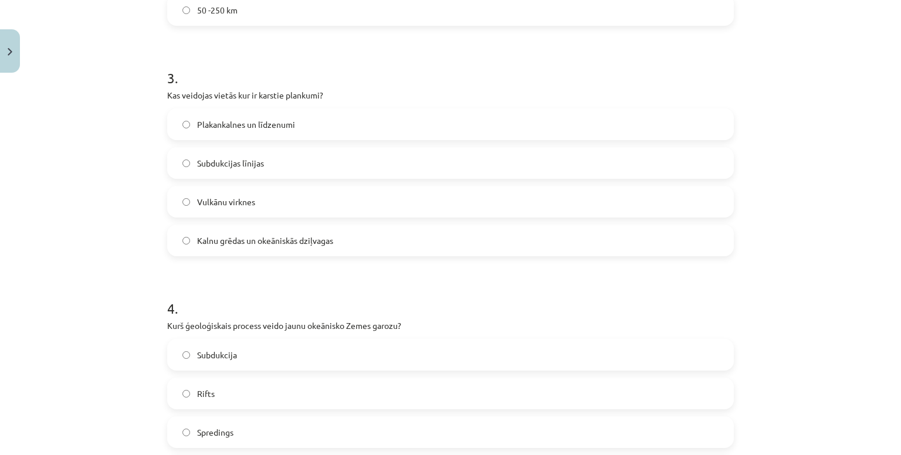
click at [234, 198] on span "Vulkānu virknes" at bounding box center [226, 202] width 58 height 12
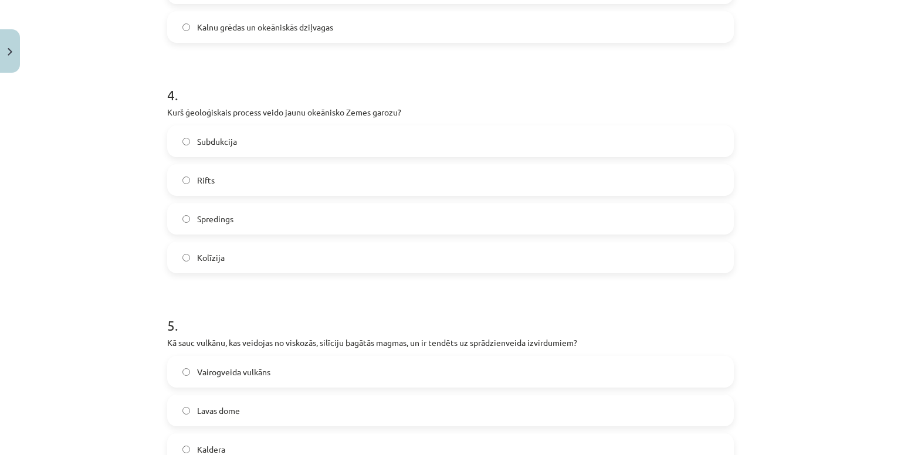
scroll to position [860, 0]
click at [210, 216] on span "Spredings" at bounding box center [215, 218] width 36 height 12
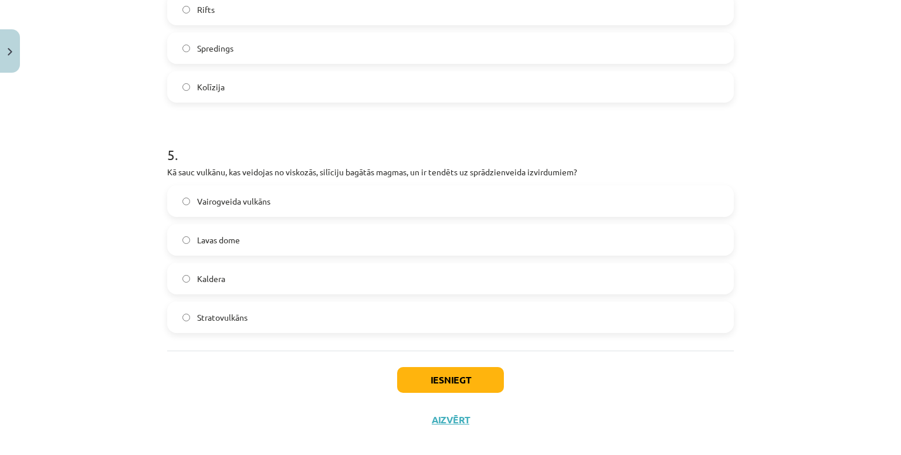
scroll to position [1031, 0]
click at [243, 310] on label "Stratovulkāns" at bounding box center [450, 315] width 564 height 29
click at [460, 381] on button "Iesniegt" at bounding box center [450, 378] width 107 height 26
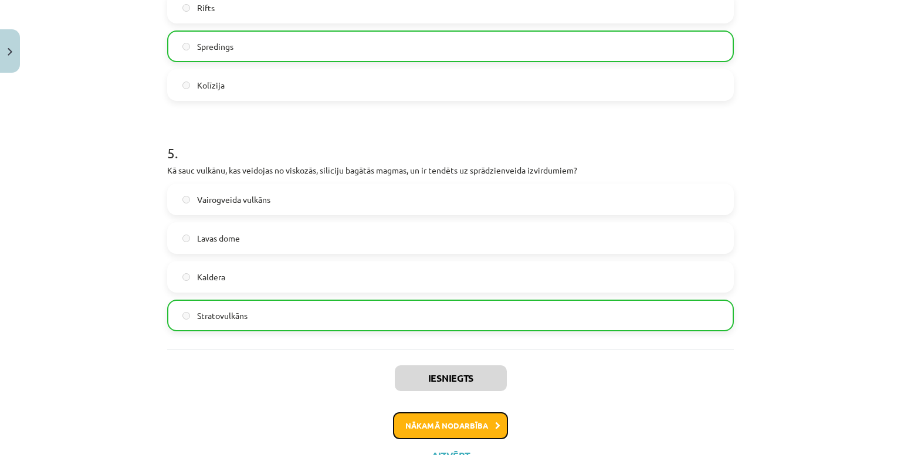
click at [450, 429] on button "Nākamā nodarbība" at bounding box center [450, 425] width 115 height 27
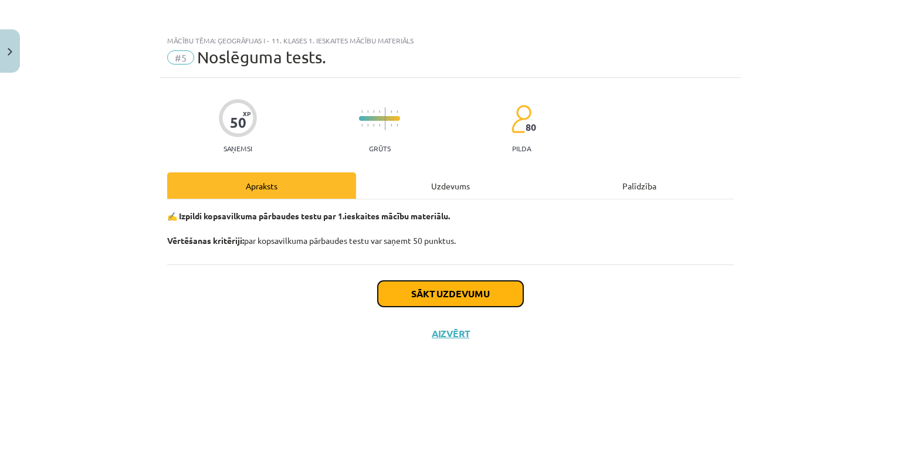
click at [441, 282] on button "Sākt uzdevumu" at bounding box center [450, 294] width 145 height 26
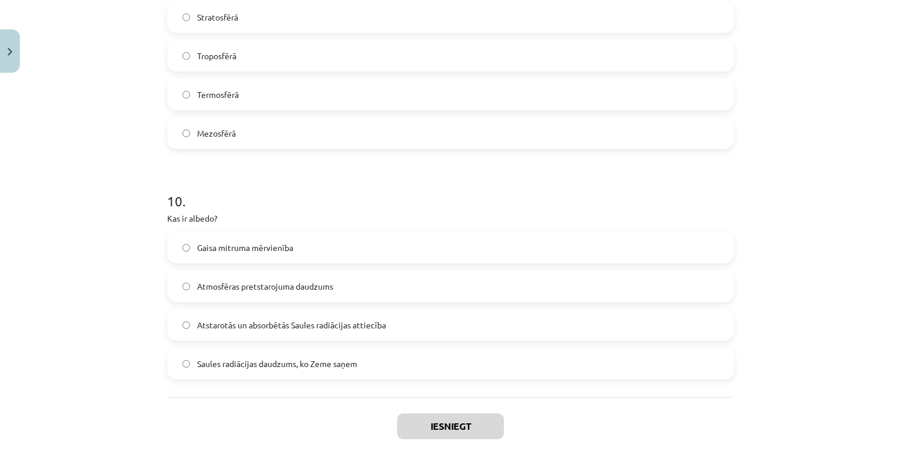
scroll to position [2175, 0]
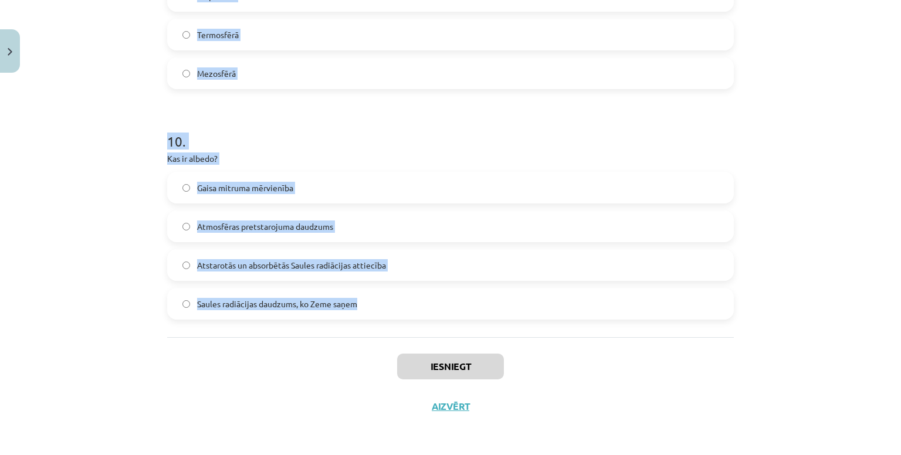
drag, startPoint x: 155, startPoint y: 270, endPoint x: 592, endPoint y: 330, distance: 440.9
click at [592, 330] on div "Mācību tēma: Ģeogrāfijas i - 11. klases 1. ieskaites mācību materiāls #5 Noslēg…" at bounding box center [450, 227] width 901 height 455
copy form "Loremipsum dolors ametconsecte adip elitsedd ei… Temporin Utlaboreetd Magnaaliq…"
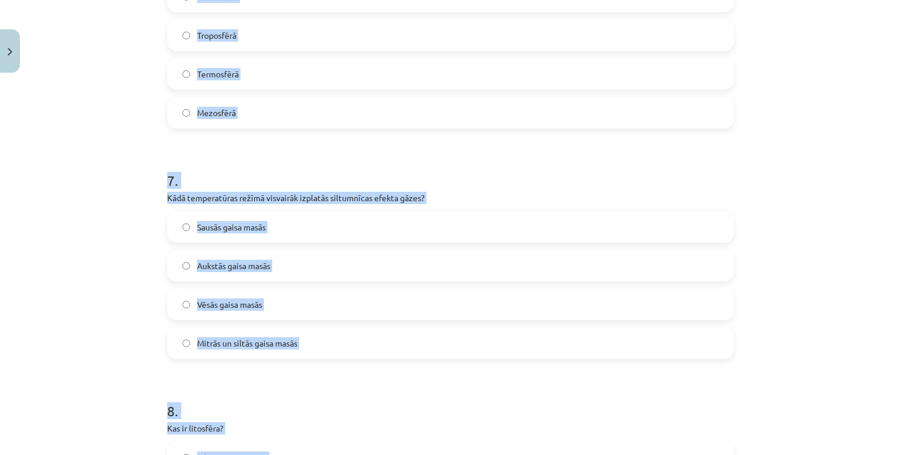
click at [40, 162] on div "Mācību tēma: Ģeogrāfijas i - 11. klases 1. ieskaites mācību materiāls #5 Noslēg…" at bounding box center [450, 227] width 901 height 455
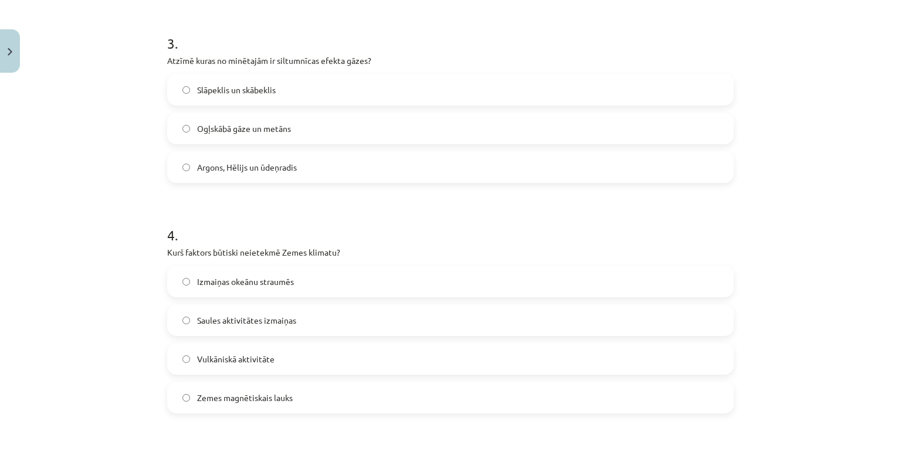
scroll to position [0, 0]
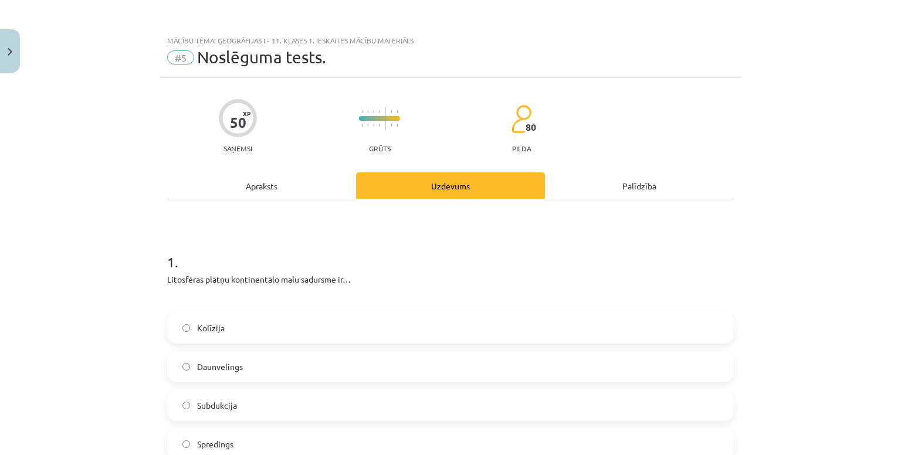
click at [259, 325] on label "Kolīzija" at bounding box center [450, 327] width 564 height 29
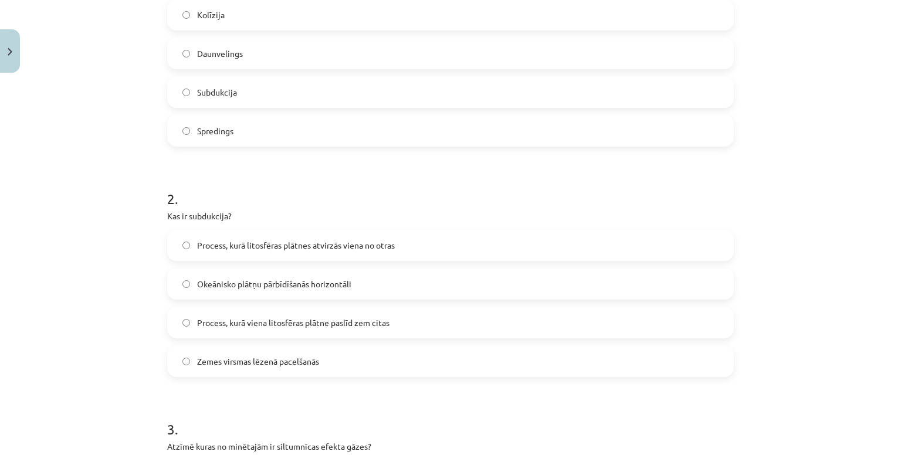
scroll to position [317, 0]
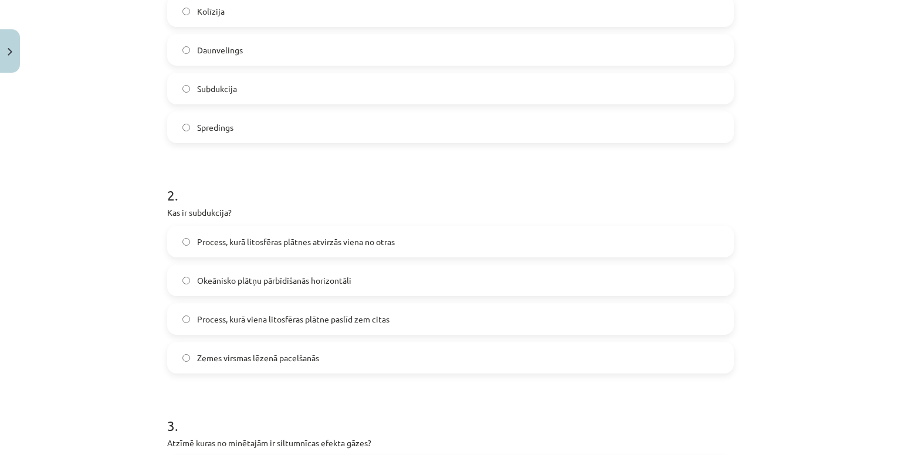
click at [240, 242] on span "Process, kurā litosfēras plātnes atvirzās viena no otras" at bounding box center [296, 242] width 198 height 12
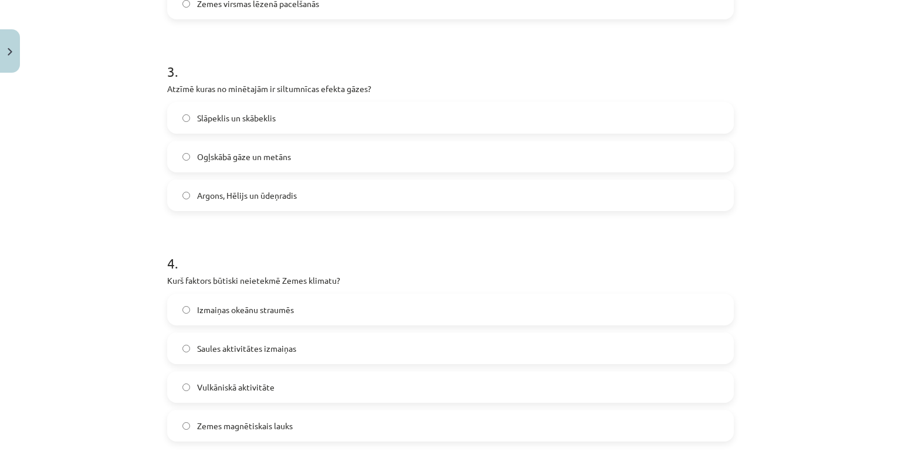
scroll to position [693, 0]
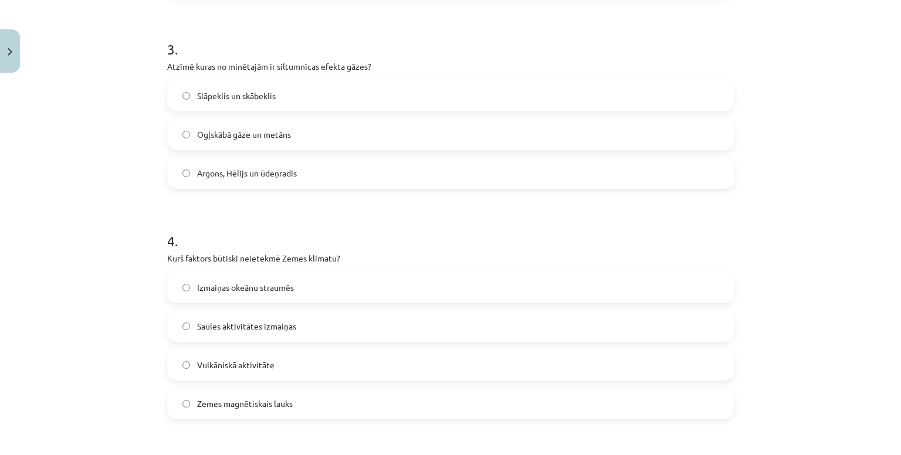
click at [240, 134] on span "Ogļskābā gāze un metāns" at bounding box center [244, 134] width 94 height 12
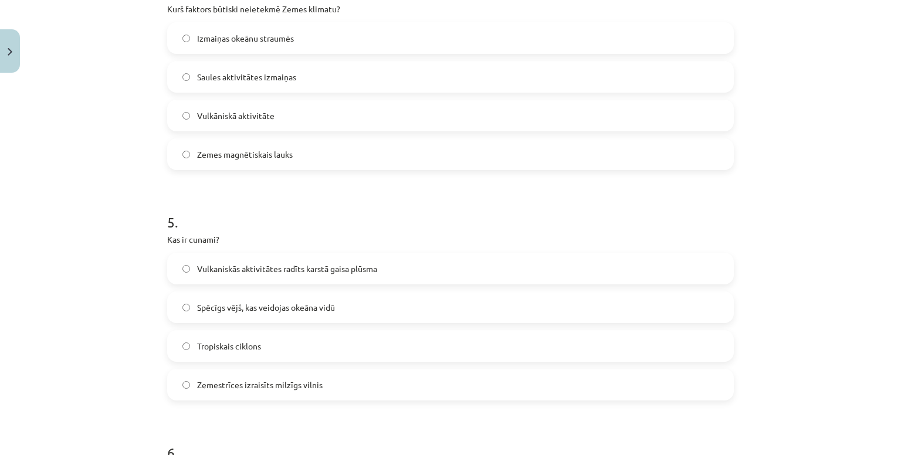
scroll to position [945, 0]
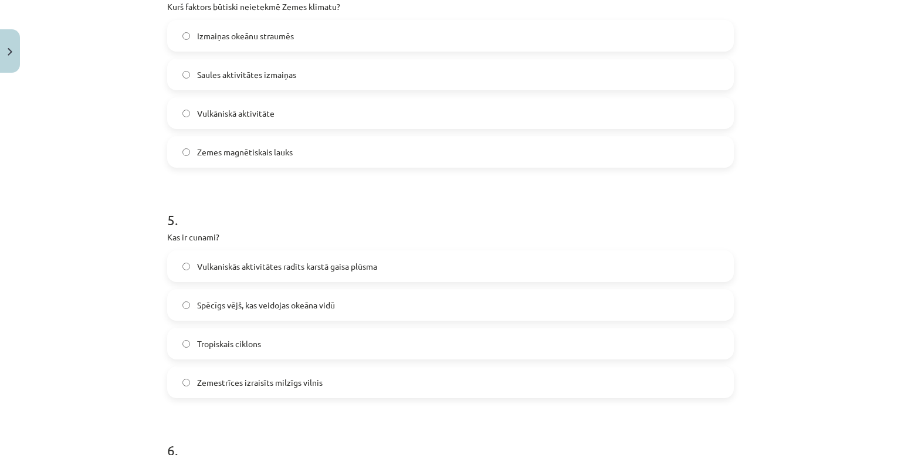
click at [251, 112] on span "Vulkāniskā aktivitāte" at bounding box center [235, 113] width 77 height 12
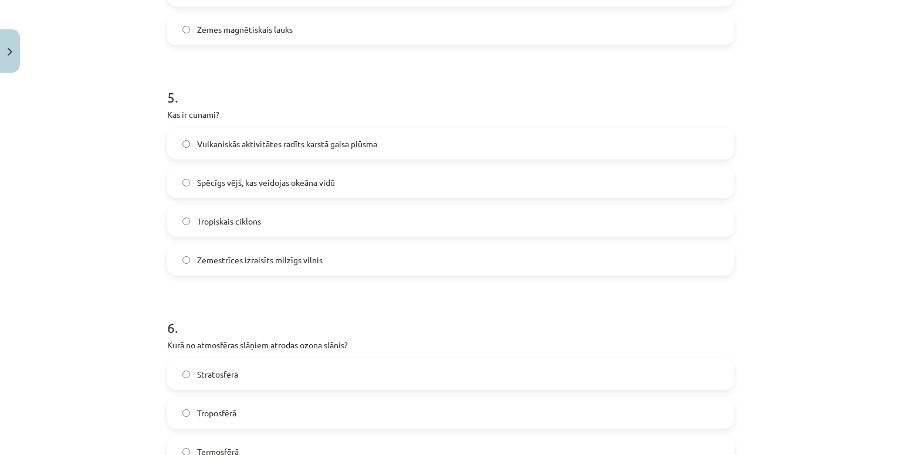
scroll to position [1069, 0]
click at [251, 259] on span "Zemestrīces izraisīts milzīgs vilnis" at bounding box center [259, 258] width 125 height 12
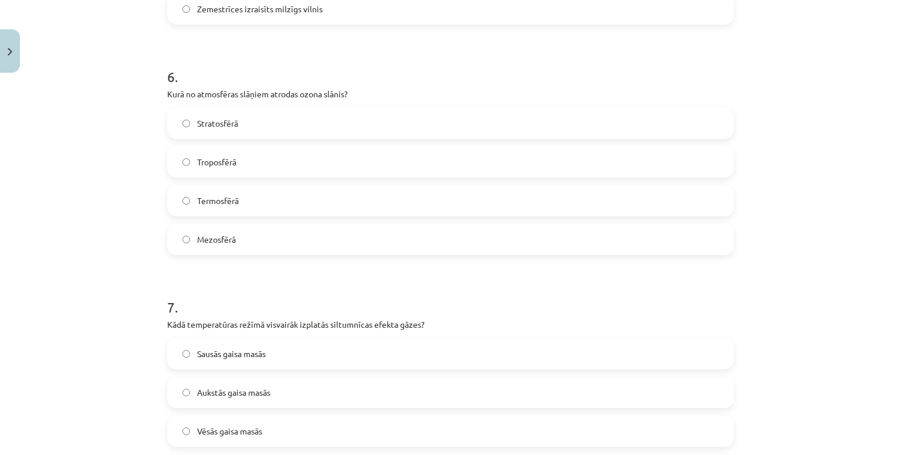
scroll to position [1319, 0]
click at [220, 124] on span "Stratosfērā" at bounding box center [217, 122] width 41 height 12
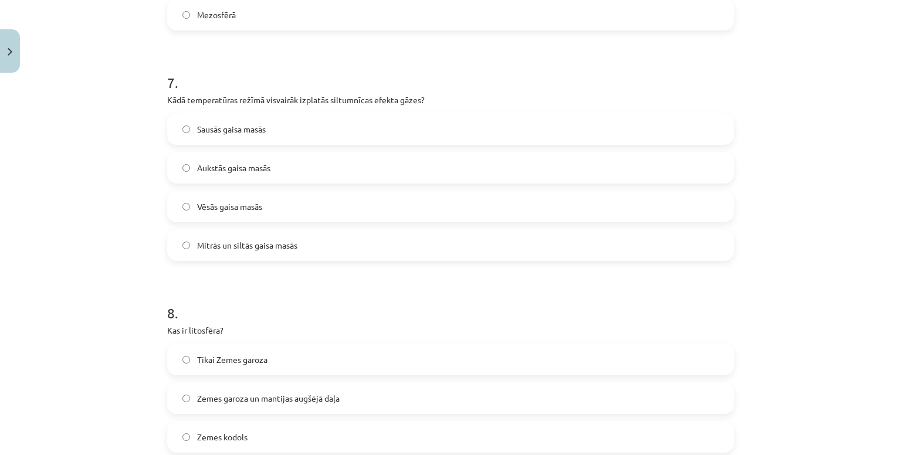
scroll to position [1542, 0]
click at [235, 232] on label "Mitrās un siltās gaisa masās" at bounding box center [450, 245] width 564 height 29
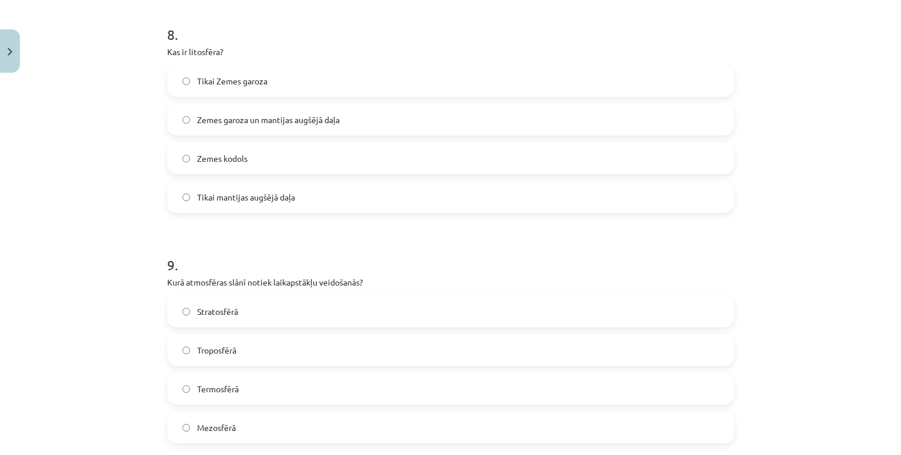
scroll to position [1831, 0]
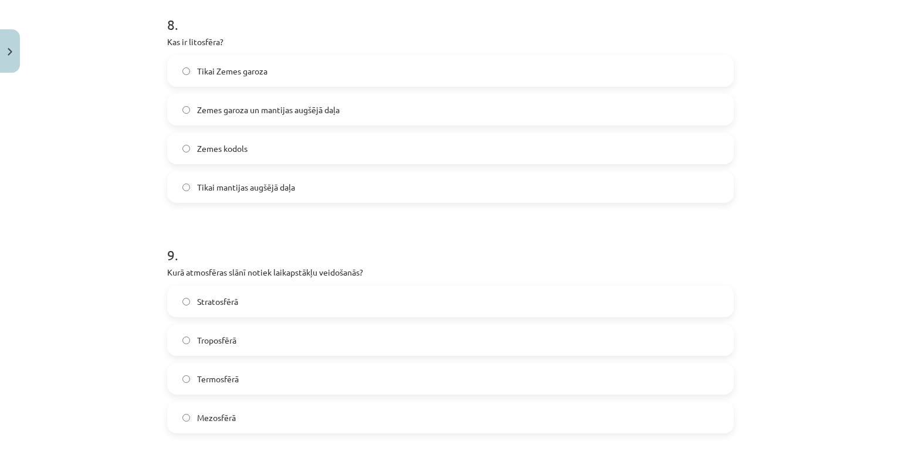
click at [256, 111] on span "Zemes garoza un mantijas augšējā daļa" at bounding box center [268, 110] width 142 height 12
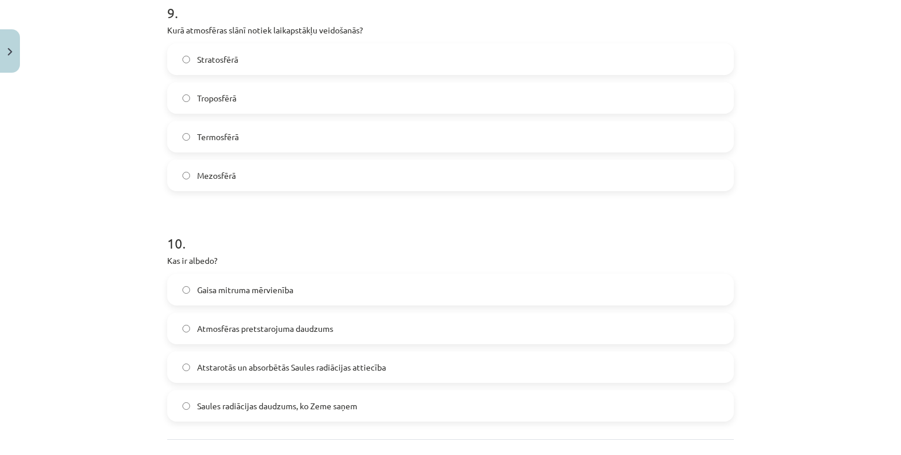
scroll to position [2073, 0]
click at [212, 100] on span "Troposfērā" at bounding box center [216, 98] width 39 height 12
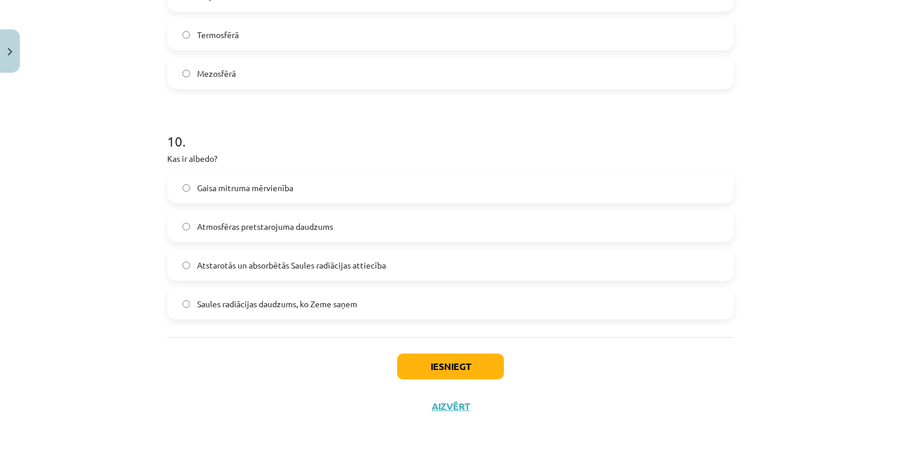
click at [270, 264] on span "Atstarotās un absorbētās Saules radiācijas attiecība" at bounding box center [291, 265] width 189 height 12
click at [412, 351] on div "Iesniegt Aizvērt" at bounding box center [450, 378] width 566 height 82
click at [420, 361] on button "Iesniegt" at bounding box center [450, 367] width 107 height 26
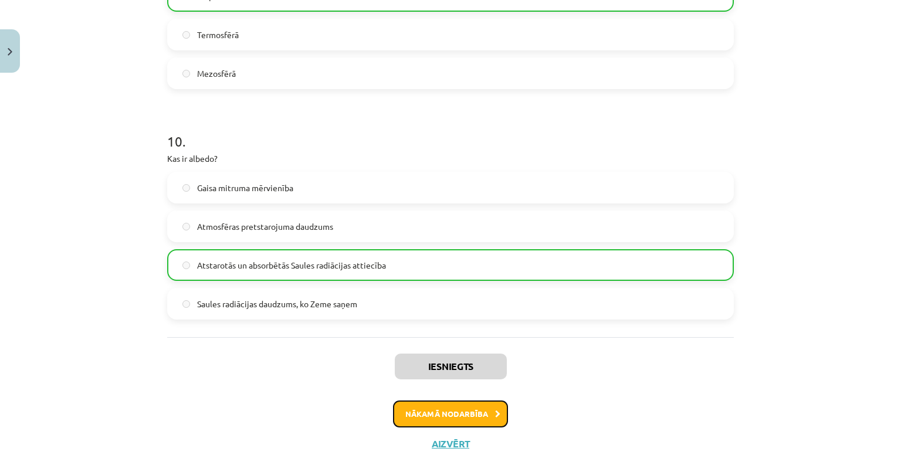
click at [434, 414] on button "Nākamā nodarbība" at bounding box center [450, 413] width 115 height 27
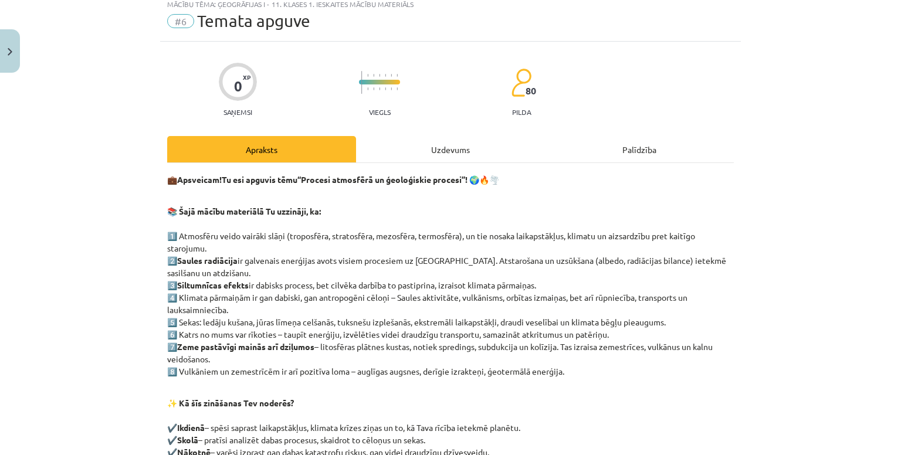
scroll to position [29, 0]
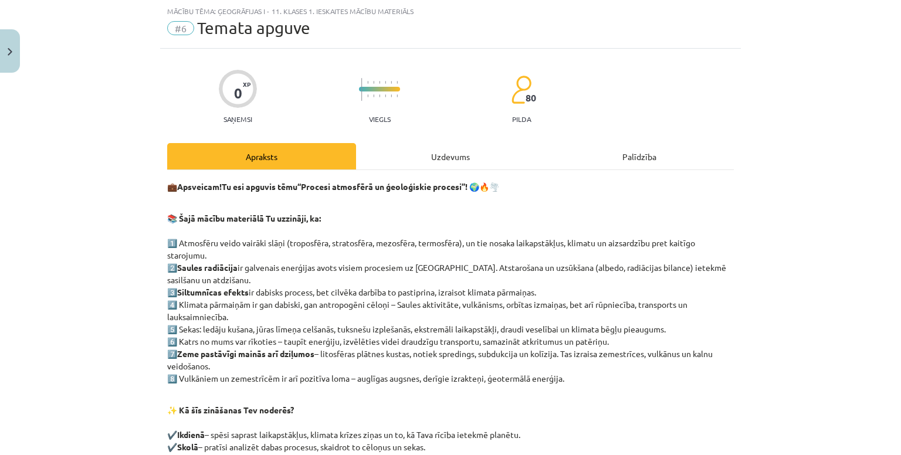
click at [410, 146] on div "Uzdevums" at bounding box center [450, 156] width 189 height 26
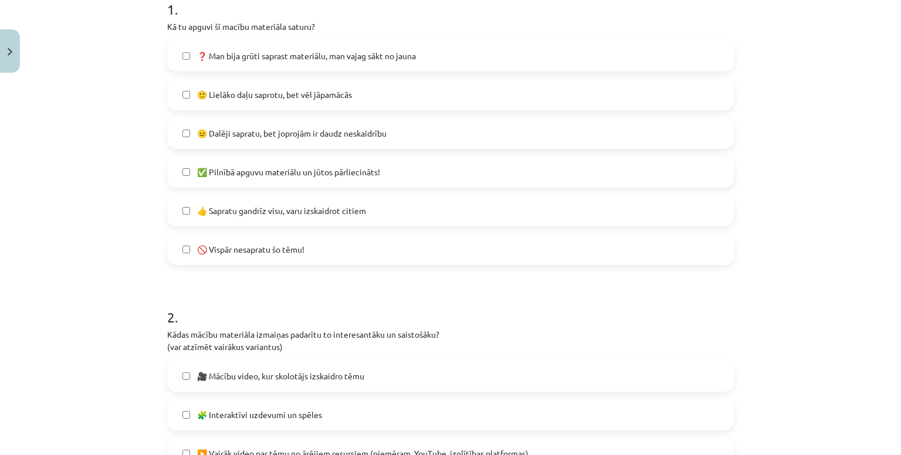
scroll to position [252, 0]
click at [380, 100] on label "🙂 Lielāko daļu saprotu, bet vēl jāpamācās" at bounding box center [450, 94] width 564 height 29
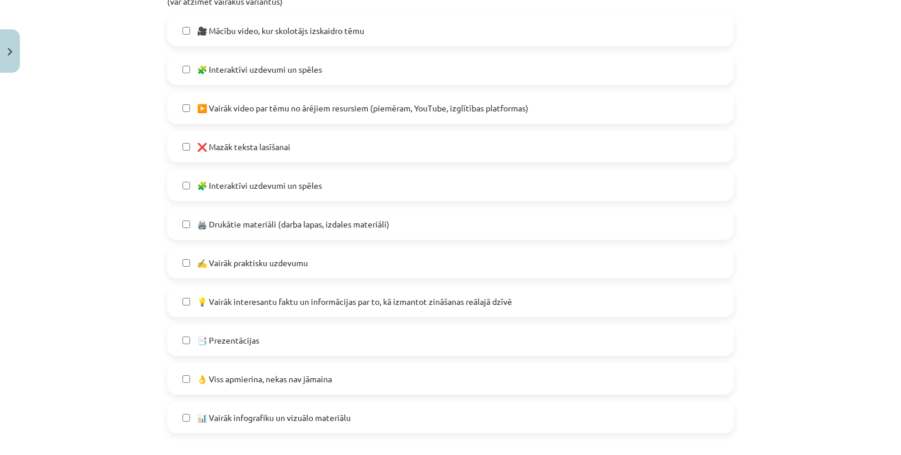
scroll to position [648, 0]
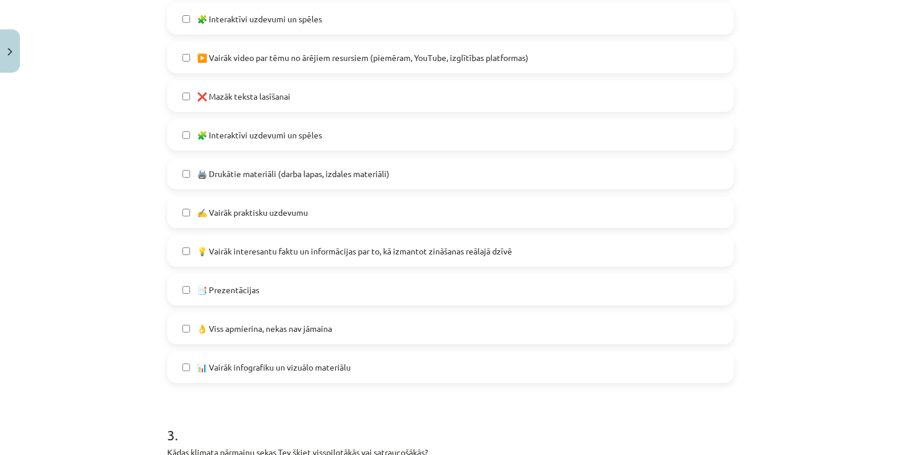
click at [315, 102] on label "❌ Mazāk teksta lasīšanai" at bounding box center [450, 95] width 564 height 29
click at [322, 134] on label "🧩 Interaktīvi uzdevumi un spēles" at bounding box center [450, 134] width 564 height 29
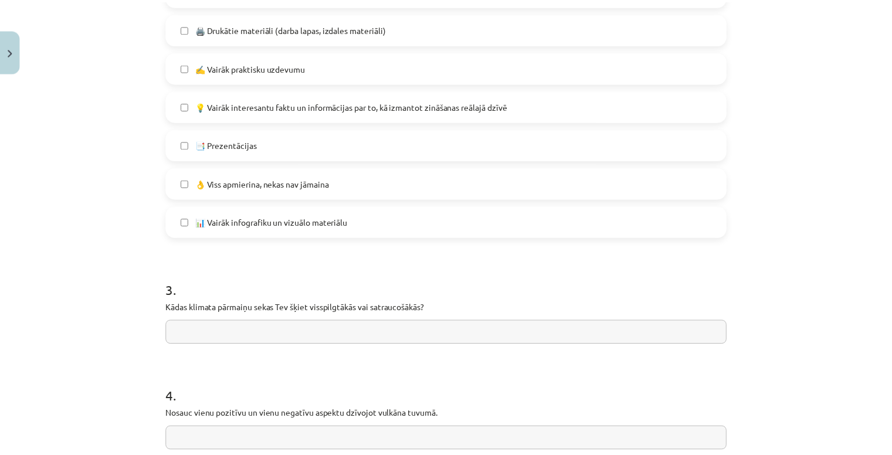
scroll to position [918, 0]
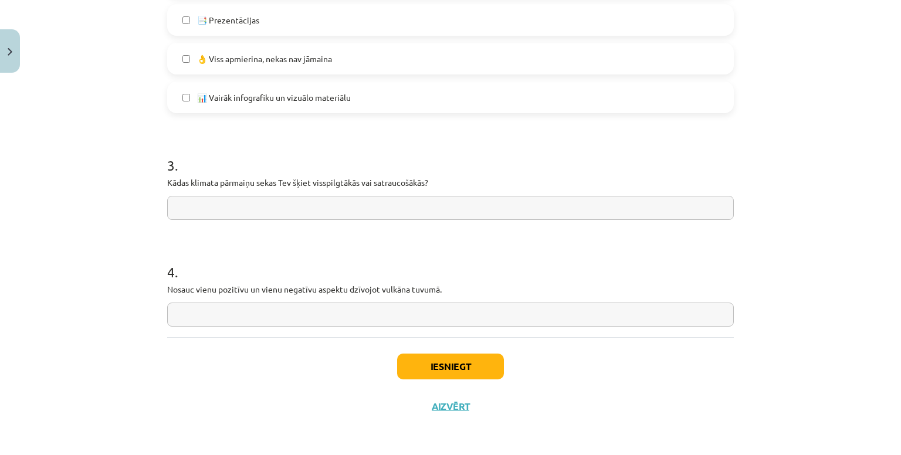
click at [327, 209] on input "text" at bounding box center [450, 208] width 566 height 24
click at [444, 361] on button "Iesniegt" at bounding box center [450, 367] width 107 height 26
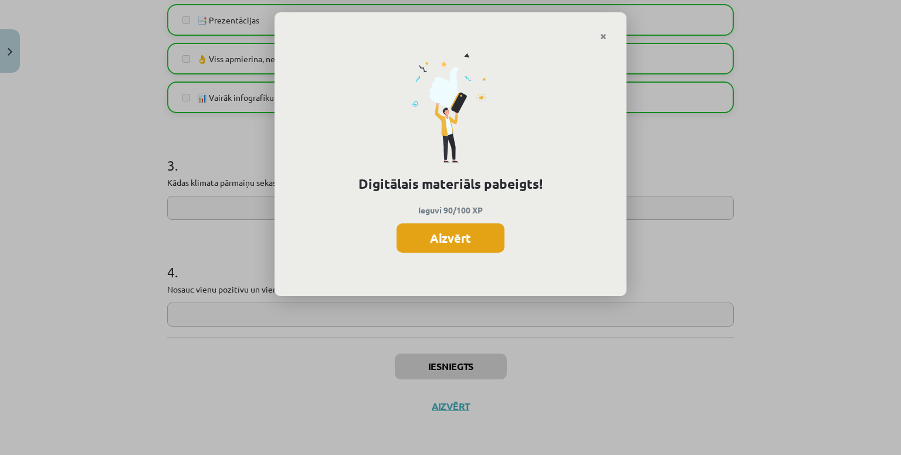
click at [429, 244] on button "Aizvērt" at bounding box center [450, 237] width 108 height 29
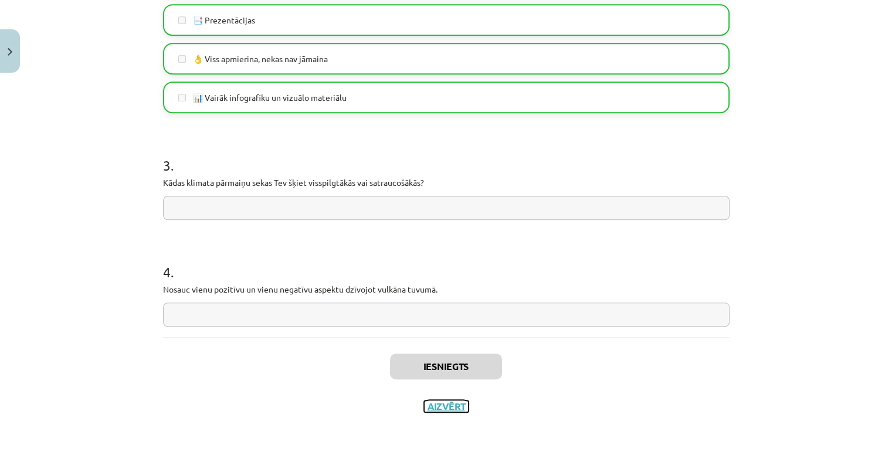
click at [432, 402] on button "Aizvērt" at bounding box center [446, 406] width 45 height 12
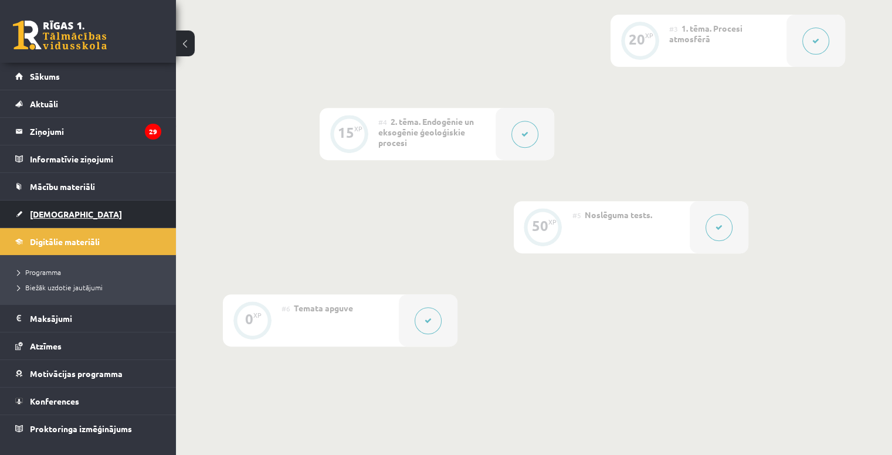
click at [87, 205] on link "[DEMOGRAPHIC_DATA]" at bounding box center [88, 214] width 146 height 27
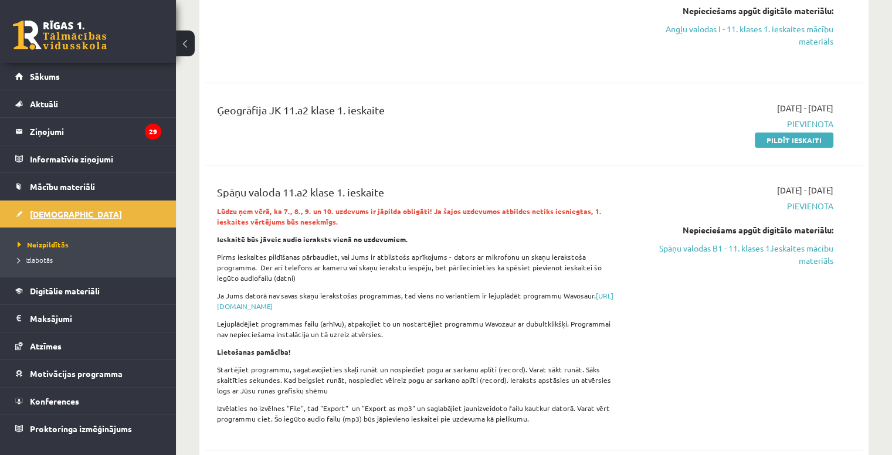
scroll to position [335, 0]
